Goal: Task Accomplishment & Management: Complete application form

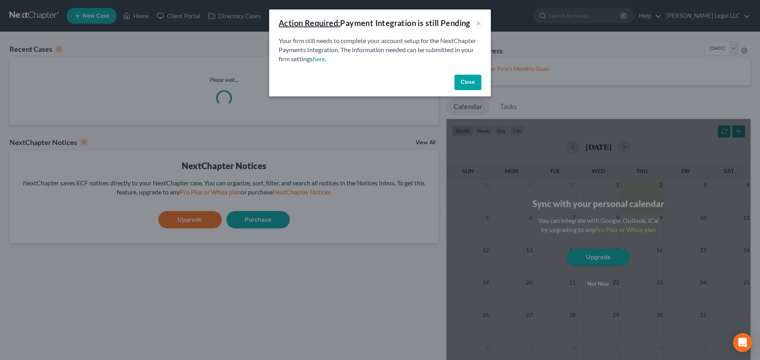
click at [461, 80] on button "Close" at bounding box center [467, 83] width 27 height 16
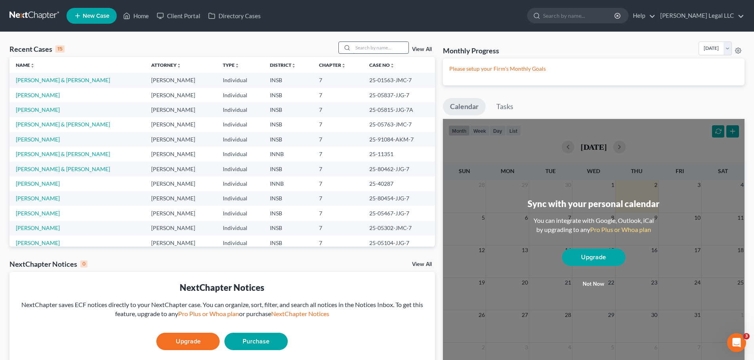
click at [377, 47] on input "search" at bounding box center [380, 47] width 55 height 11
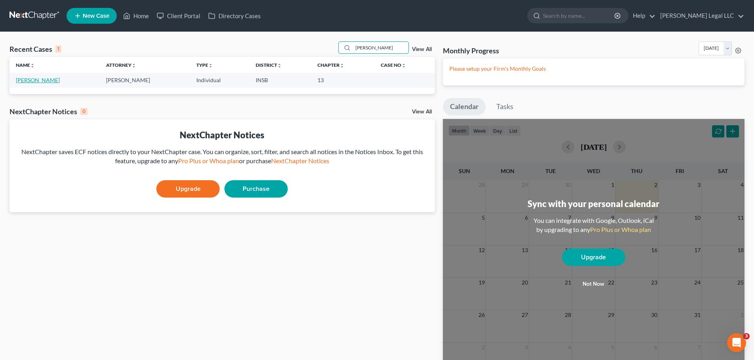
type input "[PERSON_NAME]"
click at [36, 80] on link "[PERSON_NAME]" at bounding box center [38, 80] width 44 height 7
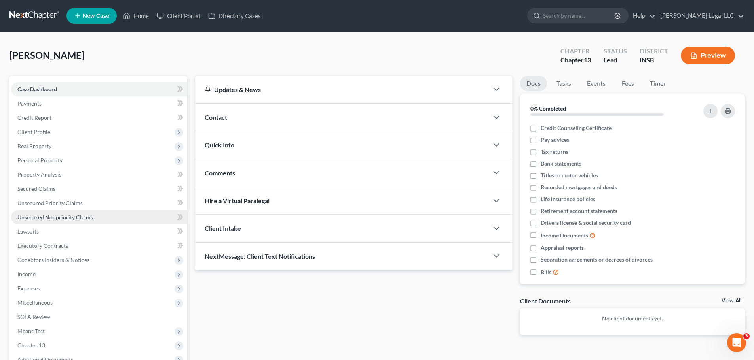
click at [42, 215] on span "Unsecured Nonpriority Claims" at bounding box center [55, 217] width 76 height 7
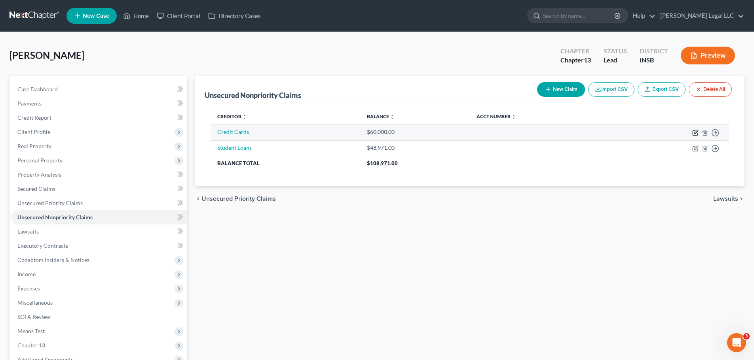
click at [693, 132] on icon "button" at bounding box center [695, 133] width 6 height 6
select select "2"
select select "0"
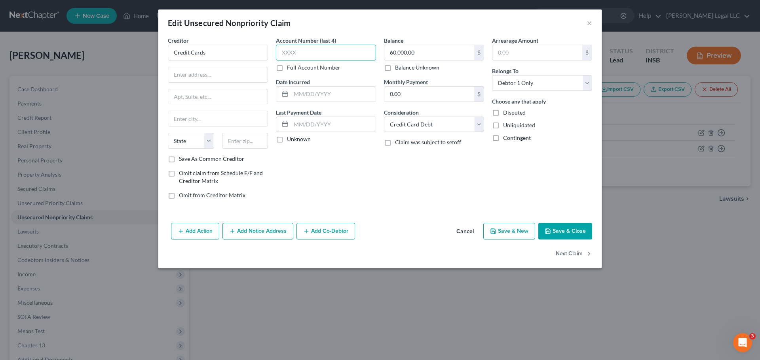
click at [308, 57] on input "text" at bounding box center [326, 53] width 100 height 16
click at [403, 51] on input "60,000.00" at bounding box center [429, 52] width 90 height 15
click at [398, 208] on div "Creditor * Credit Cards State [US_STATE] AK AR AZ CA CO [GEOGRAPHIC_DATA] DE DC…" at bounding box center [379, 128] width 443 height 184
click at [584, 229] on button "Save & Close" at bounding box center [565, 231] width 54 height 17
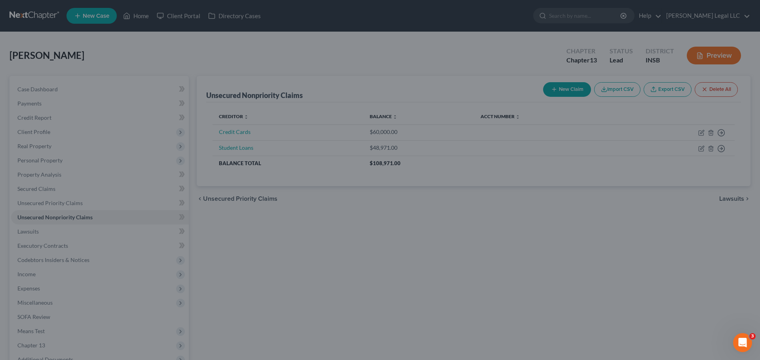
type input "85,000.00"
type input "0"
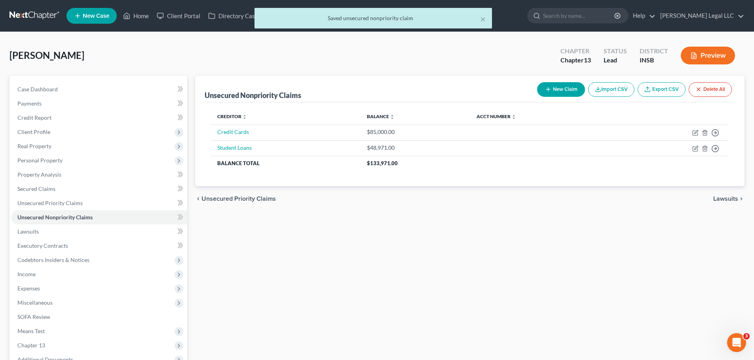
click at [501, 225] on div "Unsecured Nonpriority Claims New Claim Import CSV Export CSV Delete All Credito…" at bounding box center [469, 247] width 557 height 343
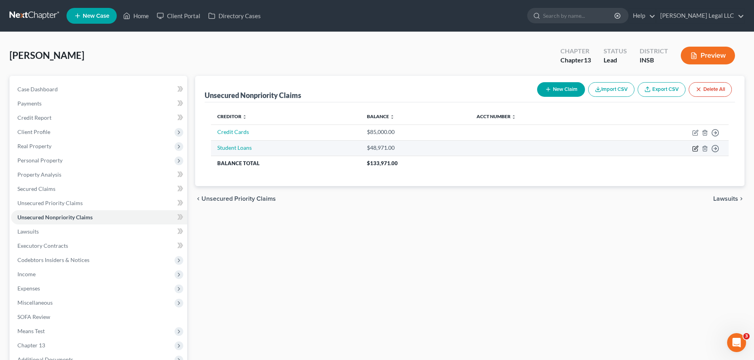
click at [697, 148] on icon "button" at bounding box center [696, 148] width 4 height 4
select select "17"
select select "0"
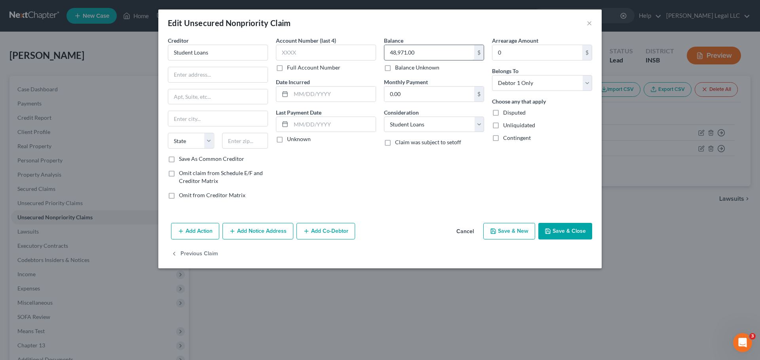
click at [415, 51] on input "48,971.00" at bounding box center [429, 52] width 90 height 15
type input "47,566.03"
click at [414, 200] on div "Balance 47,566.03 $ Balance Unknown Balance Undetermined 47,566.03 $ Balance Un…" at bounding box center [434, 120] width 108 height 169
click at [592, 235] on div "Add Action Add Notice Address Add Co-Debtor Cancel Save & New Save & Close" at bounding box center [379, 233] width 443 height 26
click at [573, 233] on button "Save & Close" at bounding box center [565, 231] width 54 height 17
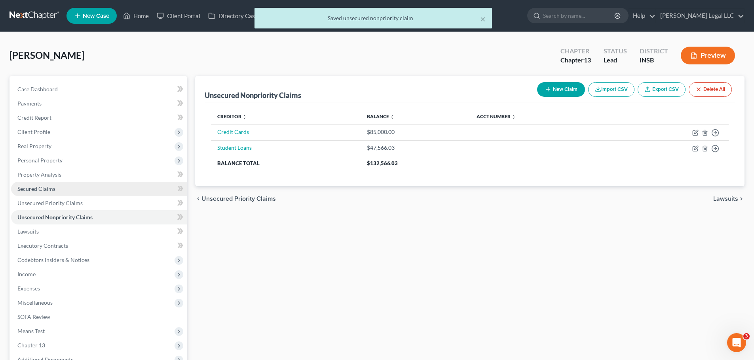
click at [28, 189] on span "Secured Claims" at bounding box center [36, 189] width 38 height 7
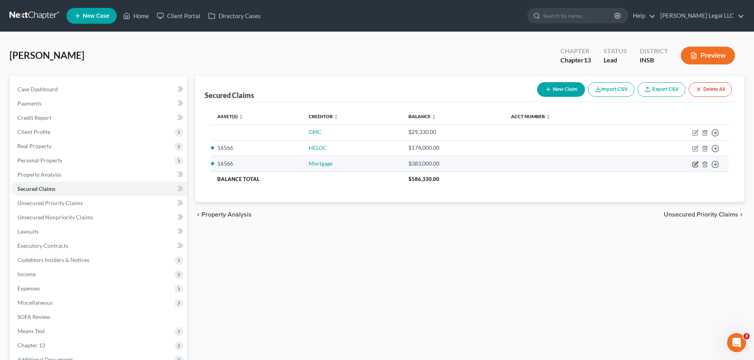
click at [694, 164] on icon "button" at bounding box center [695, 164] width 6 height 6
select select "2"
select select "0"
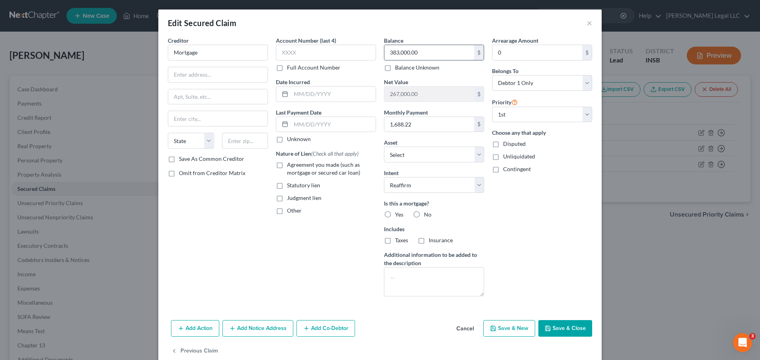
click at [441, 55] on input "383,000.00" at bounding box center [429, 52] width 90 height 15
type input "382,000"
click at [395, 214] on label "Yes" at bounding box center [399, 215] width 8 height 8
click at [398, 214] on input "Yes" at bounding box center [400, 213] width 5 height 5
radio input "true"
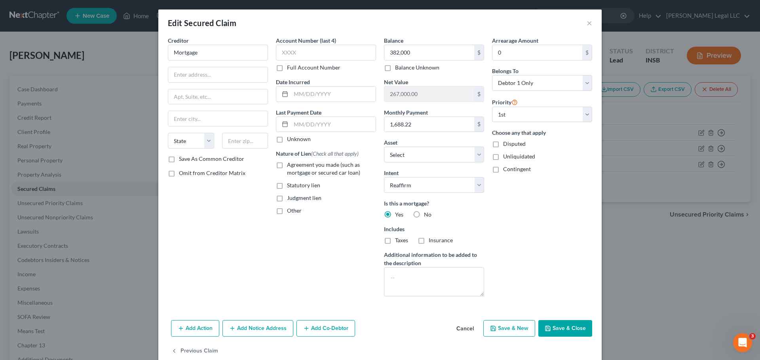
click at [552, 331] on button "Save & Close" at bounding box center [565, 328] width 54 height 17
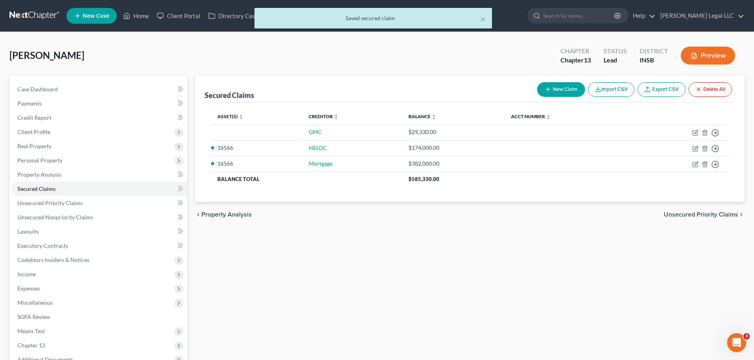
click at [392, 226] on div "chevron_left Property Analysis Unsecured Priority Claims chevron_right" at bounding box center [469, 214] width 549 height 25
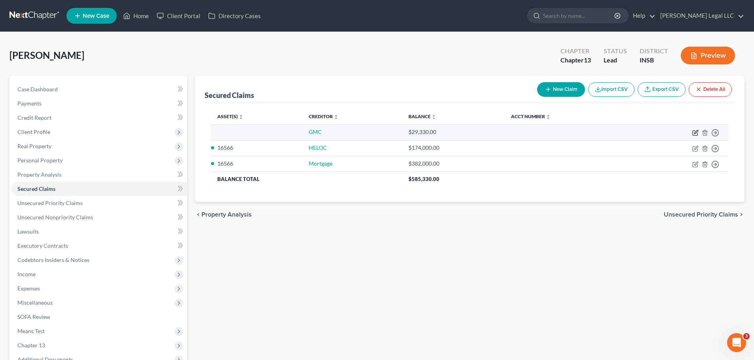
click at [696, 133] on icon "button" at bounding box center [696, 132] width 4 height 4
select select "0"
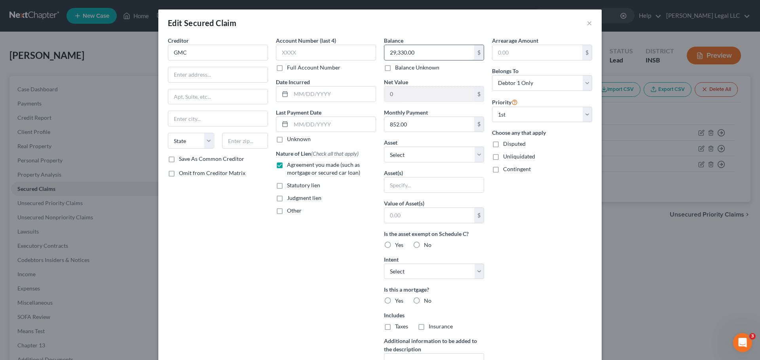
click at [412, 51] on input "29,330.00" at bounding box center [429, 52] width 90 height 15
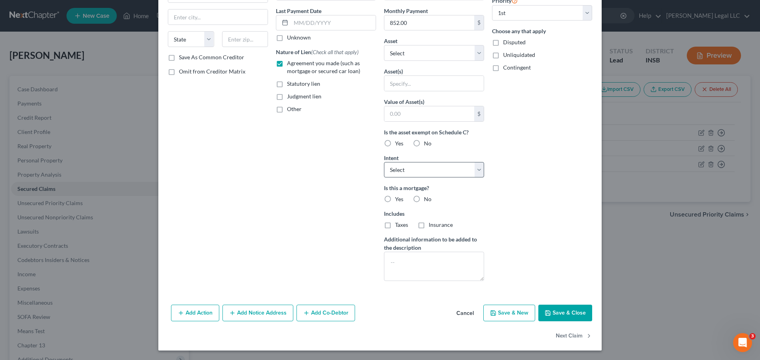
type input "26,000"
click at [396, 172] on select "Select Surrender Redeem Reaffirm Avoid Other" at bounding box center [434, 170] width 100 height 16
select select "2"
click at [384, 162] on select "Select Surrender Redeem Reaffirm Avoid Other" at bounding box center [434, 170] width 100 height 16
click at [343, 223] on div "Account Number (last 4) Full Account Number Date Incurred Last Payment Date Unk…" at bounding box center [326, 111] width 108 height 353
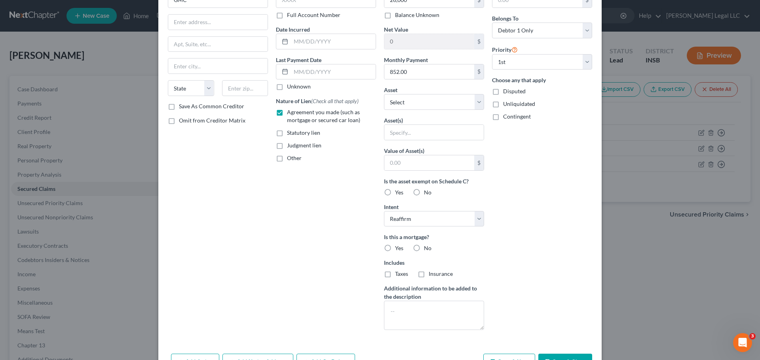
scroll to position [0, 0]
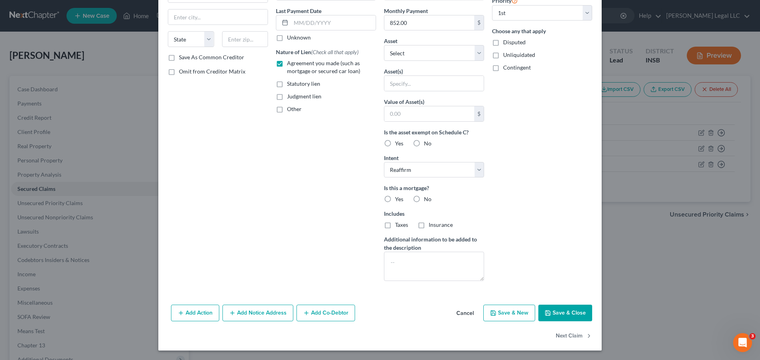
click at [560, 314] on button "Save & Close" at bounding box center [565, 313] width 54 height 17
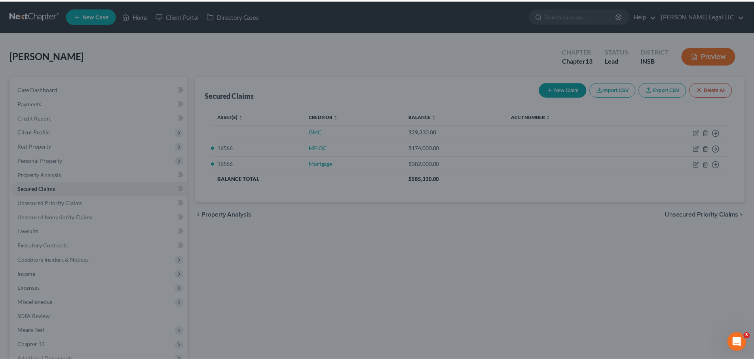
scroll to position [15, 0]
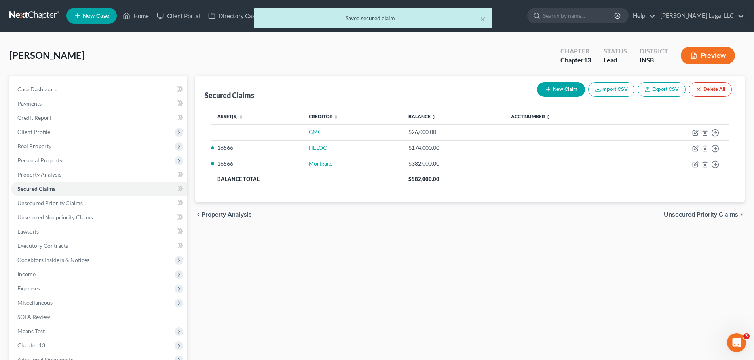
click at [412, 249] on div "Secured Claims New Claim Import CSV Export CSV Delete All Asset(s) expand_more …" at bounding box center [469, 247] width 557 height 343
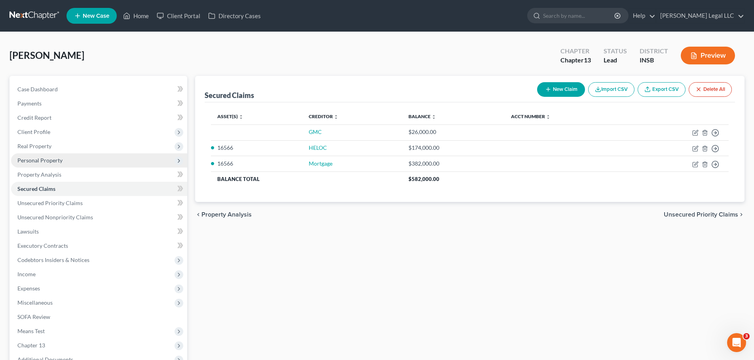
click at [63, 160] on span "Personal Property" at bounding box center [99, 160] width 176 height 14
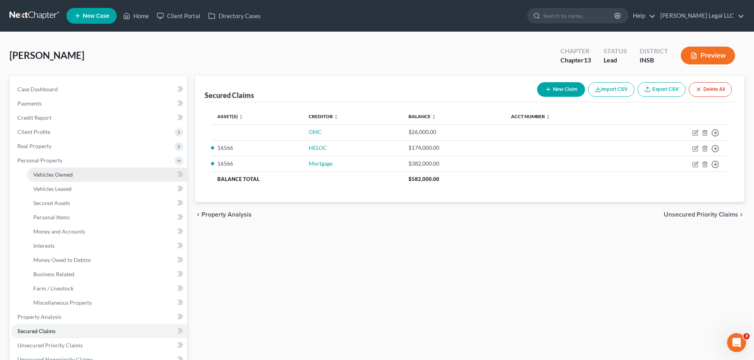
click at [57, 169] on link "Vehicles Owned" at bounding box center [107, 175] width 160 height 14
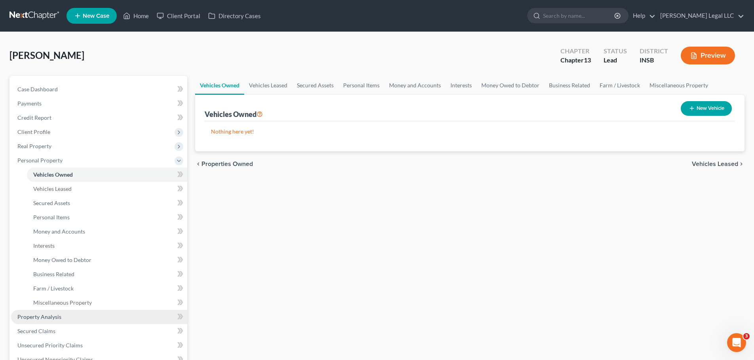
click at [40, 320] on span "Property Analysis" at bounding box center [39, 317] width 44 height 7
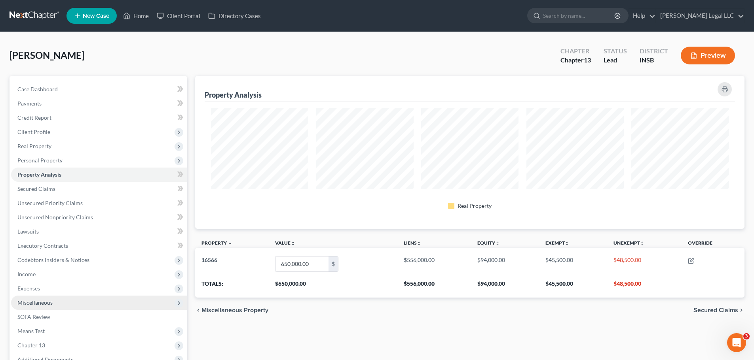
scroll to position [153, 549]
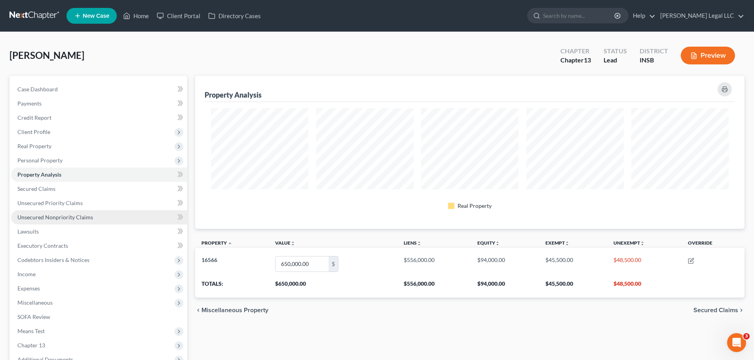
click at [59, 218] on span "Unsecured Nonpriority Claims" at bounding box center [55, 217] width 76 height 7
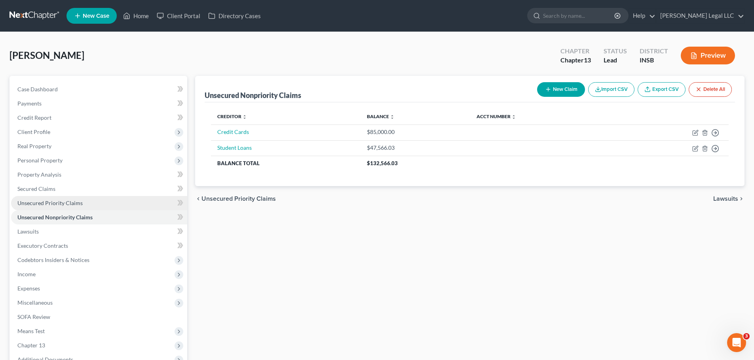
click at [63, 208] on link "Unsecured Priority Claims" at bounding box center [99, 203] width 176 height 14
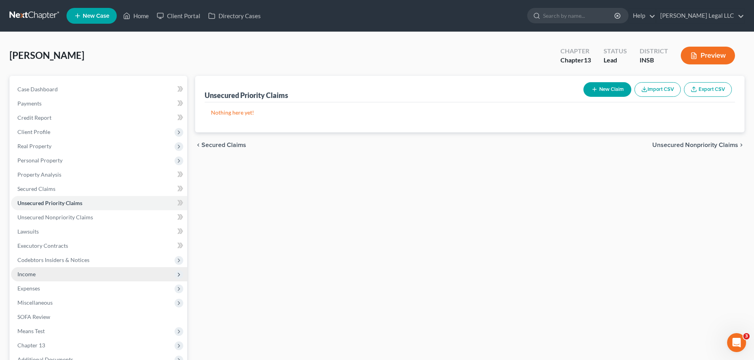
click at [22, 276] on span "Income" at bounding box center [26, 274] width 18 height 7
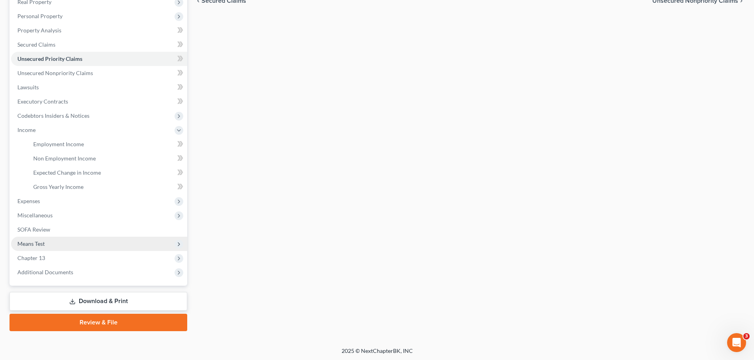
scroll to position [146, 0]
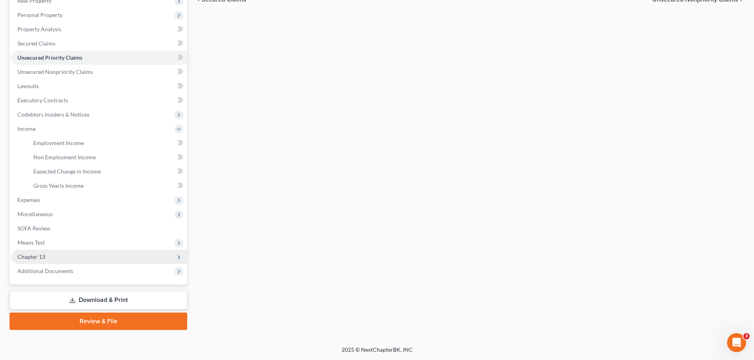
click at [40, 254] on span "Chapter 13" at bounding box center [31, 257] width 28 height 7
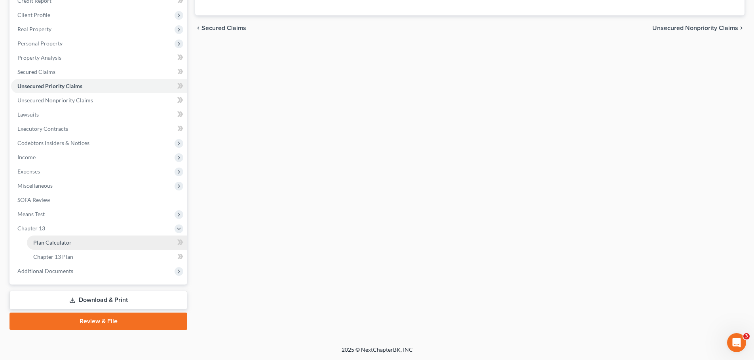
click at [55, 242] on span "Plan Calculator" at bounding box center [52, 242] width 38 height 7
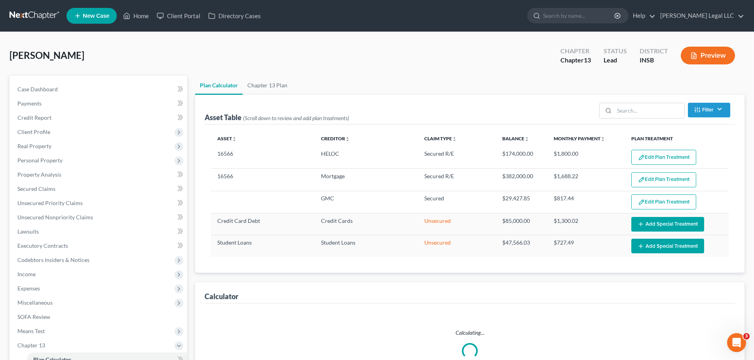
select select "35"
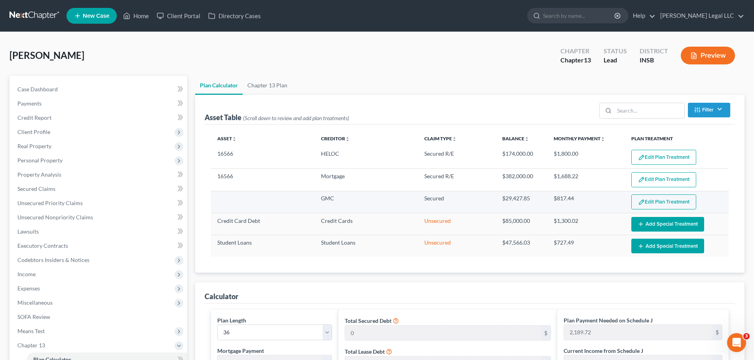
click at [645, 200] on button "Edit Plan Treatment" at bounding box center [663, 202] width 65 height 15
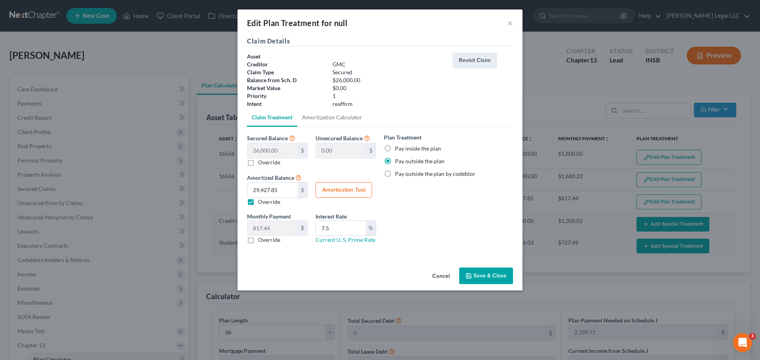
click at [395, 150] on label "Pay inside the plan" at bounding box center [418, 149] width 46 height 8
click at [398, 150] on input "Pay inside the plan" at bounding box center [400, 147] width 5 height 5
radio input "true"
click at [343, 222] on input "7.5" at bounding box center [341, 228] width 50 height 15
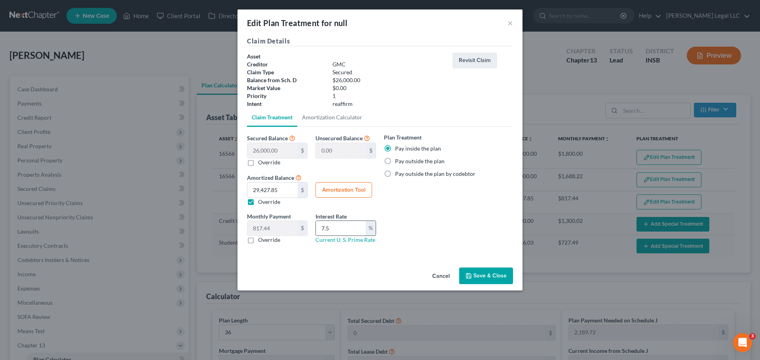
click at [343, 222] on input "7.5" at bounding box center [341, 228] width 50 height 15
type input "7.25"
click at [338, 186] on button "Amortization Tool" at bounding box center [343, 190] width 57 height 16
type input "26,000.00"
type input "7.25"
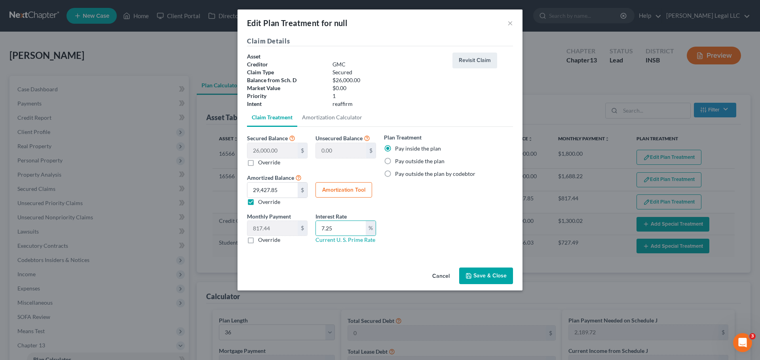
type input "36"
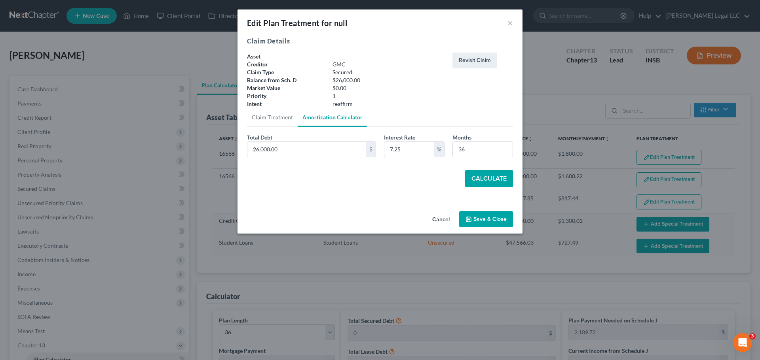
click at [488, 178] on button "Calculate" at bounding box center [489, 178] width 48 height 17
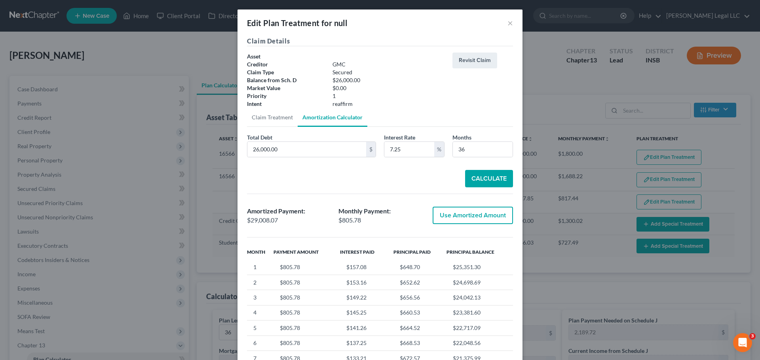
click at [477, 216] on button "Use Amortized Amount" at bounding box center [472, 215] width 80 height 17
type input "29,008.07"
type input "805.77"
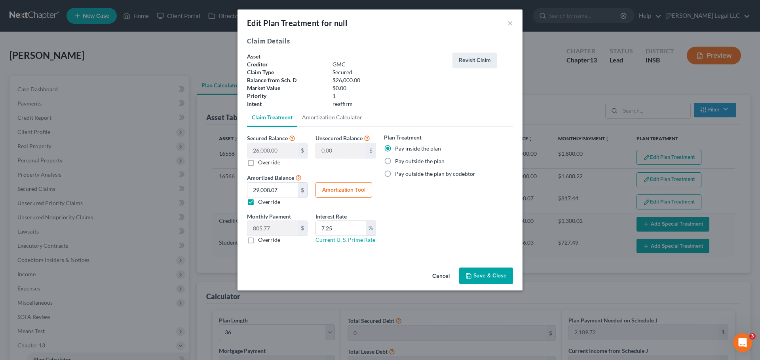
click at [485, 276] on button "Save & Close" at bounding box center [486, 276] width 54 height 17
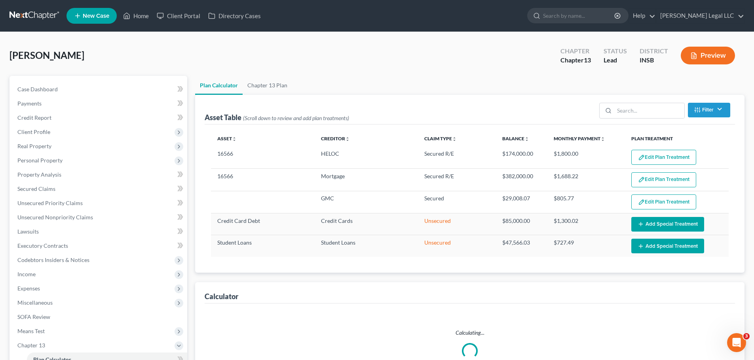
select select "35"
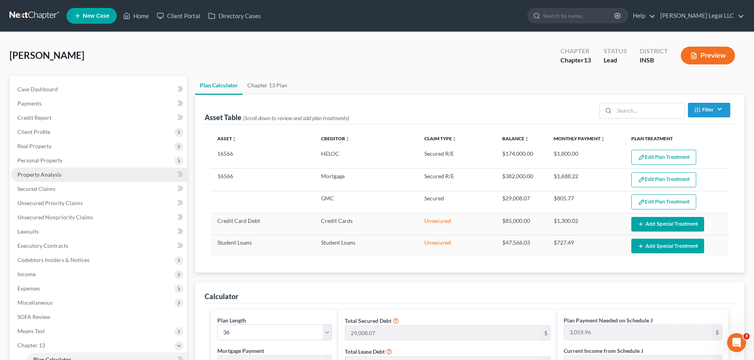
click at [37, 178] on link "Property Analysis" at bounding box center [99, 175] width 176 height 14
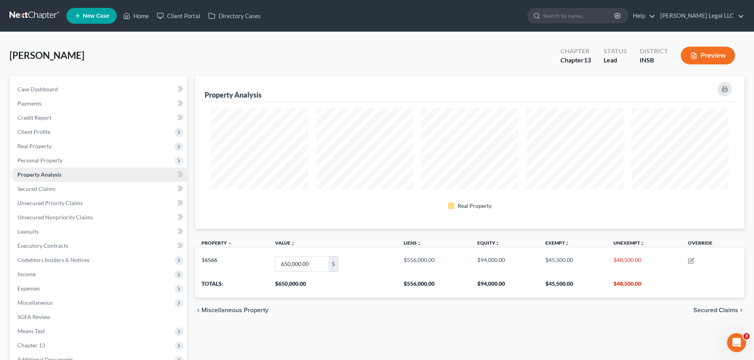
scroll to position [153, 549]
click at [49, 148] on span "Real Property" at bounding box center [34, 146] width 34 height 7
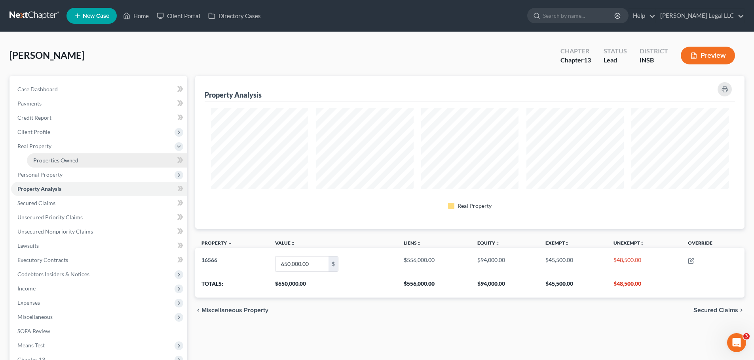
click at [109, 162] on link "Properties Owned" at bounding box center [107, 160] width 160 height 14
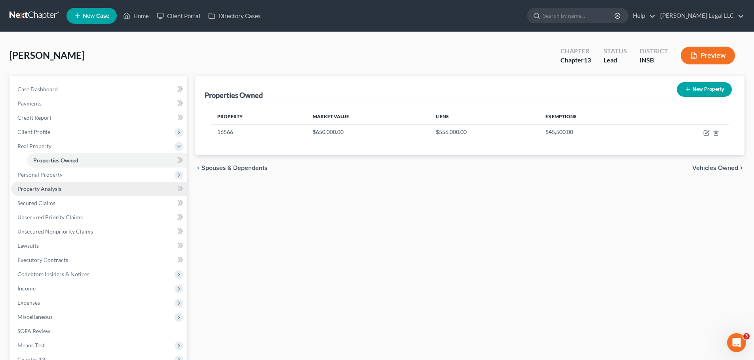
click at [64, 189] on link "Property Analysis" at bounding box center [99, 189] width 176 height 14
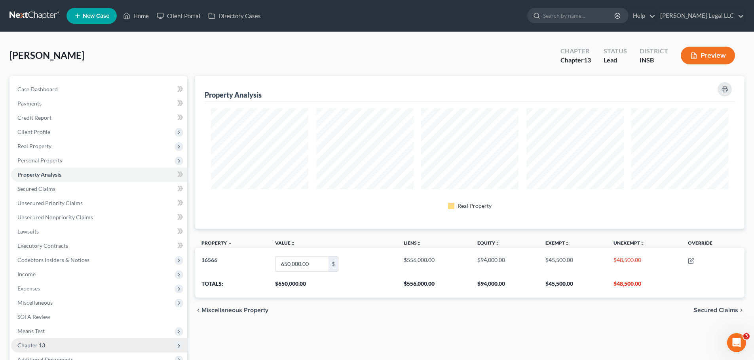
click at [30, 347] on span "Chapter 13" at bounding box center [31, 345] width 28 height 7
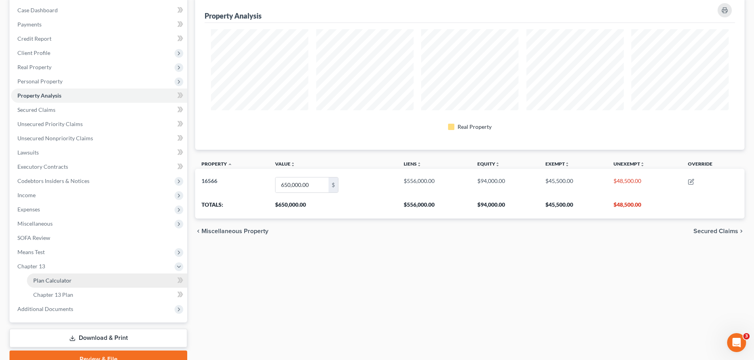
click at [68, 276] on link "Plan Calculator" at bounding box center [107, 281] width 160 height 14
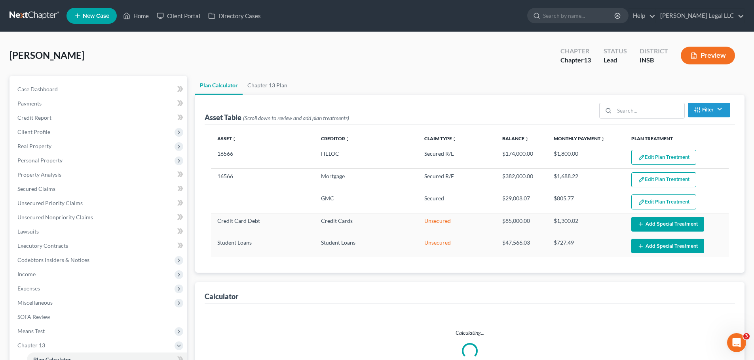
select select "35"
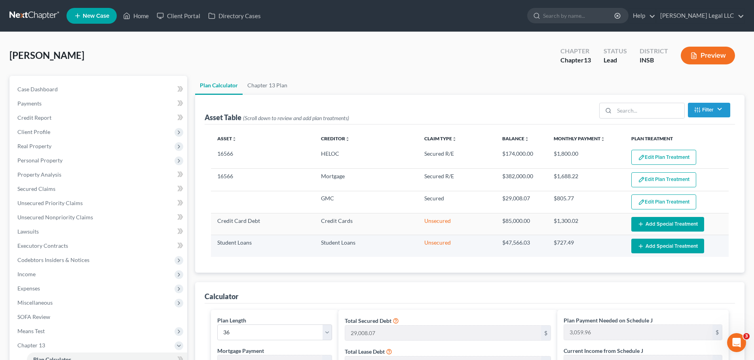
scroll to position [237, 0]
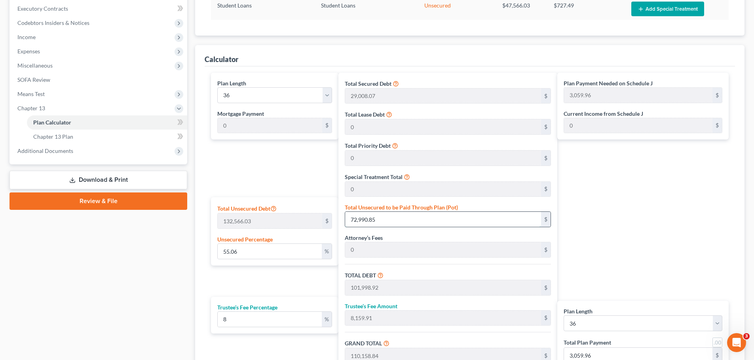
click at [360, 222] on input "72,990.85" at bounding box center [443, 219] width 196 height 15
type input "0.003017364252365406"
type input "4"
type input "29,012.07"
type input "2,320.96"
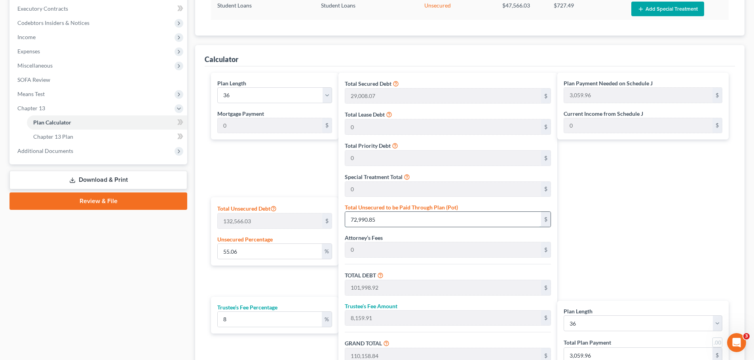
type input "31,333.03"
type input "870.36"
type input "0.036208371028384874"
type input "48"
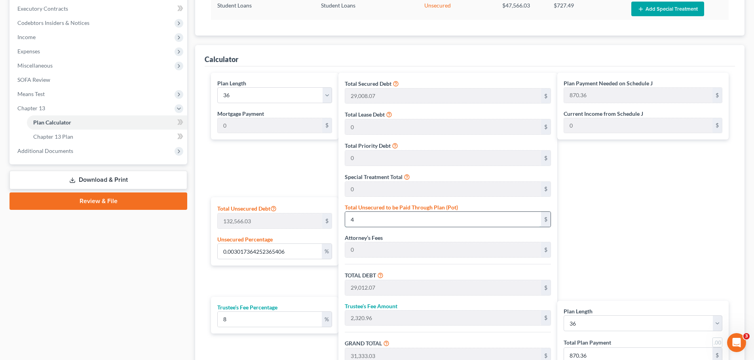
type input "29,056.07"
type input "2,324.48"
type input "31,380.55"
type input "871.68"
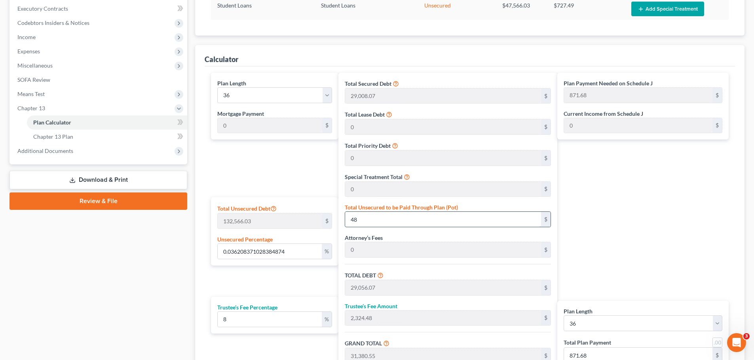
type input "0.3658554155993055"
type input "485"
type input "29,493.07"
type input "2,359.44"
type input "31,852.51"
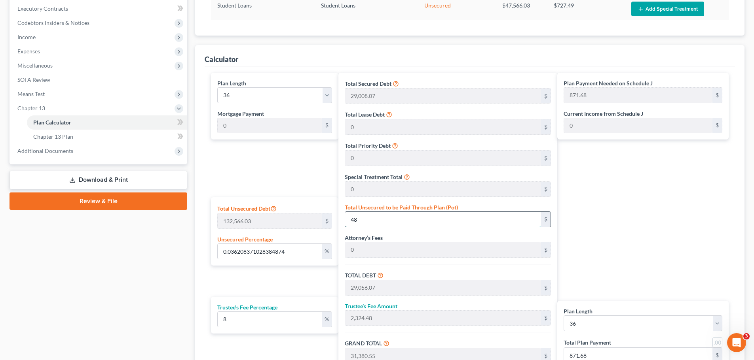
type input "884.79"
type input "3.6585541559930554"
type input "4850"
type input "33,858.07"
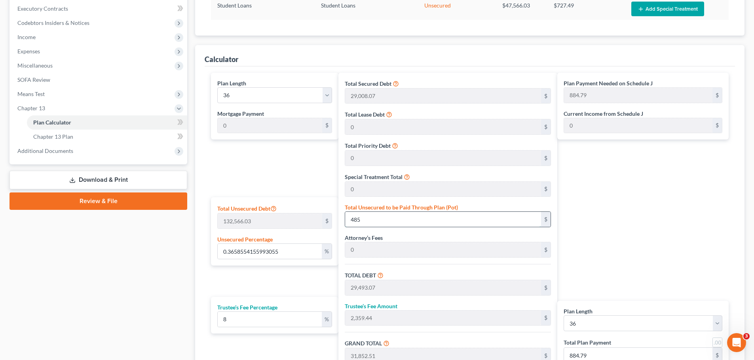
type input "2,708.64"
type input "36,566.71"
type input "1,015.74"
type input "4,850"
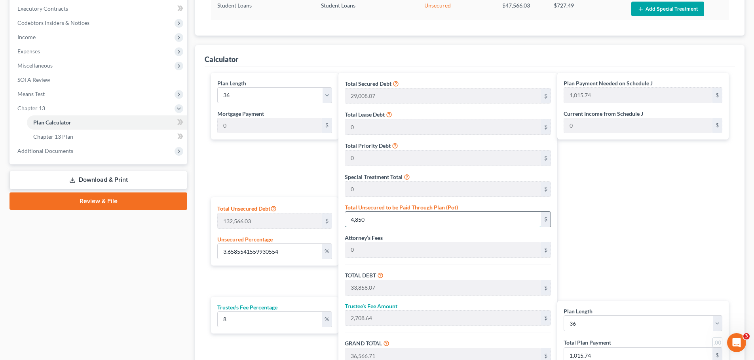
type input "36.585541559930554"
type input "4,8500"
type input "77,508.07"
type input "6,200.64"
type input "83,708.71"
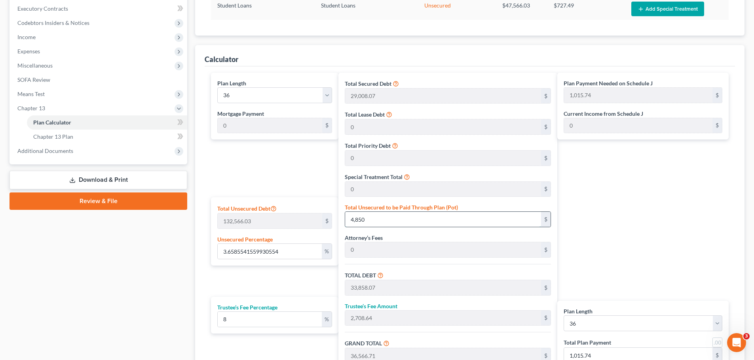
type input "2,325.24"
type input "48,500"
click at [239, 176] on div "Plan Length 1 2 3 4 5 6 7 8 9 10 11 12 13 14 15 16 17 18 19 20 21 22 23 24 25 2…" at bounding box center [272, 233] width 131 height 321
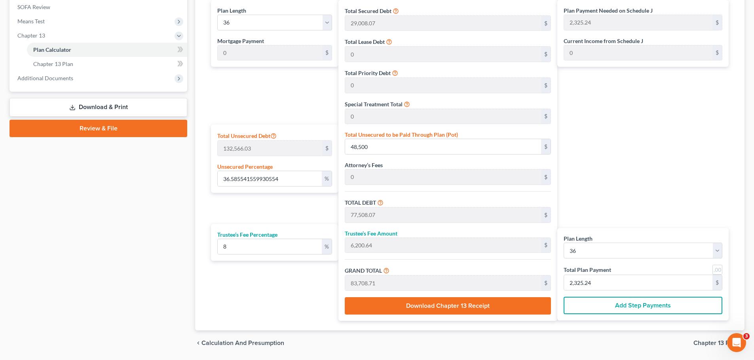
scroll to position [296, 0]
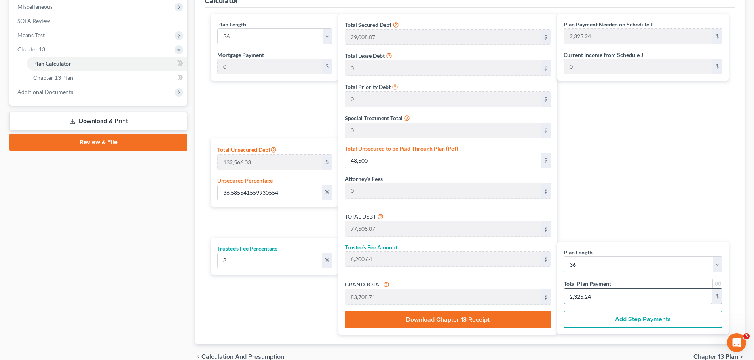
click at [591, 301] on input "2,325.24" at bounding box center [638, 296] width 148 height 15
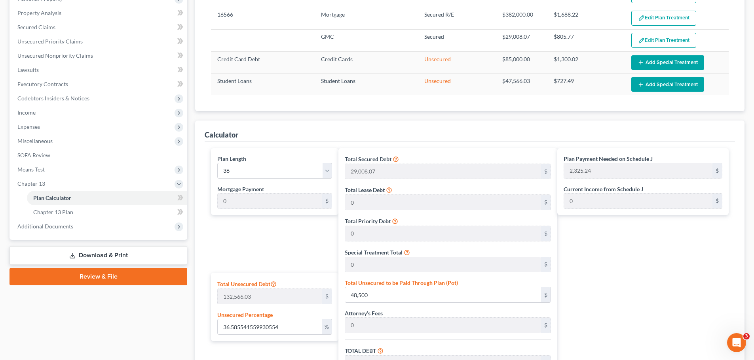
scroll to position [19, 0]
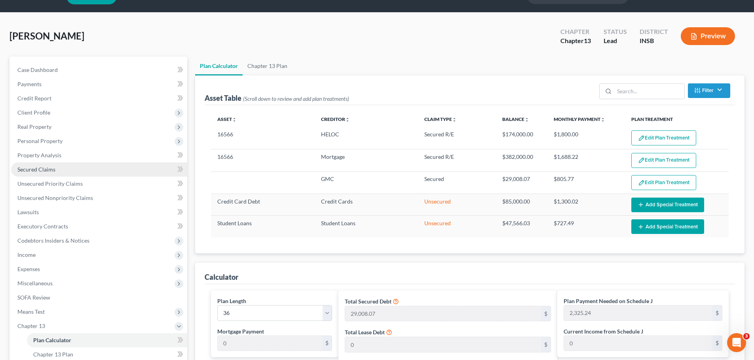
click at [56, 171] on link "Secured Claims" at bounding box center [99, 170] width 176 height 14
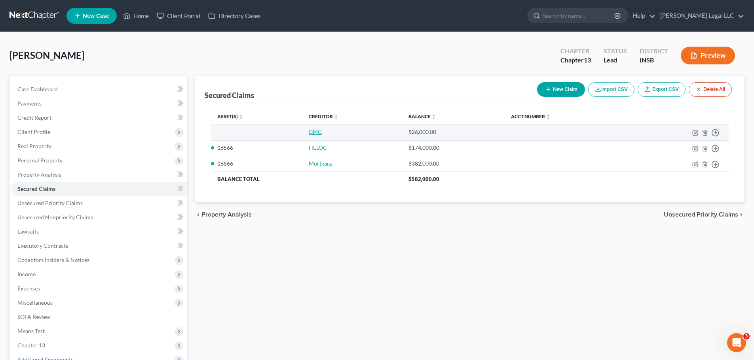
click at [316, 133] on link "GMC" at bounding box center [315, 132] width 13 height 7
select select "0"
select select "2"
select select "0"
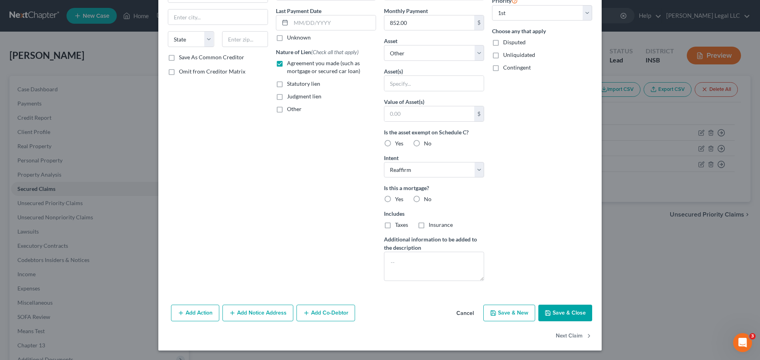
click at [564, 318] on button "Save & Close" at bounding box center [565, 313] width 54 height 17
select select
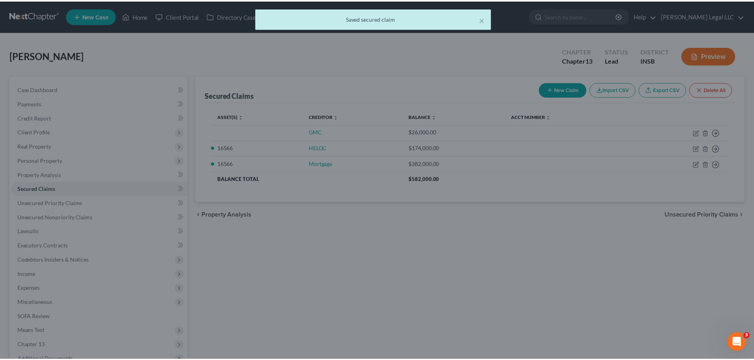
scroll to position [15, 0]
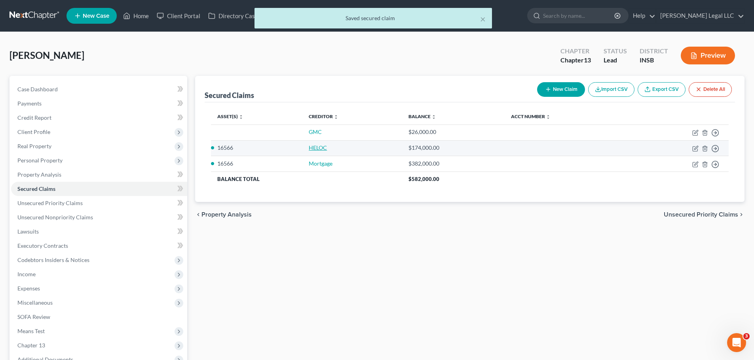
click at [315, 150] on link "HELOC" at bounding box center [318, 147] width 18 height 7
select select "2"
select select "0"
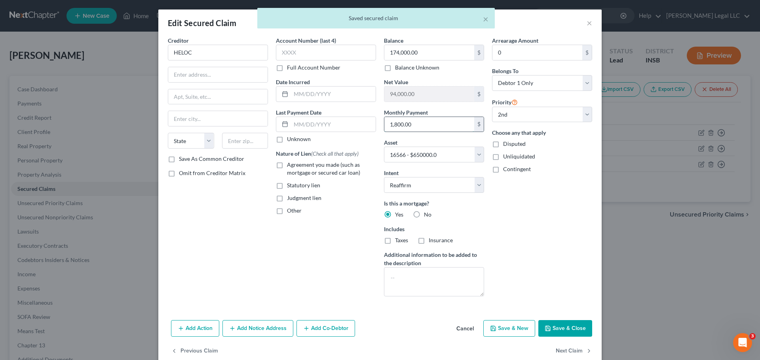
click at [436, 125] on input "1,800.00" at bounding box center [429, 124] width 90 height 15
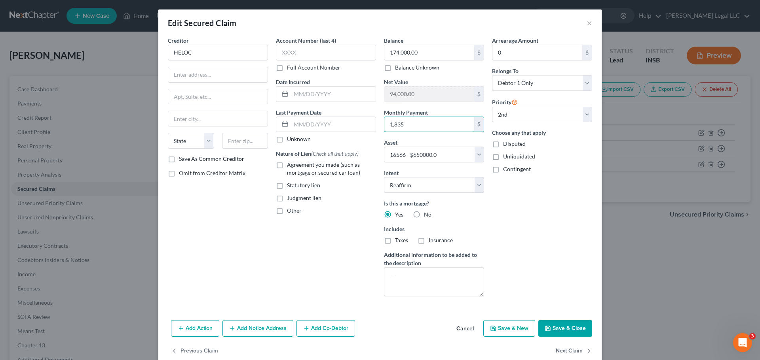
type input "1,835"
click at [574, 324] on button "Save & Close" at bounding box center [565, 328] width 54 height 17
select select
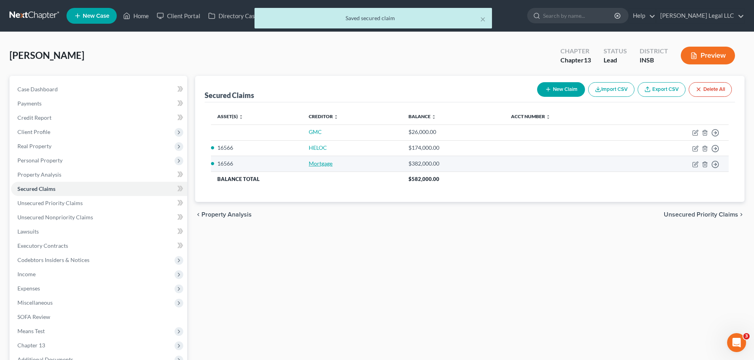
click at [329, 166] on link "Mortgage" at bounding box center [321, 163] width 24 height 7
select select "2"
select select "0"
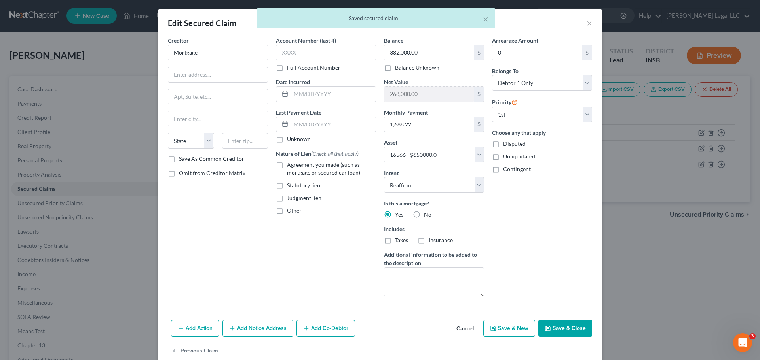
click at [570, 328] on button "Save & Close" at bounding box center [565, 328] width 54 height 17
select select
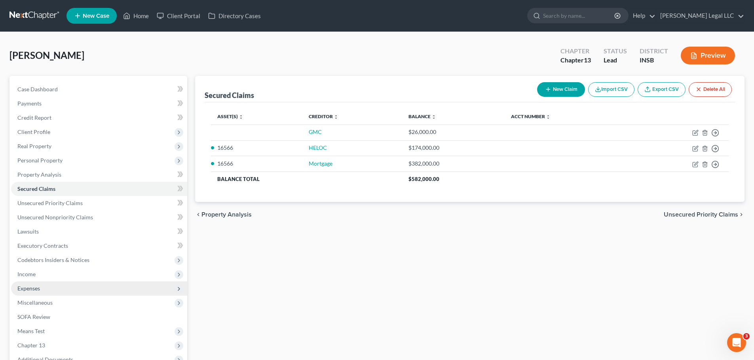
click at [23, 286] on span "Expenses" at bounding box center [28, 288] width 23 height 7
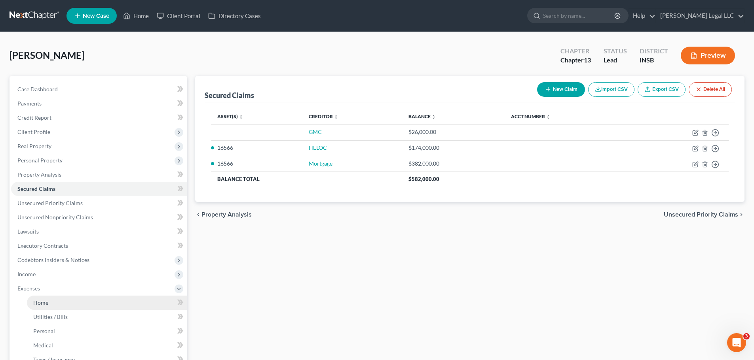
click at [48, 305] on span "Home" at bounding box center [40, 302] width 15 height 7
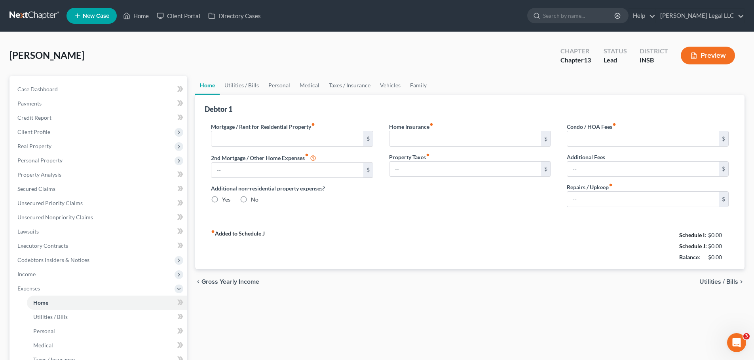
type input "0.00"
radio input "true"
type input "0.00"
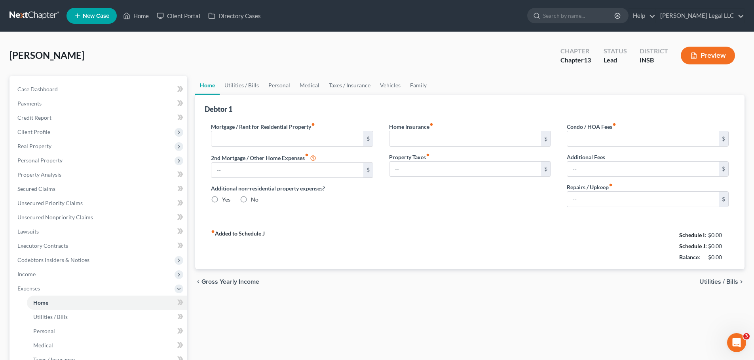
type input "0.00"
click at [416, 168] on input "0.00" at bounding box center [465, 169] width 152 height 15
click at [413, 169] on input "585" at bounding box center [465, 169] width 152 height 15
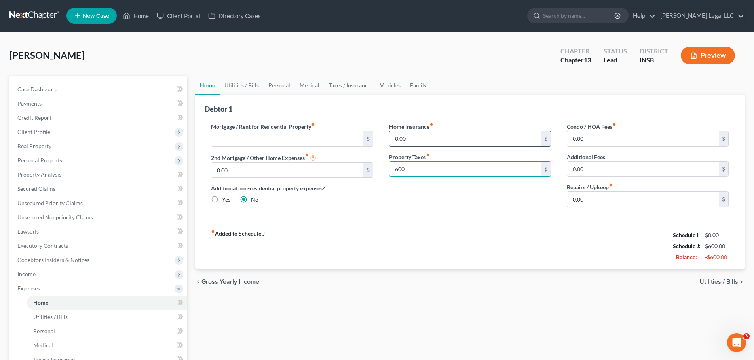
type input "600"
click at [419, 145] on input "0.00" at bounding box center [465, 138] width 152 height 15
type input "200"
click at [600, 142] on input "0.00" at bounding box center [643, 138] width 152 height 15
click at [594, 139] on input "0.00" at bounding box center [643, 138] width 152 height 15
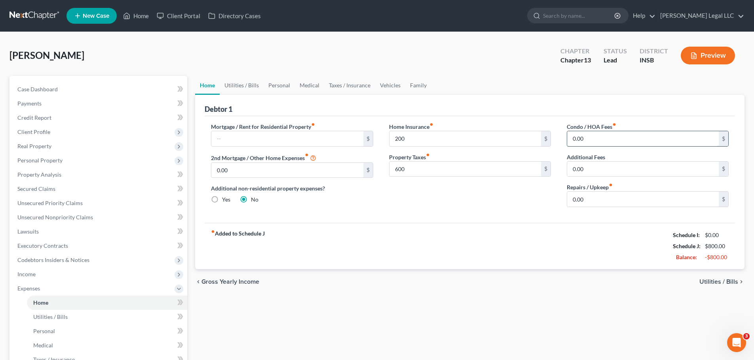
click at [594, 139] on input "0.00" at bounding box center [643, 138] width 152 height 15
drag, startPoint x: 595, startPoint y: 124, endPoint x: 591, endPoint y: 133, distance: 9.3
click at [595, 124] on label "Condo / HOA Fees fiber_manual_record" at bounding box center [590, 127] width 49 height 8
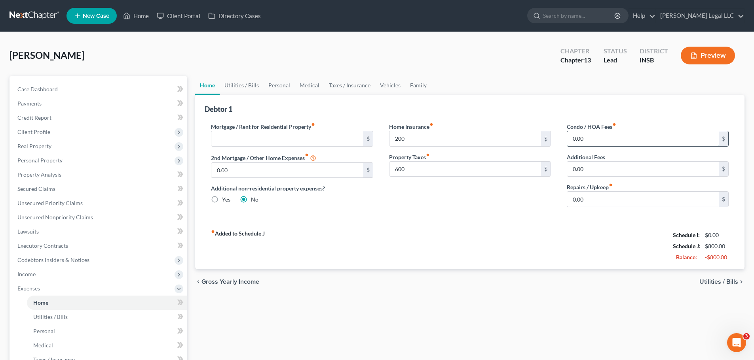
click at [591, 133] on input "0.00" at bounding box center [643, 138] width 152 height 15
type input "95"
drag, startPoint x: 544, startPoint y: 224, endPoint x: 591, endPoint y: 200, distance: 53.3
click at [551, 221] on div "Debtor 1 Mortgage / Rent for Residential Property fiber_manual_record $ 2nd Mor…" at bounding box center [469, 182] width 549 height 174
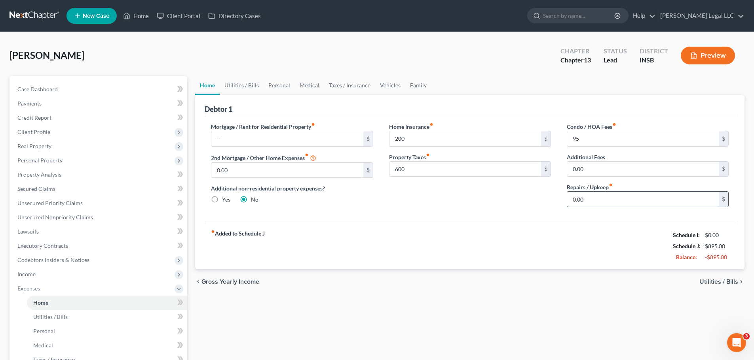
click at [591, 200] on input "0.00" at bounding box center [643, 199] width 152 height 15
type input "100"
click at [275, 138] on input "text" at bounding box center [287, 138] width 152 height 15
click at [280, 138] on input "text" at bounding box center [287, 138] width 152 height 15
type input "3,528"
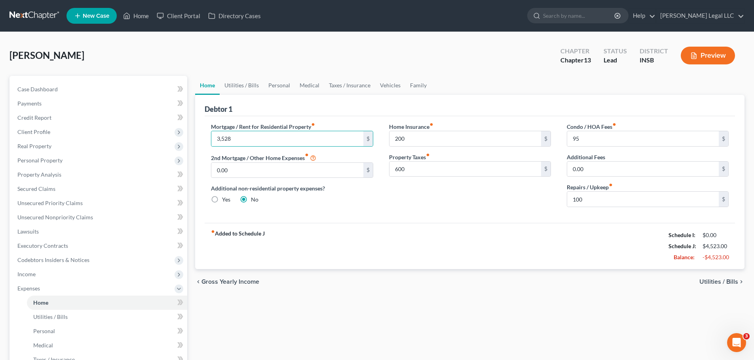
click at [405, 236] on div "fiber_manual_record Added to Schedule J Schedule I: $0.00 Schedule J: $4,523.00…" at bounding box center [470, 246] width 530 height 46
click at [76, 320] on link "Utilities / Bills" at bounding box center [107, 317] width 160 height 14
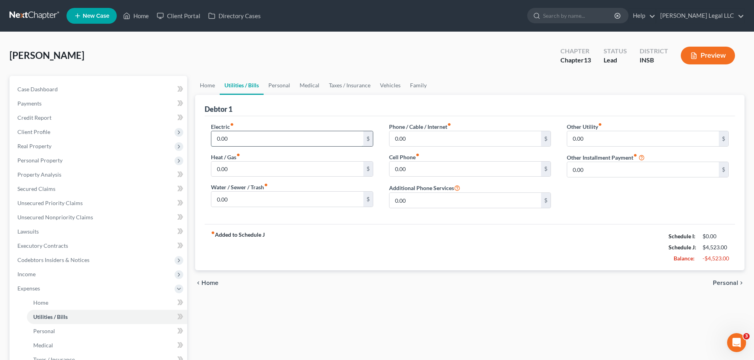
click at [260, 136] on input "0.00" at bounding box center [287, 138] width 152 height 15
type input "250"
type input "175"
click at [222, 133] on input "250" at bounding box center [287, 138] width 152 height 15
type input "300"
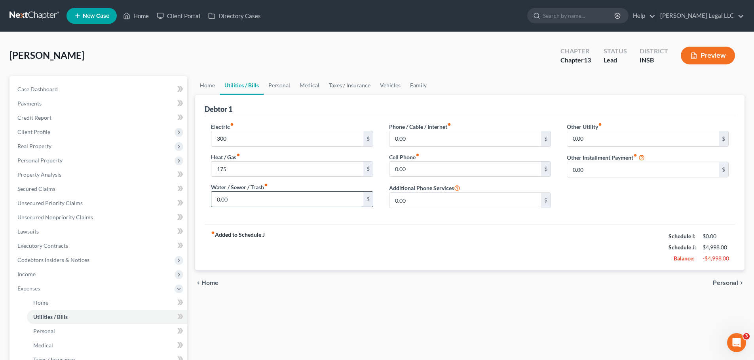
click at [245, 201] on input "0.00" at bounding box center [287, 199] width 152 height 15
type input "85"
click at [471, 135] on input "0.00" at bounding box center [465, 138] width 152 height 15
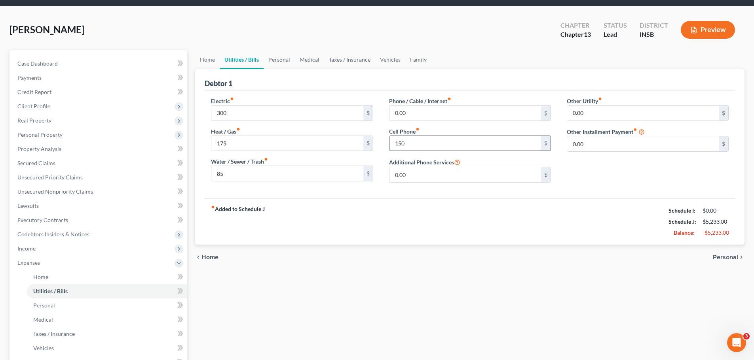
scroll to position [40, 0]
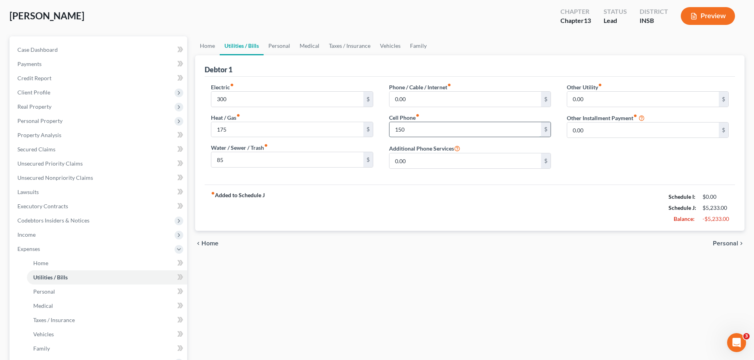
click at [471, 135] on input "150" at bounding box center [465, 129] width 152 height 15
type input "150"
click at [472, 112] on div "Phone / Cable / Internet fiber_manual_record 0.00 $ Cell Phone fiber_manual_rec…" at bounding box center [470, 129] width 178 height 92
click at [477, 102] on input "0.00" at bounding box center [465, 99] width 152 height 15
type input "185"
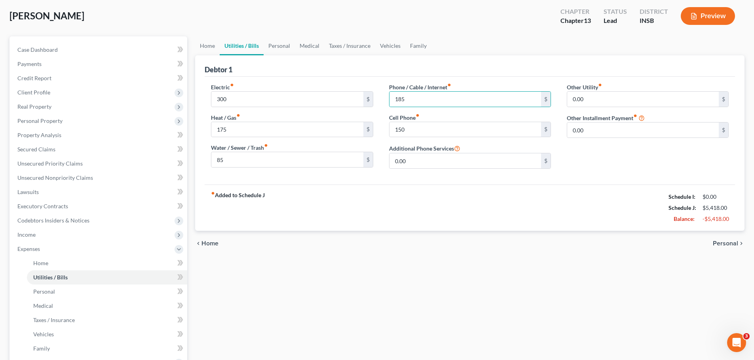
click at [466, 229] on div "fiber_manual_record Added to Schedule J Schedule I: $0.00 Schedule J: $5,418.00…" at bounding box center [470, 208] width 530 height 46
drag, startPoint x: 105, startPoint y: 294, endPoint x: 106, endPoint y: 286, distance: 8.0
click at [105, 294] on link "Personal" at bounding box center [107, 292] width 160 height 14
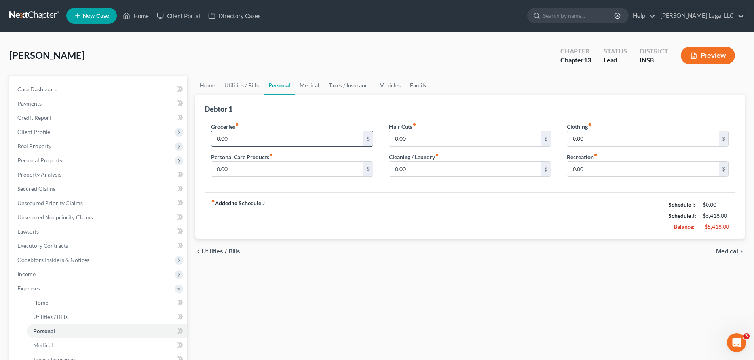
click at [235, 141] on input "0.00" at bounding box center [287, 138] width 152 height 15
type input "1"
type input "1,500"
click at [259, 172] on input "500" at bounding box center [287, 169] width 152 height 15
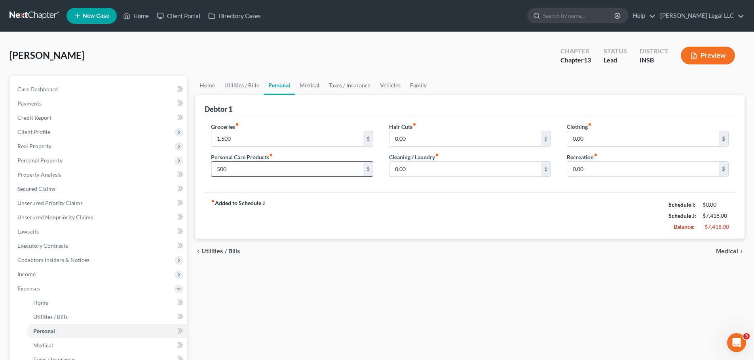
type input "3"
type input "250"
click at [421, 138] on input "250" at bounding box center [465, 138] width 152 height 15
type input "200"
click at [603, 150] on div "Clothing fiber_manual_record 0.00 $ Recreation fiber_manual_record 0.00 $" at bounding box center [648, 153] width 178 height 61
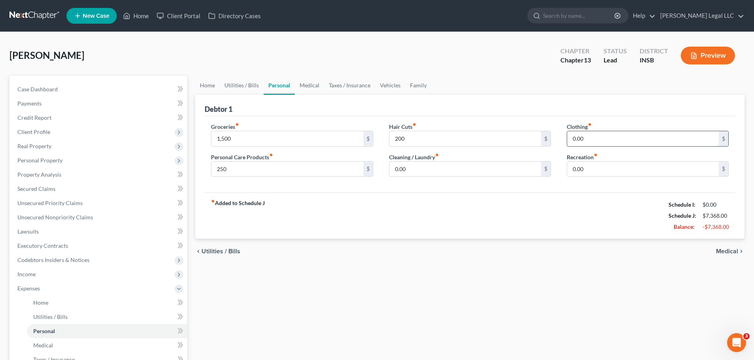
click at [603, 142] on input "0.00" at bounding box center [643, 138] width 152 height 15
type input "150"
click at [505, 232] on div "fiber_manual_record Added to Schedule J Schedule I: $0.00 Schedule J: $7,668.00…" at bounding box center [470, 216] width 530 height 46
click at [52, 345] on span "Medical" at bounding box center [43, 345] width 20 height 7
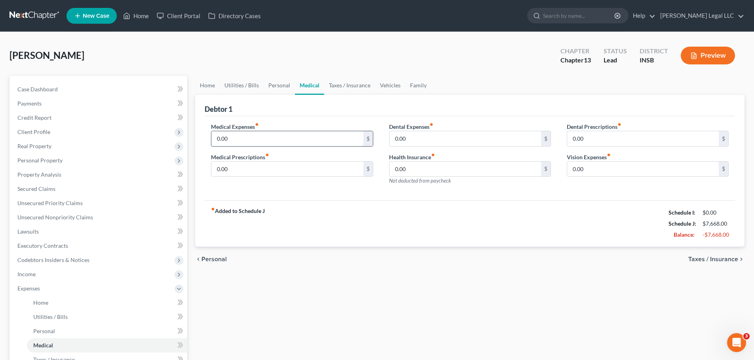
click at [252, 137] on input "0.00" at bounding box center [287, 138] width 152 height 15
type input "4"
type input "500"
drag, startPoint x: 297, startPoint y: 247, endPoint x: 303, endPoint y: 242, distance: 7.6
click at [297, 247] on div "chevron_left Personal Taxes / Insurance chevron_right" at bounding box center [469, 259] width 549 height 25
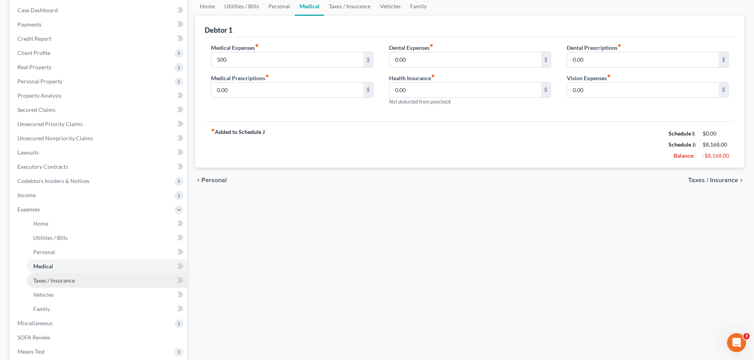
click at [51, 278] on span "Taxes / Insurance" at bounding box center [54, 280] width 42 height 7
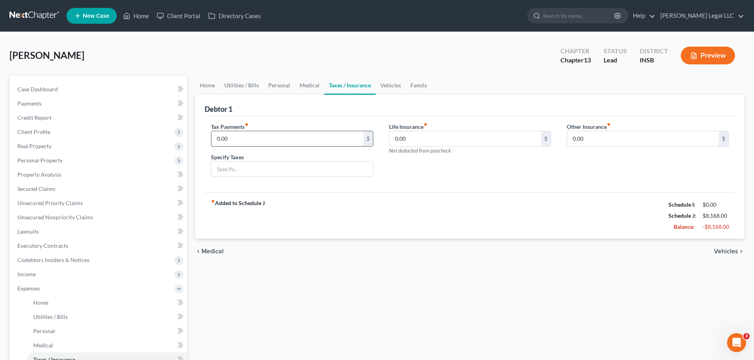
click at [233, 135] on input "0.00" at bounding box center [287, 138] width 152 height 15
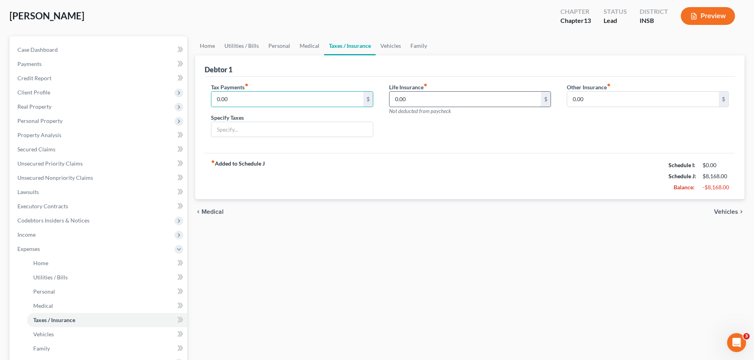
click at [415, 104] on input "0.00" at bounding box center [465, 99] width 152 height 15
type input "125"
click at [347, 215] on div "chevron_left Medical Vehicles chevron_right" at bounding box center [469, 211] width 549 height 25
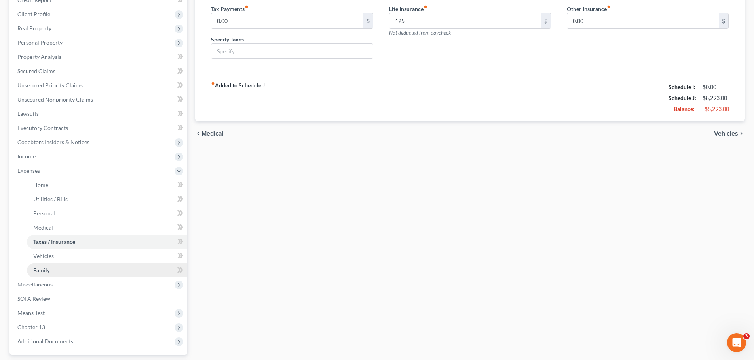
scroll to position [119, 0]
click at [47, 247] on link "Taxes / Insurance" at bounding box center [107, 241] width 160 height 14
click at [46, 256] on span "Vehicles" at bounding box center [43, 255] width 21 height 7
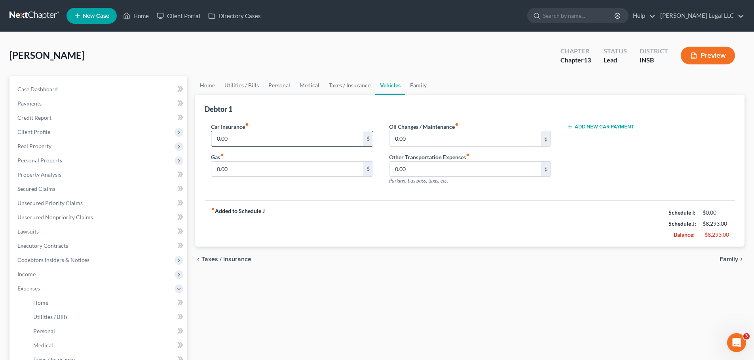
click at [296, 133] on input "0.00" at bounding box center [287, 138] width 152 height 15
type input "150"
type input "100"
click at [407, 284] on div "Home Utilities / Bills Personal Medical Taxes / Insurance Vehicles Family Debto…" at bounding box center [469, 297] width 557 height 443
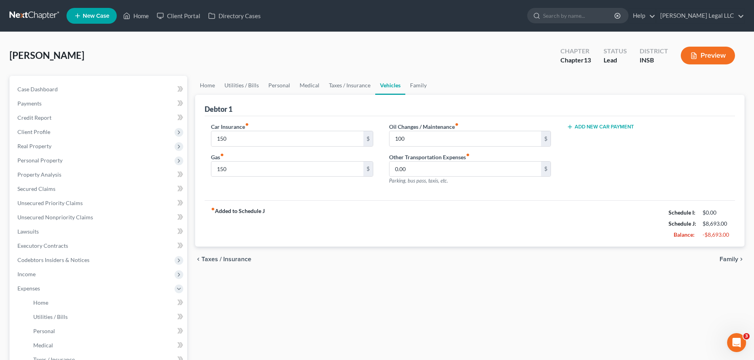
scroll to position [158, 0]
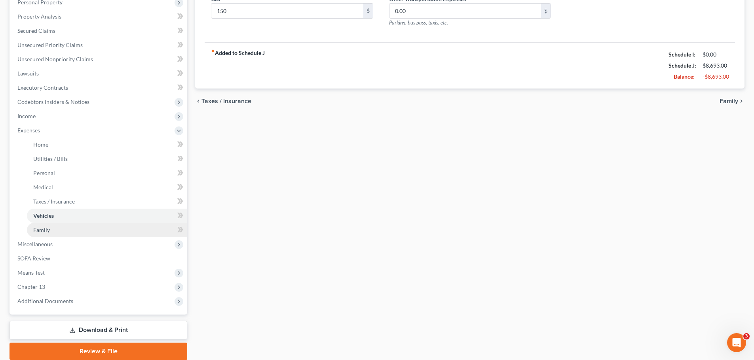
click at [43, 231] on span "Family" at bounding box center [41, 230] width 17 height 7
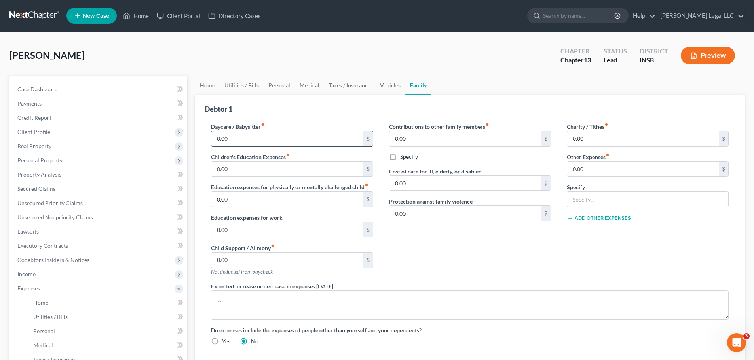
click at [243, 139] on input "0.00" at bounding box center [287, 138] width 152 height 15
click at [244, 171] on input "0.00" at bounding box center [287, 169] width 152 height 15
type input "600"
click at [271, 141] on input "0.00" at bounding box center [287, 138] width 152 height 15
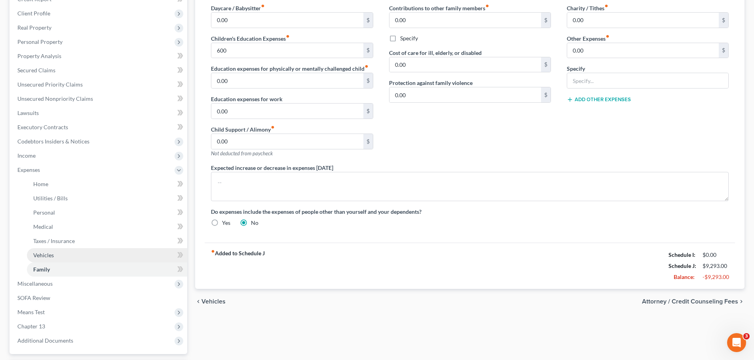
click at [63, 254] on link "Vehicles" at bounding box center [107, 255] width 160 height 14
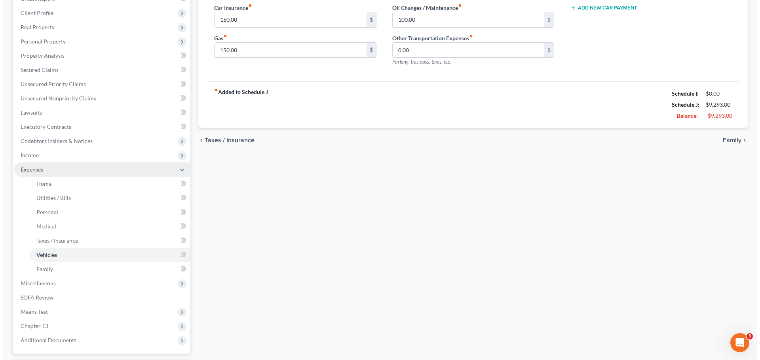
scroll to position [119, 0]
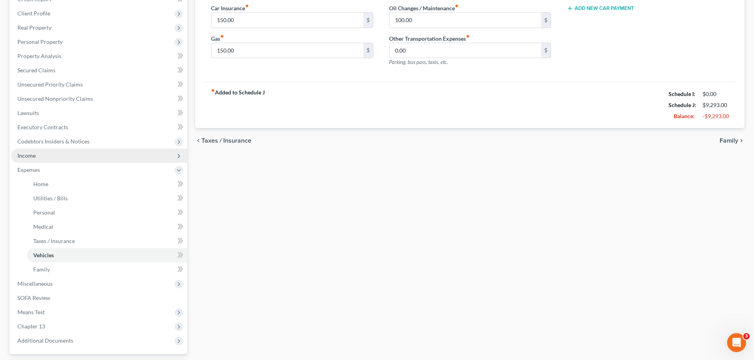
click at [36, 154] on span "Income" at bounding box center [99, 156] width 176 height 14
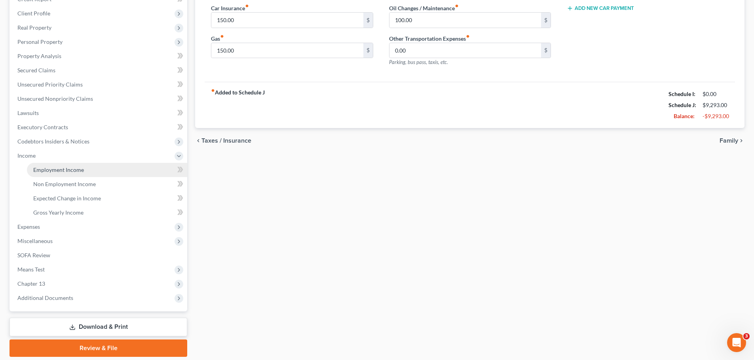
click at [41, 172] on span "Employment Income" at bounding box center [58, 170] width 51 height 7
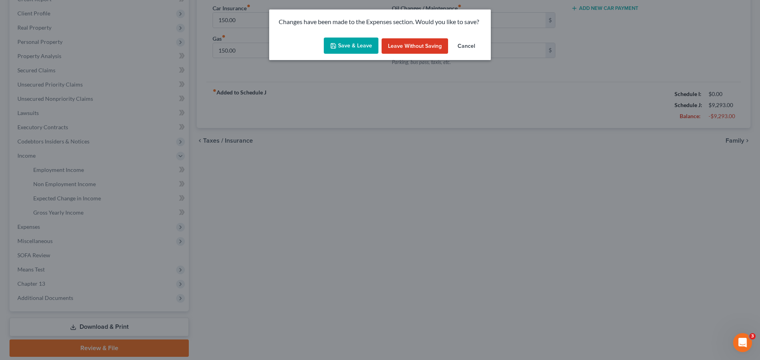
click at [338, 49] on button "Save & Leave" at bounding box center [351, 46] width 55 height 17
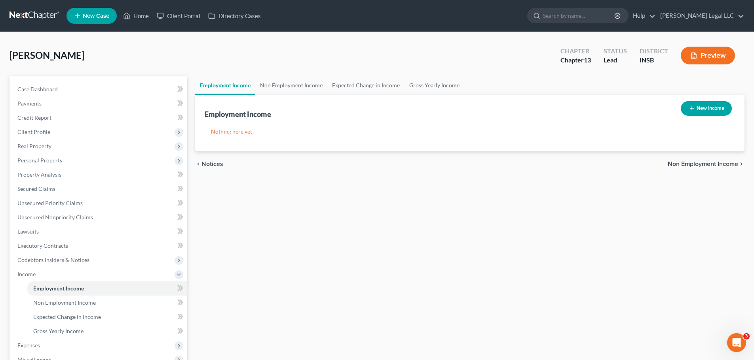
click at [720, 106] on button "New Income" at bounding box center [705, 108] width 51 height 15
select select "0"
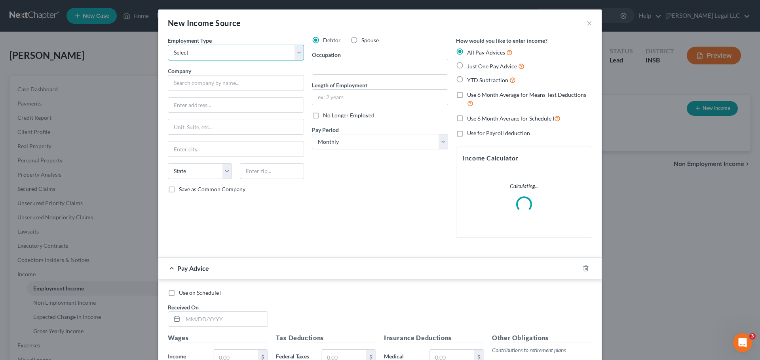
click at [224, 50] on select "Select Full or [DEMOGRAPHIC_DATA] Employment Self Employment" at bounding box center [236, 53] width 136 height 16
select select "0"
click at [168, 45] on select "Select Full or [DEMOGRAPHIC_DATA] Employment Self Employment" at bounding box center [236, 53] width 136 height 16
click at [199, 81] on input "text" at bounding box center [236, 83] width 136 height 16
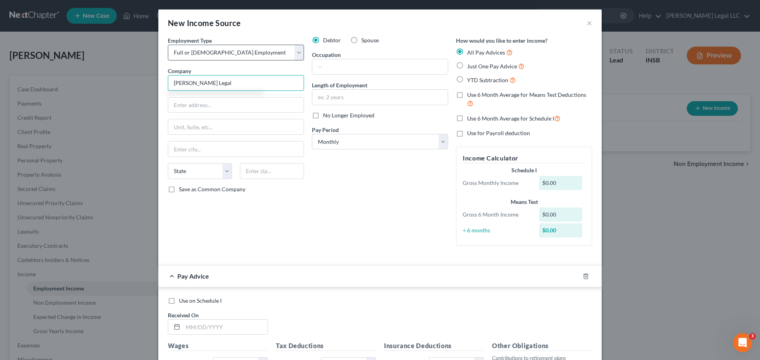
type input "[PERSON_NAME] Legal"
click at [258, 59] on div "Employment Type * Select Full or [DEMOGRAPHIC_DATA] Employment Self Employment …" at bounding box center [236, 144] width 144 height 216
drag, startPoint x: 258, startPoint y: 56, endPoint x: 254, endPoint y: 57, distance: 4.1
click at [258, 56] on select "Select Full or [DEMOGRAPHIC_DATA] Employment Self Employment" at bounding box center [236, 53] width 136 height 16
select select "1"
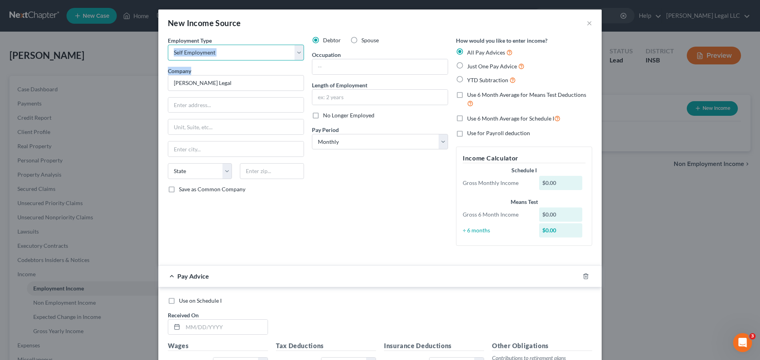
click at [168, 45] on select "Select Full or [DEMOGRAPHIC_DATA] Employment Self Employment" at bounding box center [236, 53] width 136 height 16
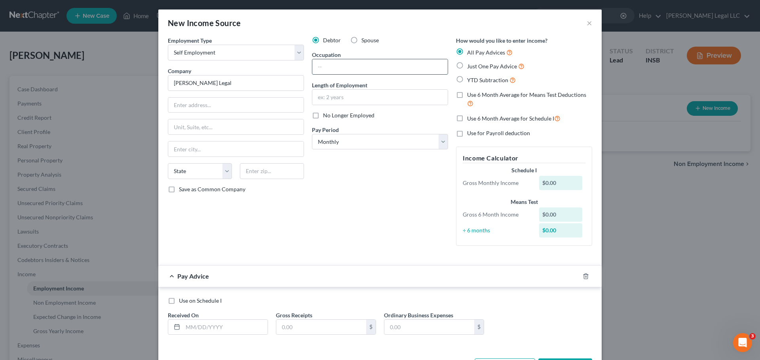
click at [342, 68] on input "text" at bounding box center [379, 66] width 135 height 15
type input "Attorney"
click at [339, 233] on div "Debtor Spouse Occupation Attorney Length of Employment No Longer Employed Pay P…" at bounding box center [380, 144] width 144 height 216
click at [233, 327] on input "text" at bounding box center [225, 327] width 85 height 15
click at [209, 332] on input "text" at bounding box center [225, 327] width 85 height 15
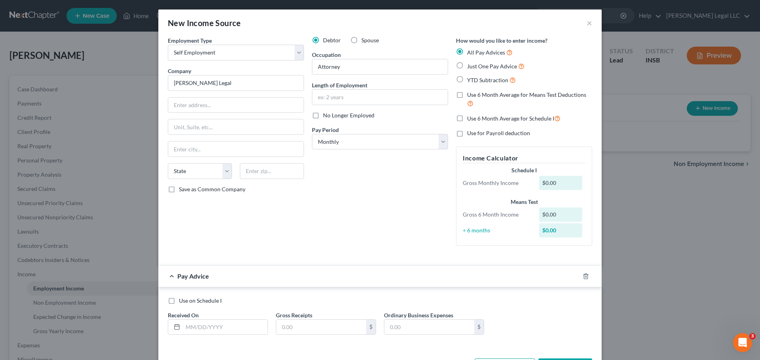
click at [377, 247] on div "Debtor Spouse Occupation Attorney Length of Employment No Longer Employed Pay P…" at bounding box center [380, 144] width 144 height 216
click at [200, 324] on input "text" at bounding box center [225, 327] width 85 height 15
click at [345, 220] on div "Debtor Spouse Occupation Attorney Length of Employment No Longer Employed Pay P…" at bounding box center [380, 144] width 144 height 216
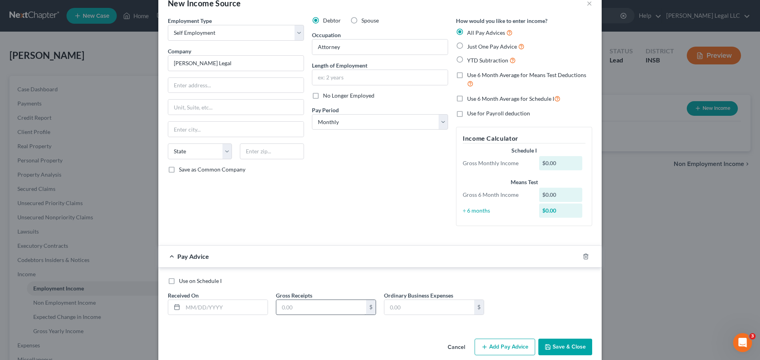
scroll to position [31, 0]
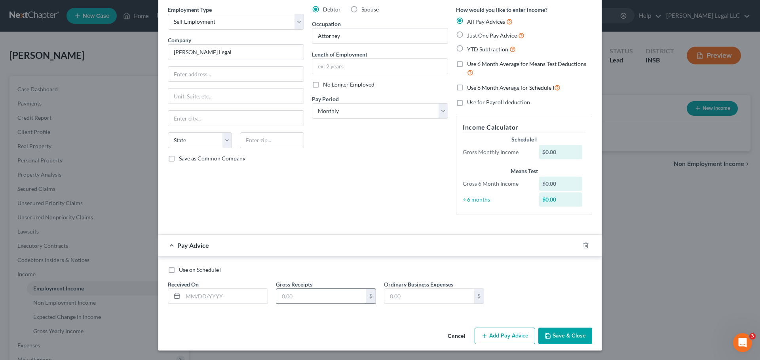
click at [297, 299] on input "text" at bounding box center [321, 296] width 90 height 15
type input "1"
click at [304, 293] on input "10,000" at bounding box center [321, 296] width 90 height 15
type input "11,500"
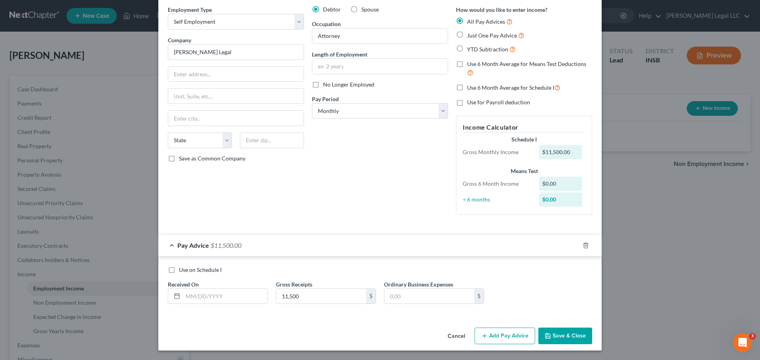
click at [348, 322] on div "Employment Type * Select Full or [DEMOGRAPHIC_DATA] Employment Self Employment …" at bounding box center [379, 165] width 443 height 319
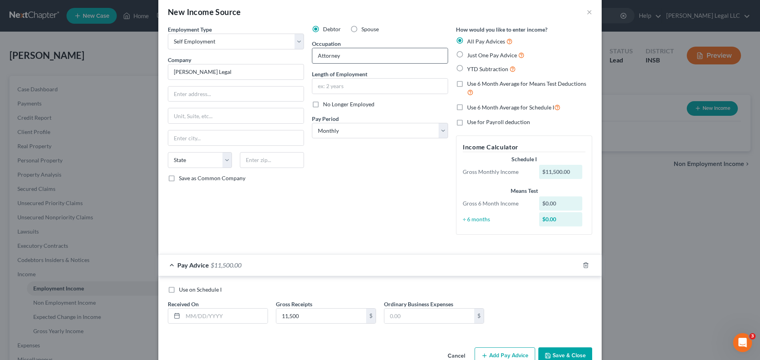
scroll to position [0, 0]
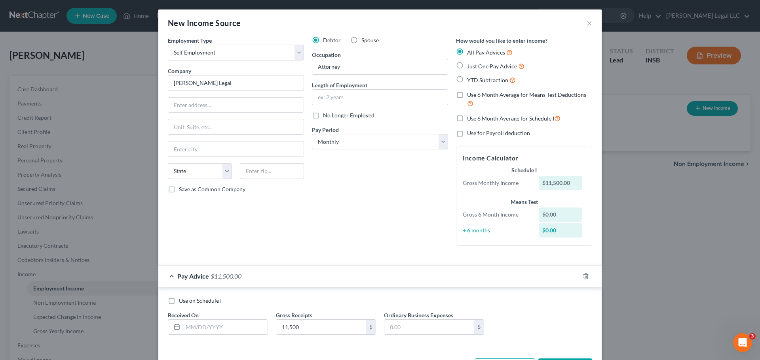
click at [467, 65] on label "Just One Pay Advice" at bounding box center [495, 66] width 57 height 9
click at [470, 65] on input "Just One Pay Advice" at bounding box center [472, 64] width 5 height 5
radio input "true"
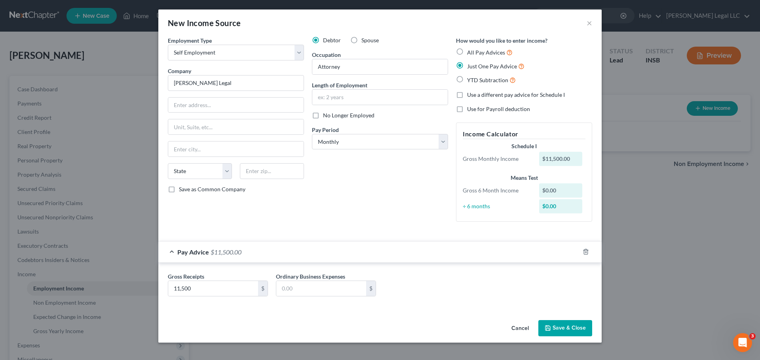
click at [579, 328] on button "Save & Close" at bounding box center [565, 328] width 54 height 17
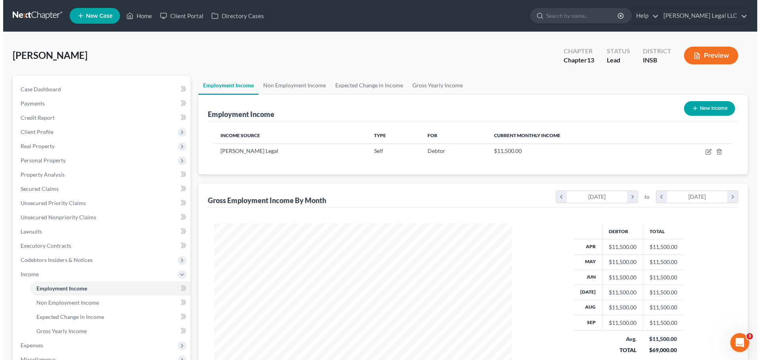
scroll to position [395445, 395282]
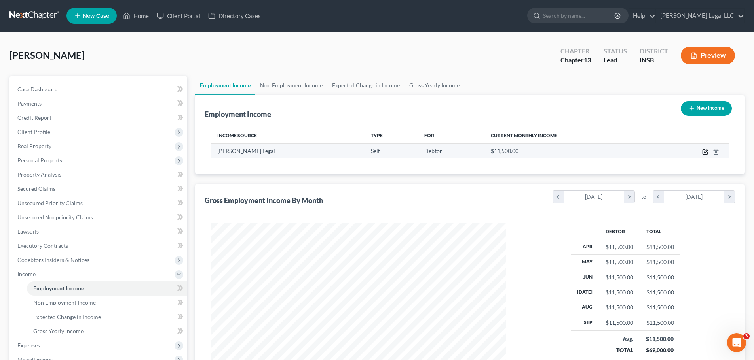
click at [705, 153] on icon "button" at bounding box center [705, 152] width 6 height 6
select select "1"
select select "0"
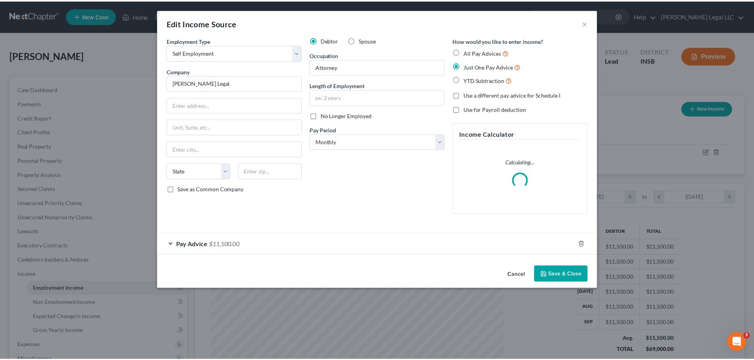
scroll to position [149, 314]
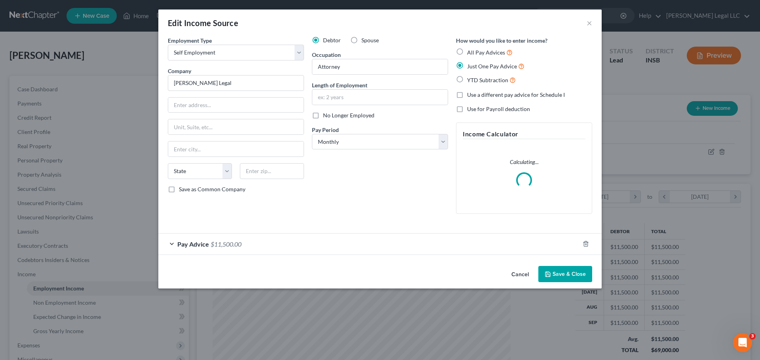
click at [275, 239] on div "Pay Advice $11,500.00" at bounding box center [368, 244] width 421 height 21
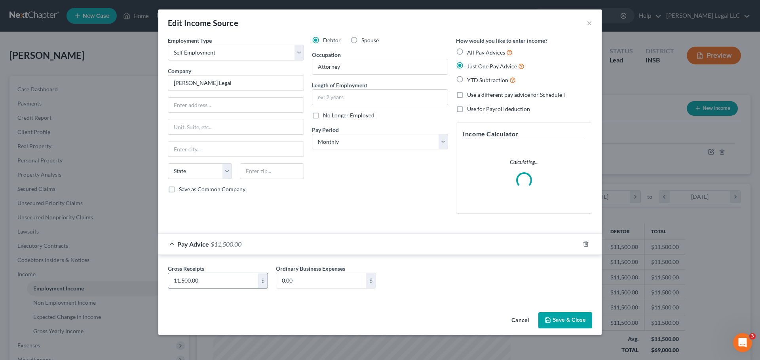
click at [210, 285] on input "11,500.00" at bounding box center [213, 280] width 90 height 15
type input "13,000"
click at [557, 323] on button "Save & Close" at bounding box center [565, 321] width 54 height 17
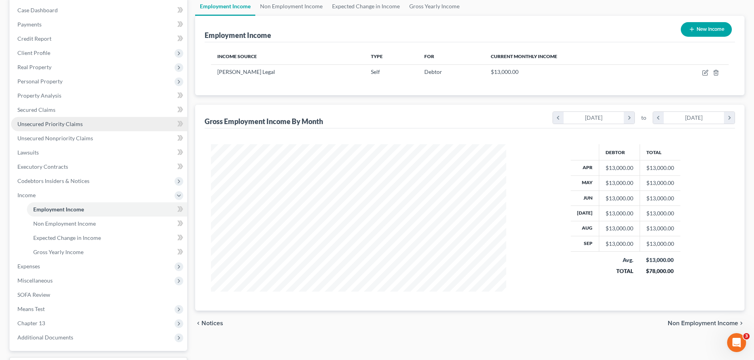
scroll to position [40, 0]
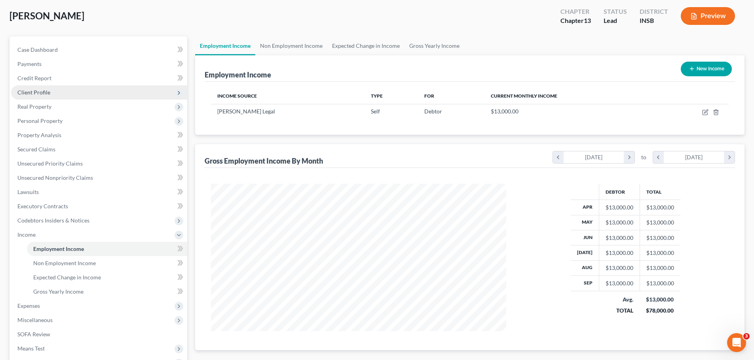
click at [30, 93] on span "Client Profile" at bounding box center [33, 92] width 33 height 7
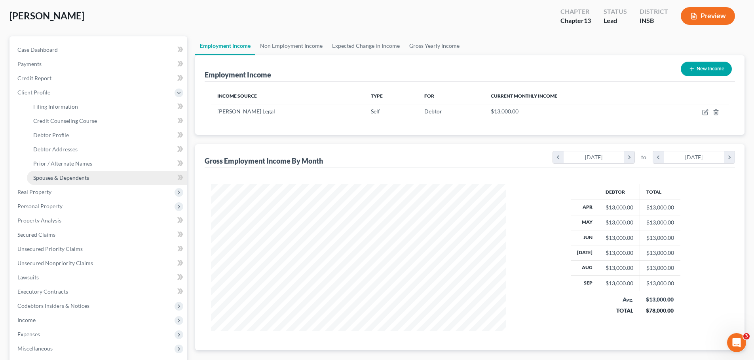
click at [46, 172] on link "Spouses & Dependents" at bounding box center [107, 178] width 160 height 14
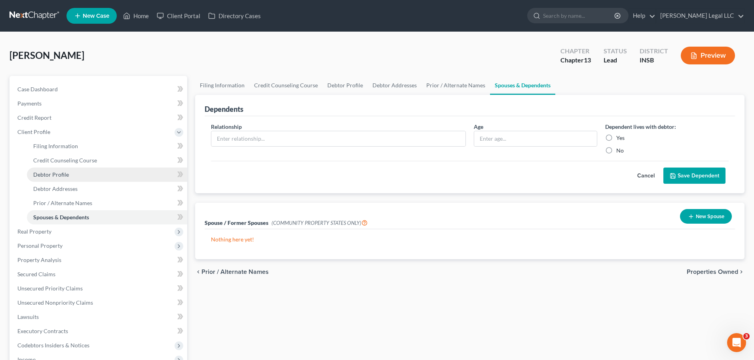
click at [49, 172] on span "Debtor Profile" at bounding box center [51, 174] width 36 height 7
select select "0"
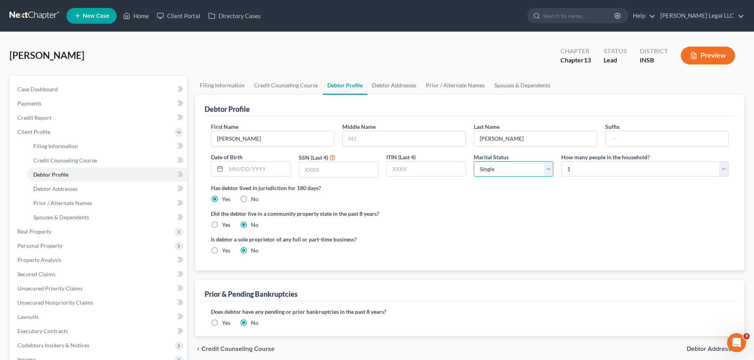
click at [521, 174] on select "Select Single Married Separated Divorced Widowed" at bounding box center [514, 169] width 80 height 16
select select "1"
click at [474, 161] on select "Select Single Married Separated Divorced Widowed" at bounding box center [514, 169] width 80 height 16
click at [632, 157] on label "How many people in the household?" at bounding box center [605, 157] width 89 height 8
click at [620, 169] on select "Select 1 2 3 4 5 6 7 8 9 10 11 12 13 14 15 16 17 18 19 20" at bounding box center [644, 169] width 167 height 16
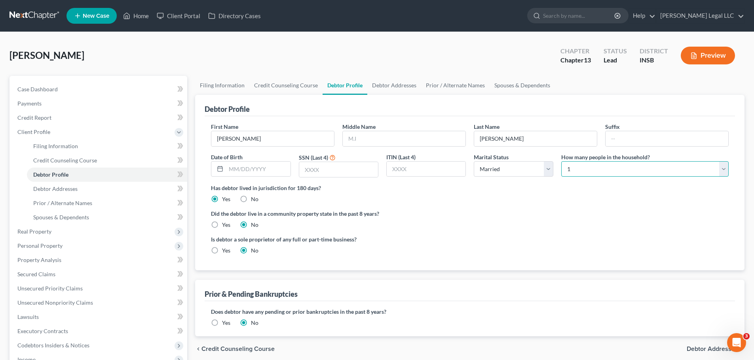
select select "6"
click at [561, 161] on select "Select 1 2 3 4 5 6 7 8 9 10 11 12 13 14 15 16 17 18 19 20" at bounding box center [644, 169] width 167 height 16
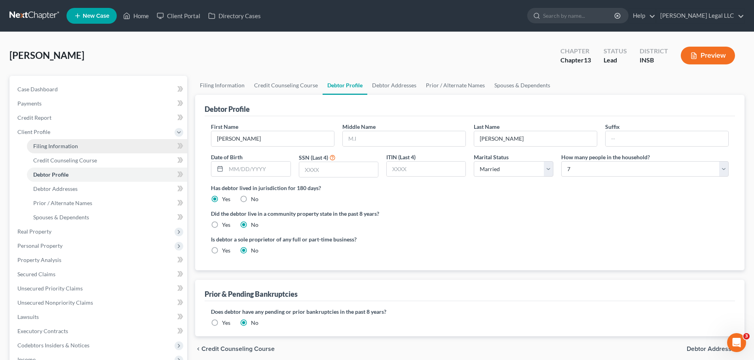
click at [58, 150] on link "Filing Information" at bounding box center [107, 146] width 160 height 14
select select "1"
select select "0"
select select "3"
select select "15"
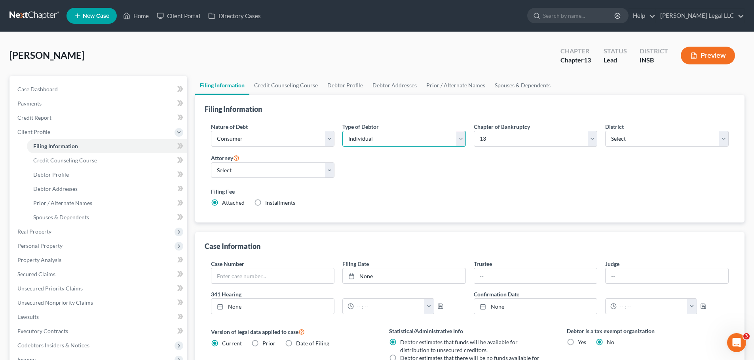
click at [384, 140] on select "Select Individual Joint" at bounding box center [403, 139] width 123 height 16
select select "1"
click at [342, 131] on select "Select Individual Joint" at bounding box center [403, 139] width 123 height 16
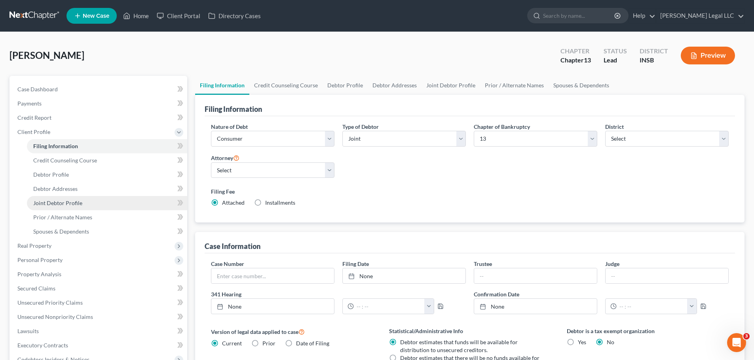
click at [47, 200] on span "Joint Debtor Profile" at bounding box center [57, 203] width 49 height 7
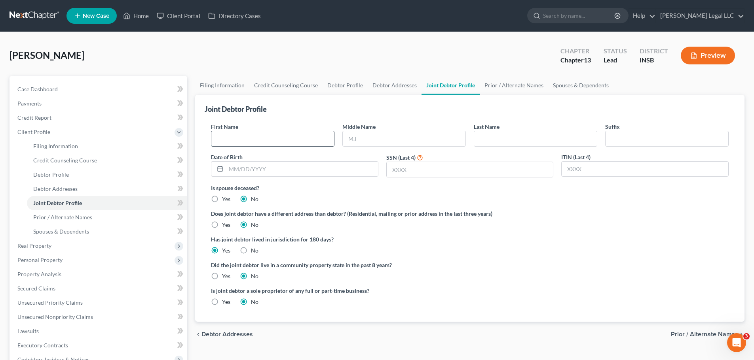
click at [241, 137] on input "text" at bounding box center [272, 138] width 123 height 15
type input "[PERSON_NAME]"
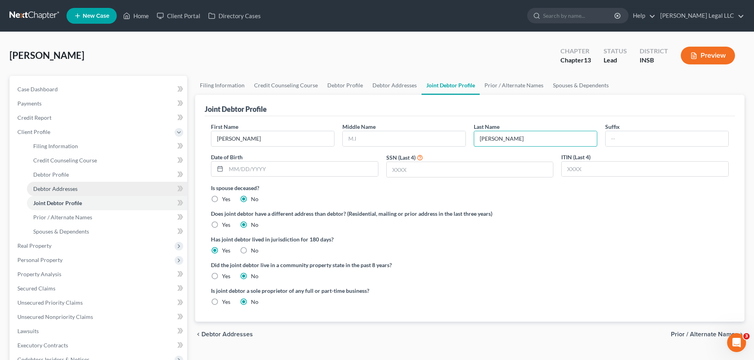
type input "[PERSON_NAME]"
click at [35, 185] on link "Debtor Addresses" at bounding box center [107, 189] width 160 height 14
select select "0"
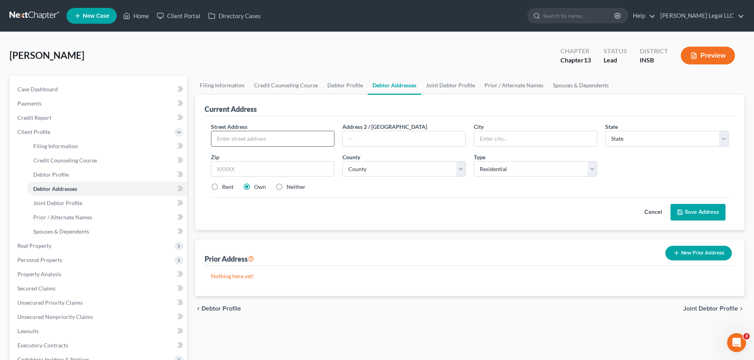
click at [256, 137] on input "text" at bounding box center [272, 138] width 123 height 15
click at [257, 141] on input "16566 [PERSON_NAME] Dr" at bounding box center [272, 138] width 123 height 15
click at [259, 141] on input "16566 [PERSON_NAME] Dr" at bounding box center [272, 138] width 123 height 15
type input "[STREET_ADDRESS][PERSON_NAME]"
type input "[GEOGRAPHIC_DATA]"
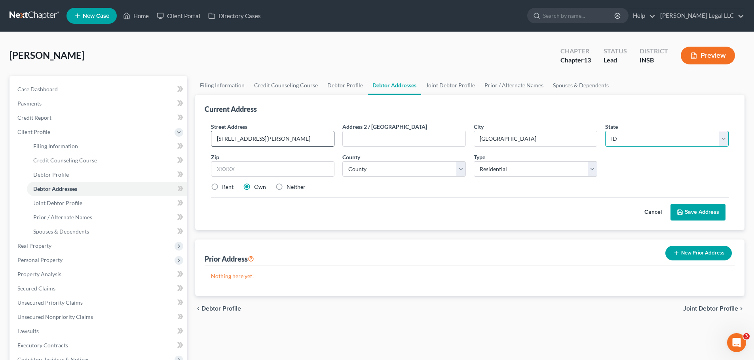
select select "15"
type input "46062"
click at [396, 165] on select "County [GEOGRAPHIC_DATA] [GEOGRAPHIC_DATA] [GEOGRAPHIC_DATA] [GEOGRAPHIC_DATA] …" at bounding box center [403, 169] width 123 height 16
select select "28"
click at [342, 161] on select "County [GEOGRAPHIC_DATA] [GEOGRAPHIC_DATA] [GEOGRAPHIC_DATA] [GEOGRAPHIC_DATA] …" at bounding box center [403, 169] width 123 height 16
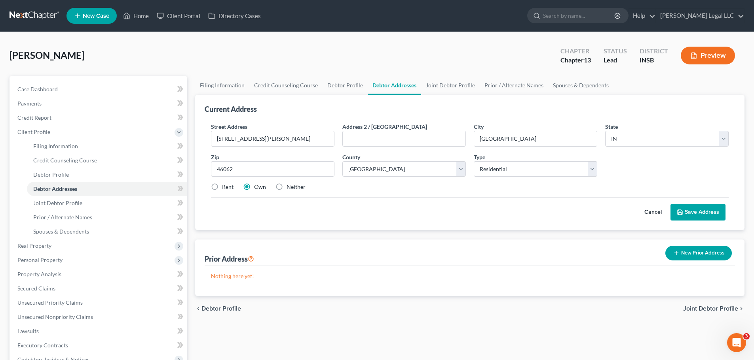
click at [711, 214] on button "Save Address" at bounding box center [697, 212] width 55 height 17
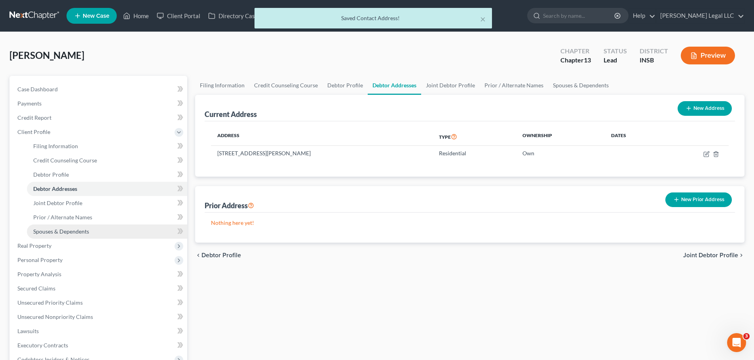
click at [63, 228] on span "Spouses & Dependents" at bounding box center [61, 231] width 56 height 7
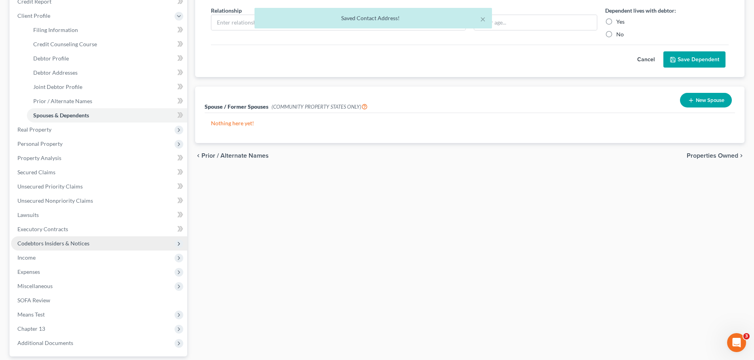
scroll to position [119, 0]
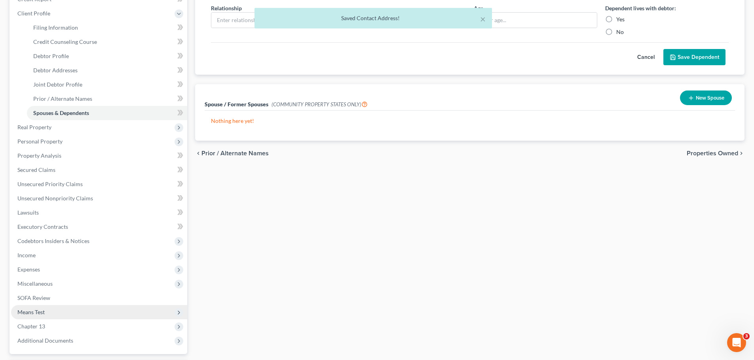
click at [38, 307] on span "Means Test" at bounding box center [99, 312] width 176 height 14
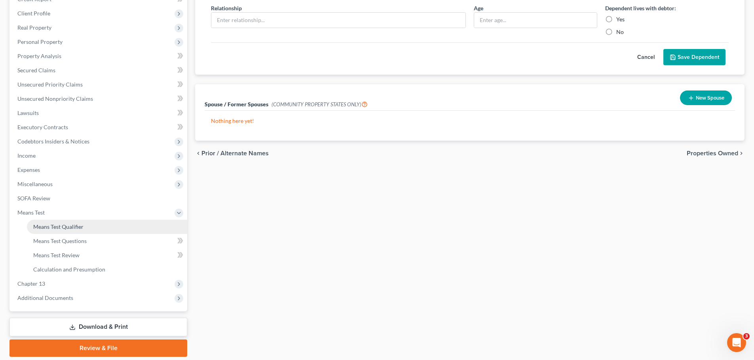
click at [66, 224] on span "Means Test Qualifier" at bounding box center [58, 227] width 50 height 7
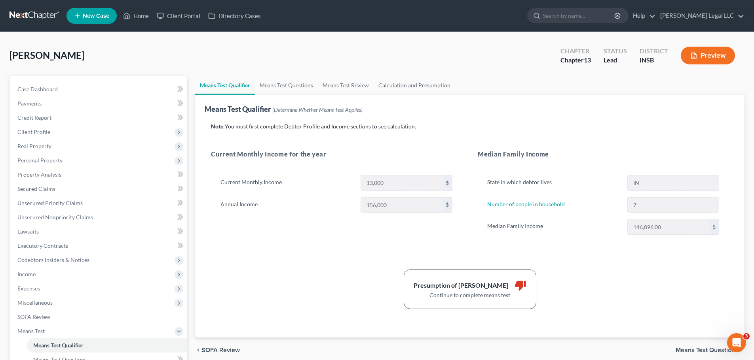
drag, startPoint x: 303, startPoint y: 224, endPoint x: 301, endPoint y: 208, distance: 16.3
click at [303, 224] on div "Current Monthly Income 13,000 $ Annual Income 156,000 $" at bounding box center [336, 197] width 251 height 63
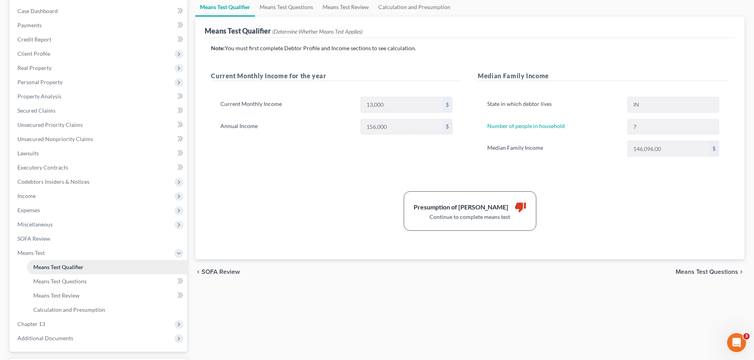
scroll to position [79, 0]
click at [77, 278] on span "Means Test Questions" at bounding box center [59, 280] width 53 height 7
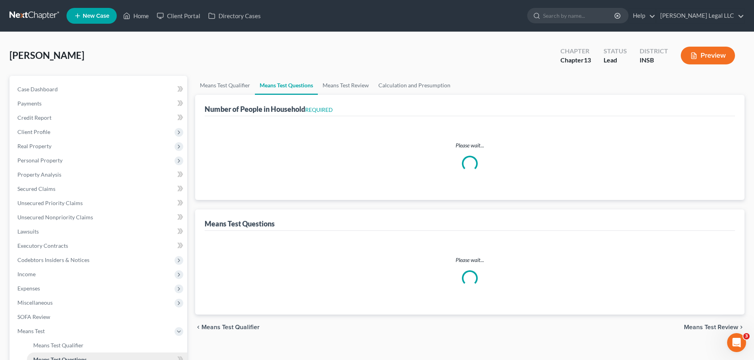
select select "60"
select select "0"
select select "60"
select select "0"
select select "60"
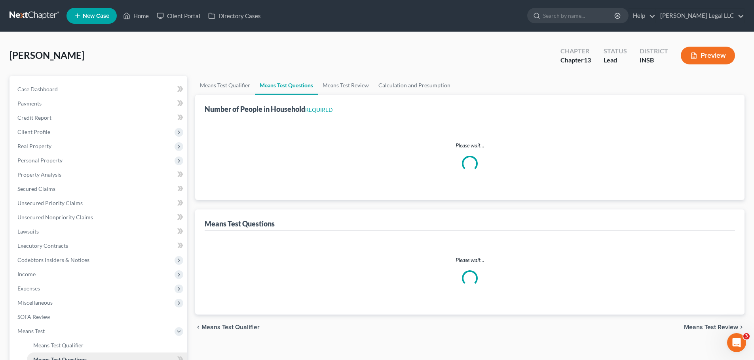
select select "0"
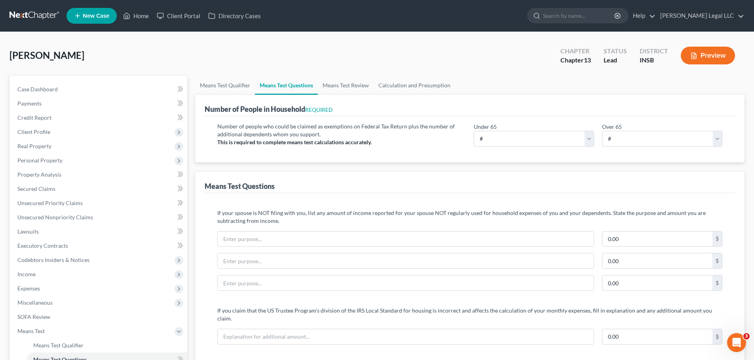
click at [527, 129] on div "Under 65 # 0 1 2 3 4 5 6 7 8 9 10" at bounding box center [534, 135] width 128 height 24
click at [523, 135] on select "# 0 1 2 3 4 5 6 7 8 9 10" at bounding box center [534, 139] width 120 height 16
select select "7"
click at [474, 131] on select "# 0 1 2 3 4 5 6 7 8 9 10" at bounding box center [534, 139] width 120 height 16
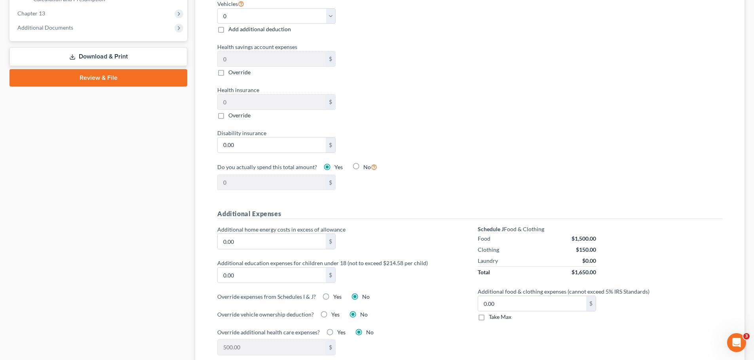
scroll to position [435, 0]
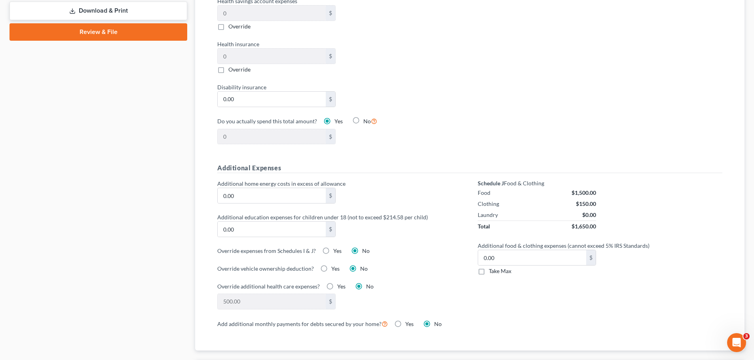
click at [489, 267] on label "Take Max" at bounding box center [500, 271] width 23 height 8
click at [492, 267] on input "Take Max" at bounding box center [494, 269] width 5 height 5
checkbox input "true"
type input "119.00"
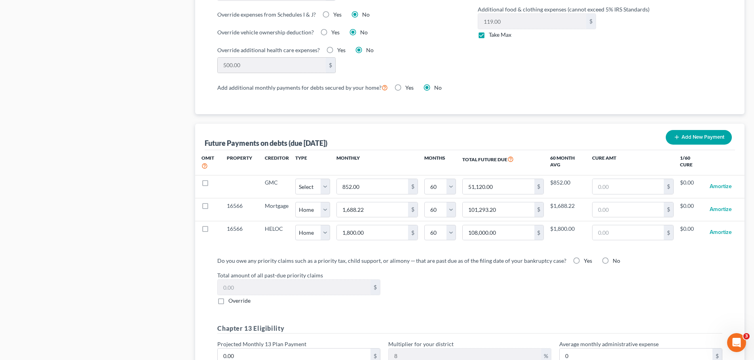
scroll to position [673, 0]
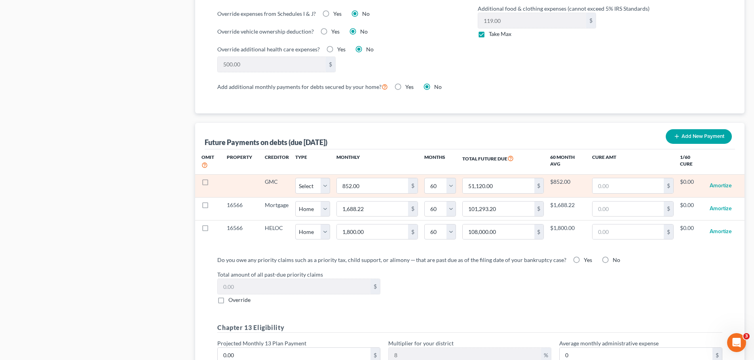
click at [735, 174] on td "Amortize" at bounding box center [720, 185] width 35 height 23
click at [728, 178] on button "Amortize" at bounding box center [720, 186] width 22 height 16
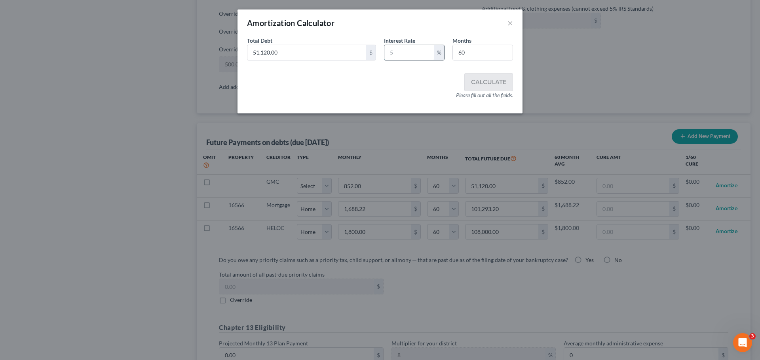
click at [409, 55] on input "text" at bounding box center [409, 52] width 50 height 15
click at [314, 62] on div "Total Debt 51,120.00 $ Interest Rate % Months 60" at bounding box center [380, 51] width 274 height 30
click at [309, 49] on input "51,120.00" at bounding box center [306, 52] width 119 height 15
type input "26,363.82"
click at [407, 46] on input "text" at bounding box center [409, 52] width 50 height 15
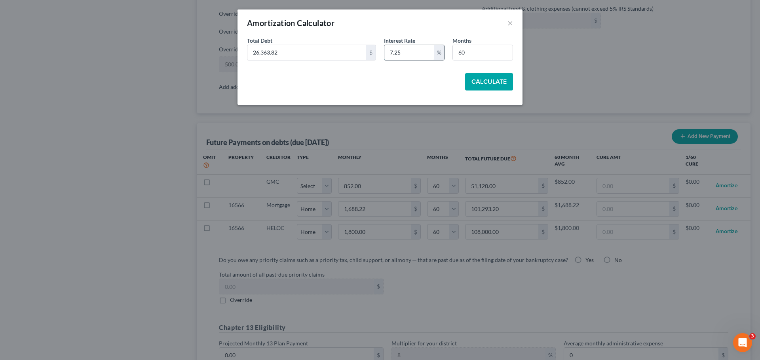
type input "7.25"
click at [478, 85] on button "Calculate" at bounding box center [489, 81] width 48 height 17
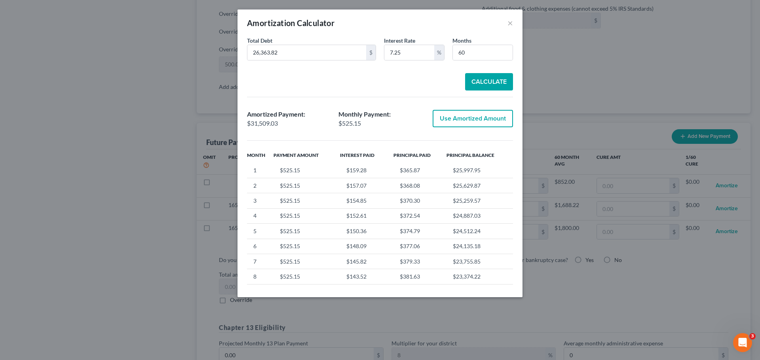
drag, startPoint x: 451, startPoint y: 121, endPoint x: 381, endPoint y: 106, distance: 71.8
click at [452, 121] on button "Use Amortized Amount" at bounding box center [472, 118] width 80 height 17
type input "525.15"
type input "31,509.02"
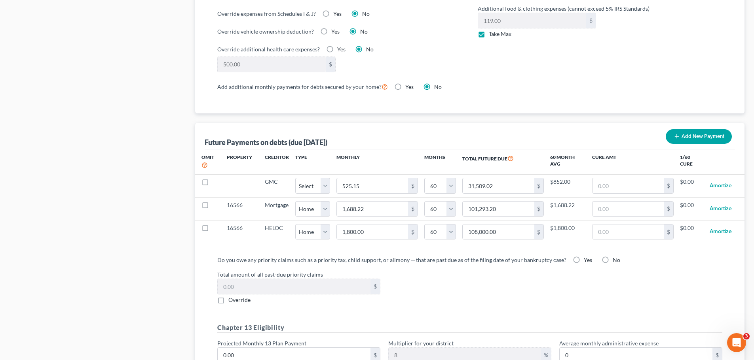
select select "60"
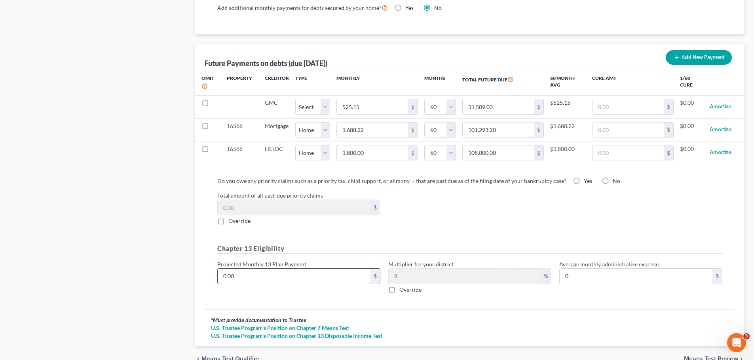
click at [231, 269] on input "0.00" at bounding box center [294, 276] width 153 height 15
type input "1"
type input "0.08"
type input "15"
type input "1.20"
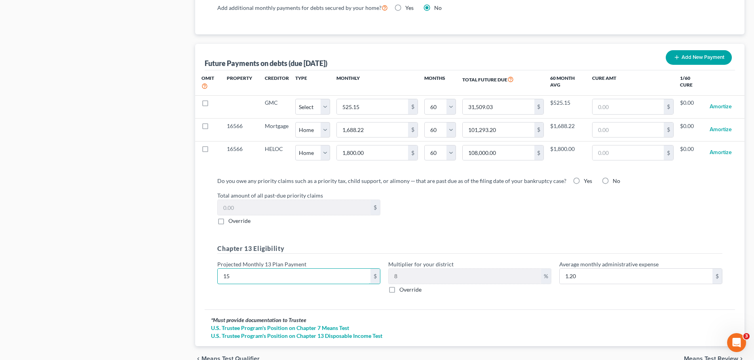
type input "150"
type input "12.00"
type input "1500"
type input "120.00"
type input "1,50"
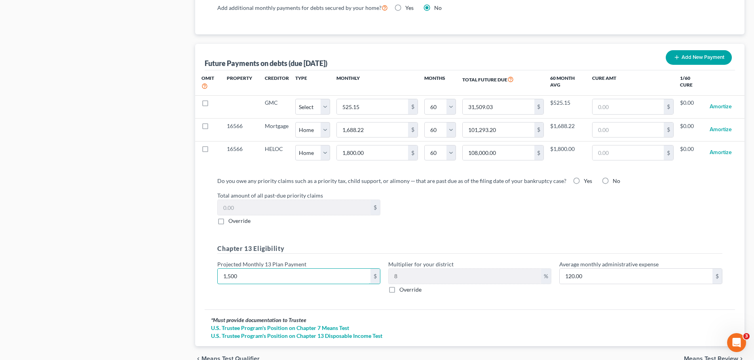
type input "12.00"
type input "15"
type input "1.20"
type input "1"
type input "0.08"
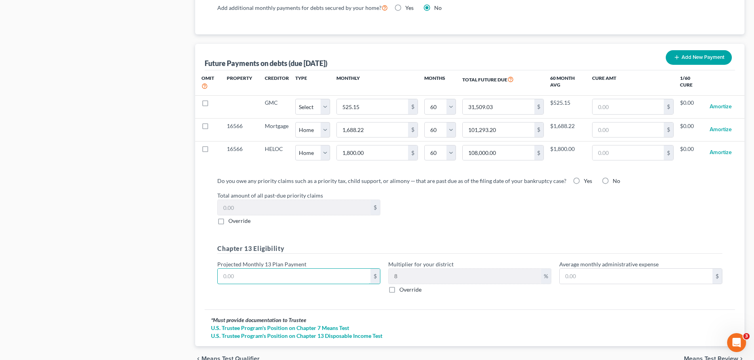
type input "2"
type input "0.16"
type input "24"
type input "1.92"
type input "240"
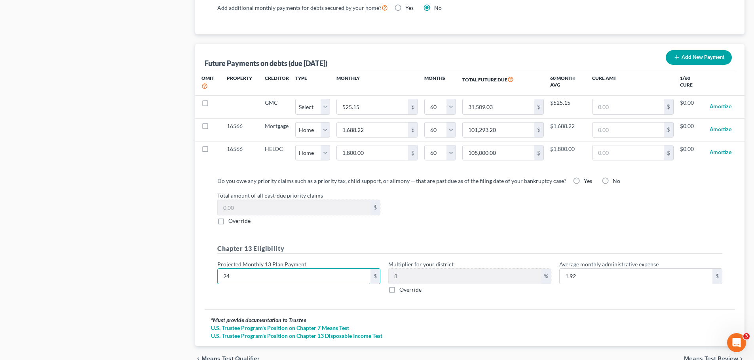
type input "19.20"
type input "2400"
type input "192.00"
type input "2,400"
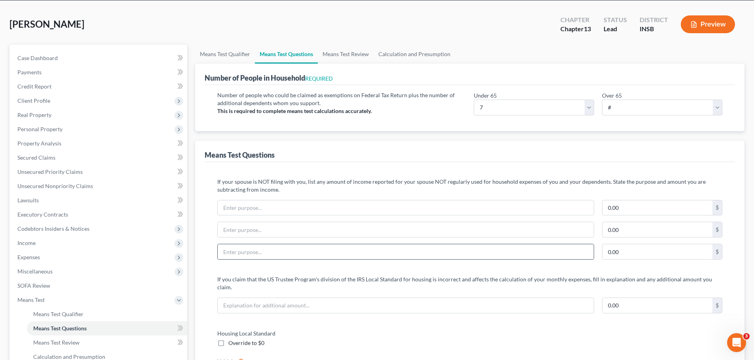
scroll to position [0, 0]
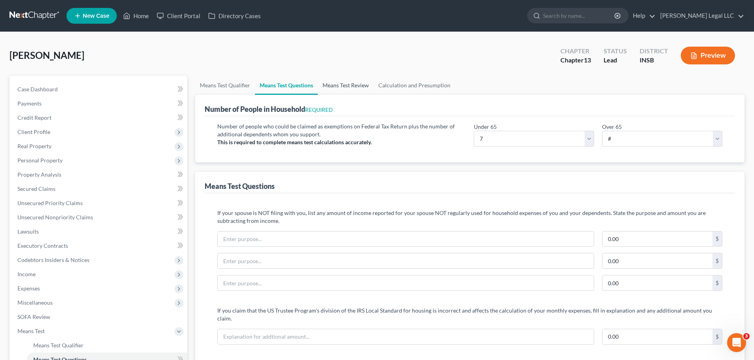
click at [342, 87] on link "Means Test Review" at bounding box center [346, 85] width 56 height 19
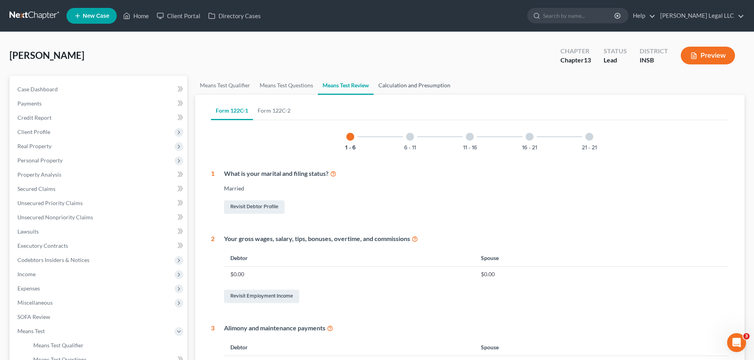
click at [392, 85] on link "Calculation and Presumption" at bounding box center [413, 85] width 81 height 19
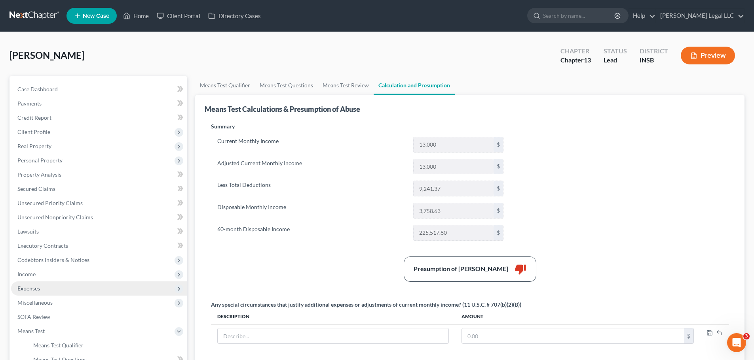
click at [31, 288] on span "Expenses" at bounding box center [28, 288] width 23 height 7
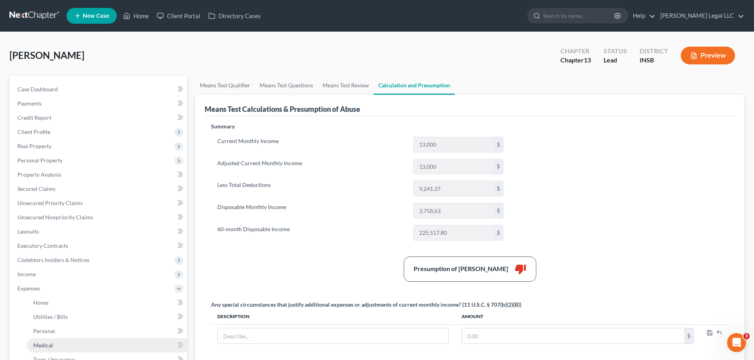
click at [47, 347] on span "Medical" at bounding box center [43, 345] width 20 height 7
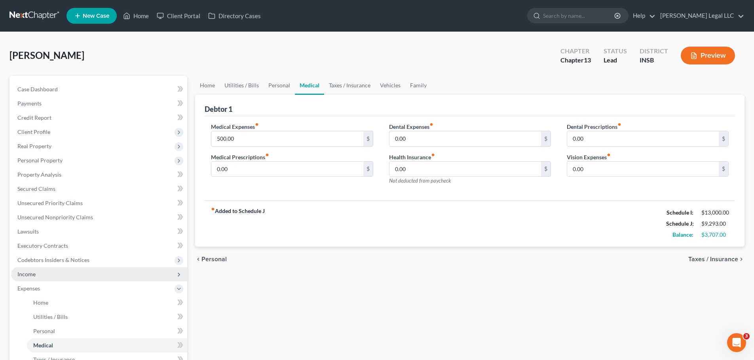
click at [30, 274] on span "Income" at bounding box center [26, 274] width 18 height 7
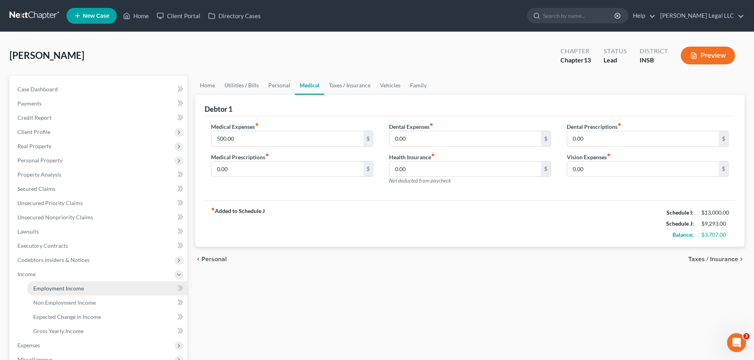
click at [40, 292] on link "Employment Income" at bounding box center [107, 289] width 160 height 14
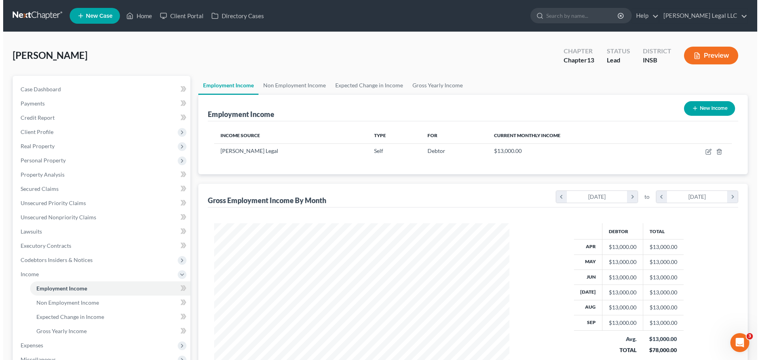
scroll to position [148, 311]
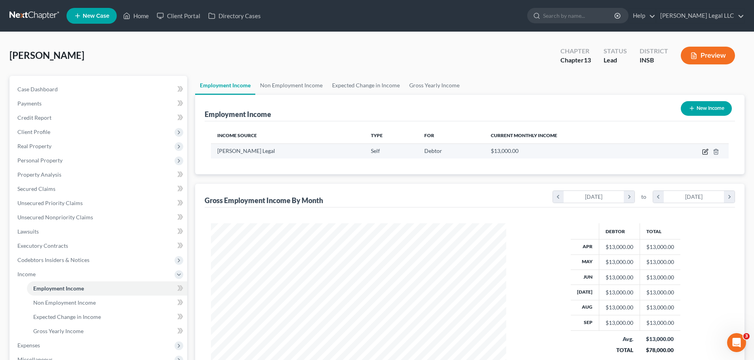
click at [705, 150] on icon "button" at bounding box center [705, 152] width 6 height 6
select select "1"
select select "0"
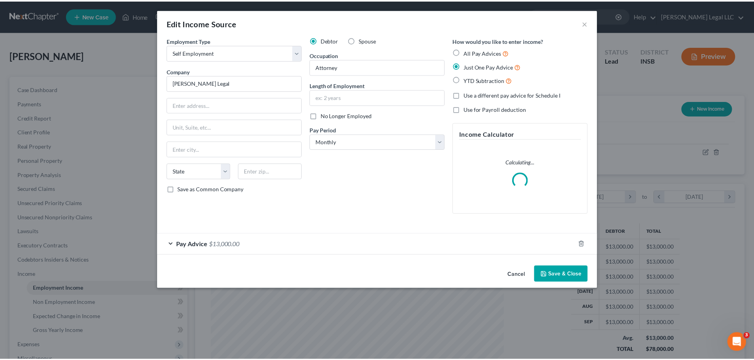
scroll to position [149, 314]
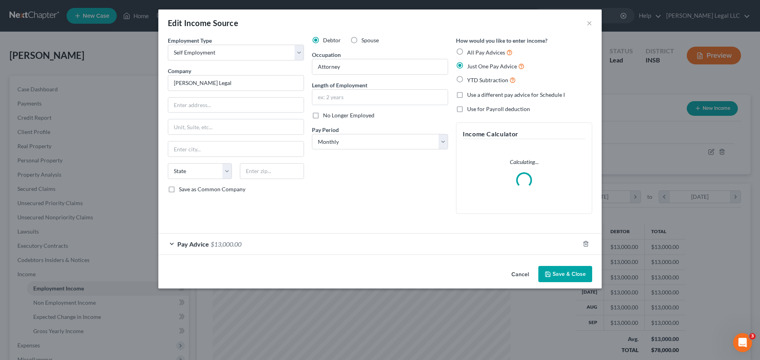
click at [250, 247] on div "Pay Advice $13,000.00" at bounding box center [368, 244] width 421 height 21
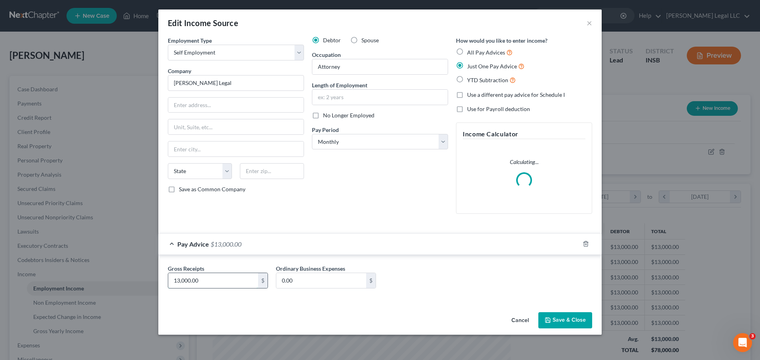
click at [238, 280] on input "13,000.00" at bounding box center [213, 280] width 90 height 15
type input "12,000"
click at [563, 324] on button "Save & Close" at bounding box center [565, 321] width 54 height 17
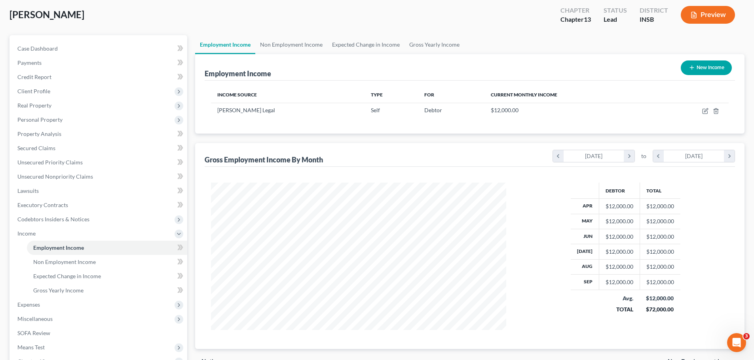
scroll to position [79, 0]
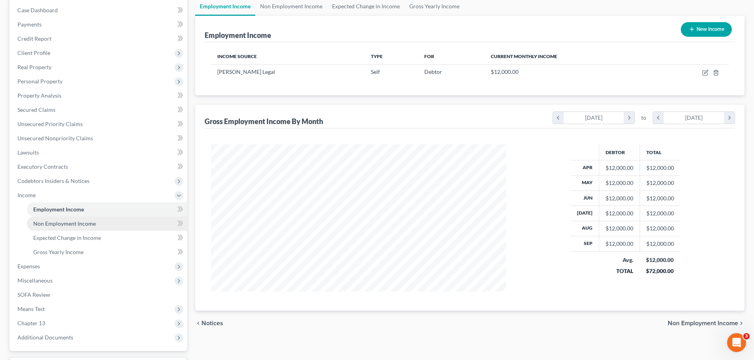
click at [55, 223] on span "Non Employment Income" at bounding box center [64, 223] width 63 height 7
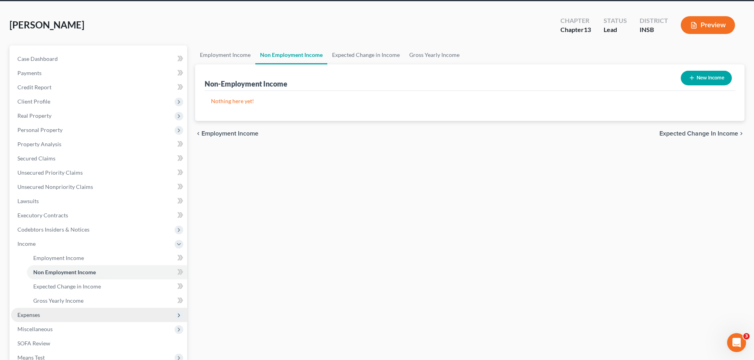
scroll to position [40, 0]
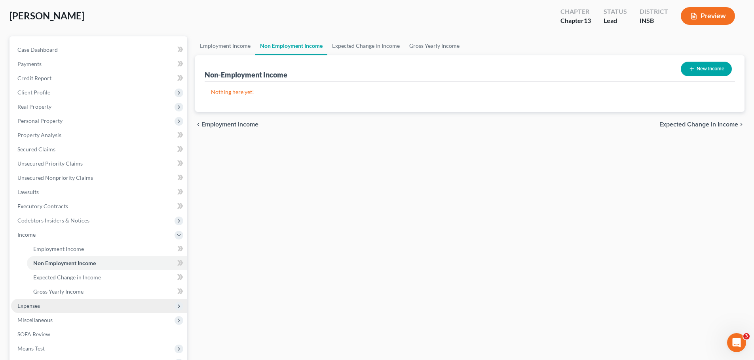
click at [42, 304] on span "Expenses" at bounding box center [99, 306] width 176 height 14
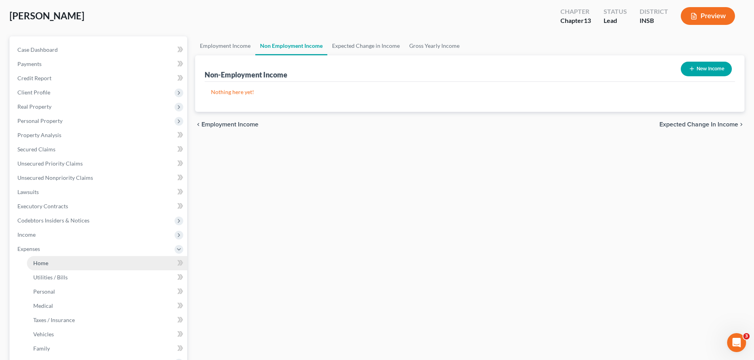
click at [52, 265] on link "Home" at bounding box center [107, 263] width 160 height 14
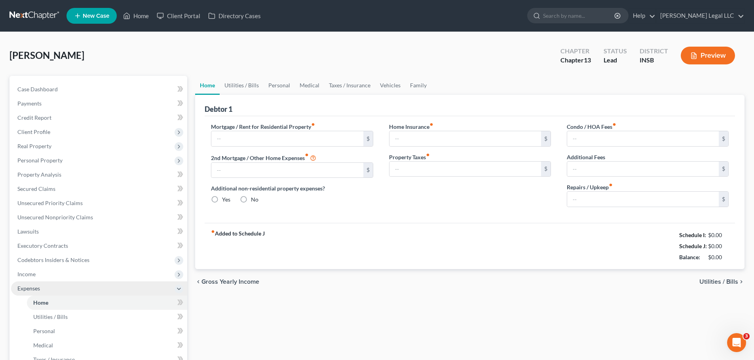
type input "3,528.00"
type input "0.00"
radio input "true"
type input "200.00"
type input "600.00"
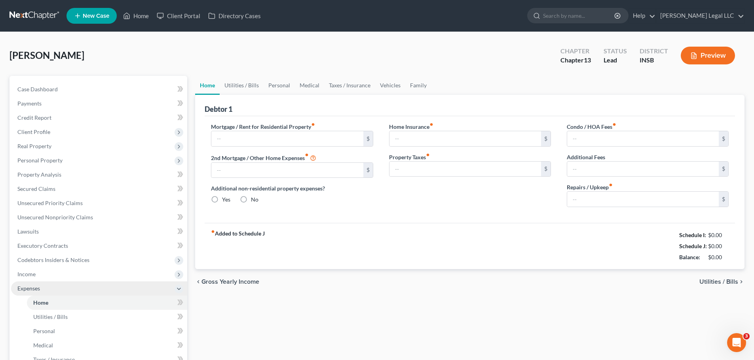
type input "95.00"
type input "0.00"
type input "100.00"
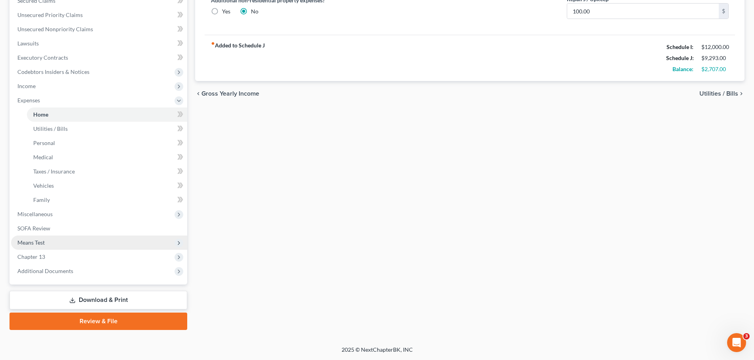
click at [31, 244] on span "Means Test" at bounding box center [30, 242] width 27 height 7
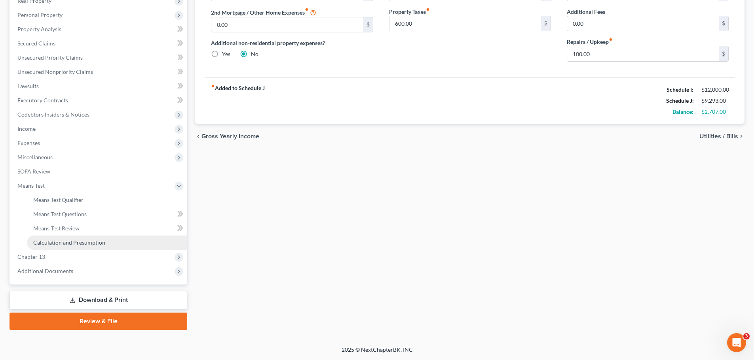
scroll to position [146, 0]
click at [61, 201] on span "Means Test Qualifier" at bounding box center [58, 200] width 50 height 7
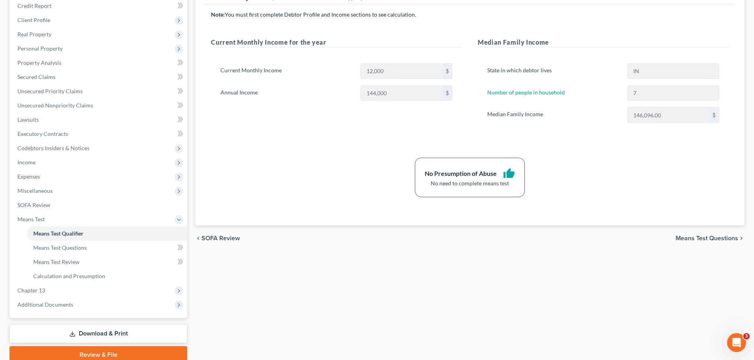
scroll to position [119, 0]
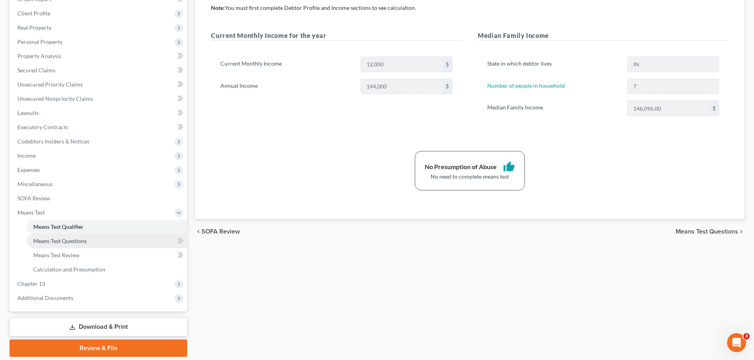
click at [66, 242] on span "Means Test Questions" at bounding box center [59, 241] width 53 height 7
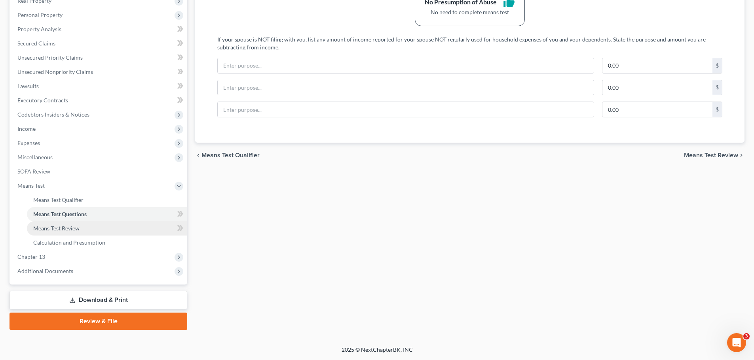
click at [96, 230] on link "Means Test Review" at bounding box center [107, 229] width 160 height 14
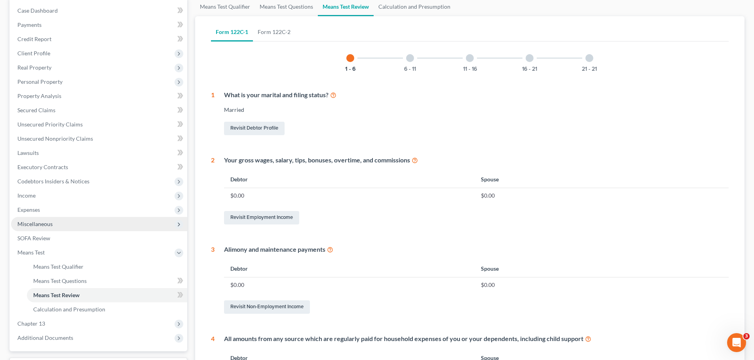
scroll to position [79, 0]
click at [32, 212] on span "Expenses" at bounding box center [28, 209] width 23 height 7
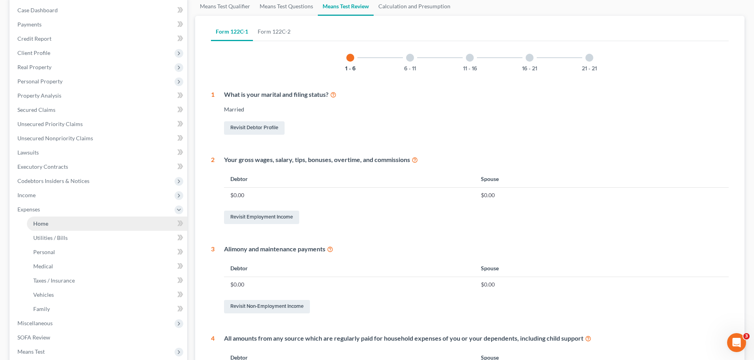
click at [38, 219] on link "Home" at bounding box center [107, 224] width 160 height 14
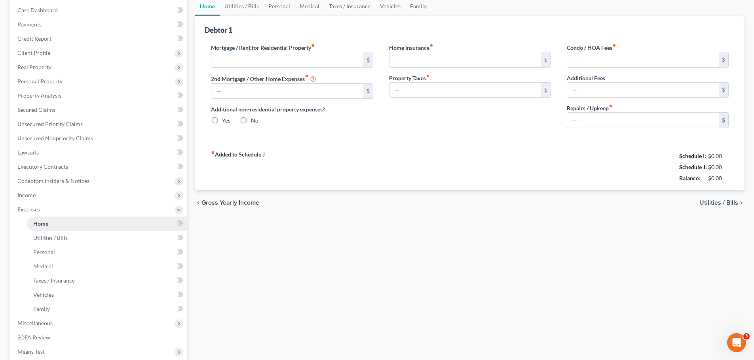
scroll to position [1, 0]
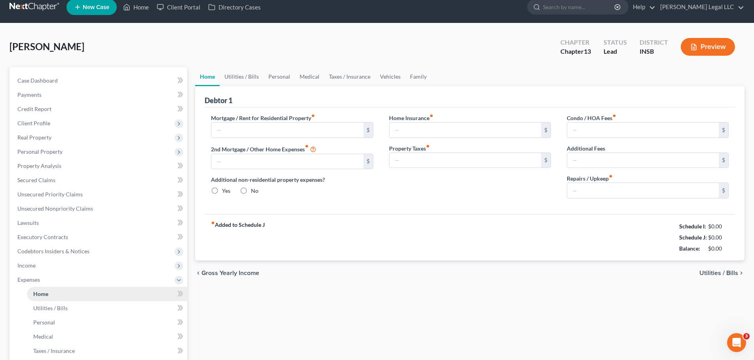
type input "3,528.00"
type input "0.00"
radio input "true"
type input "200.00"
type input "600.00"
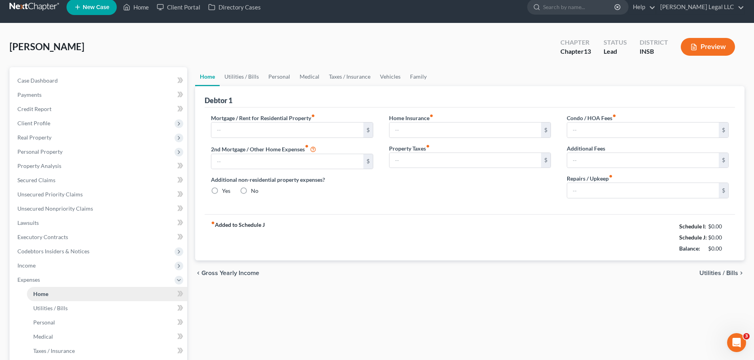
type input "95.00"
type input "0.00"
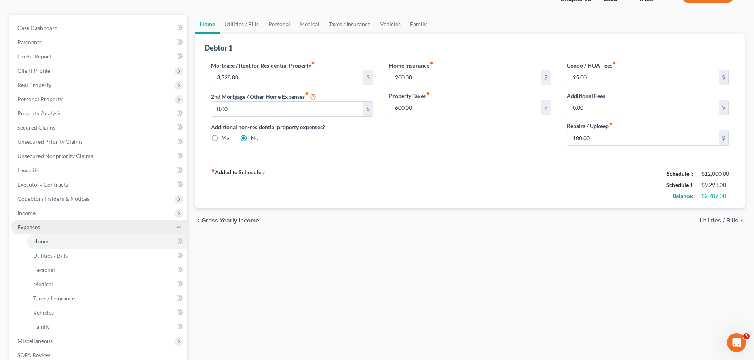
scroll to position [79, 0]
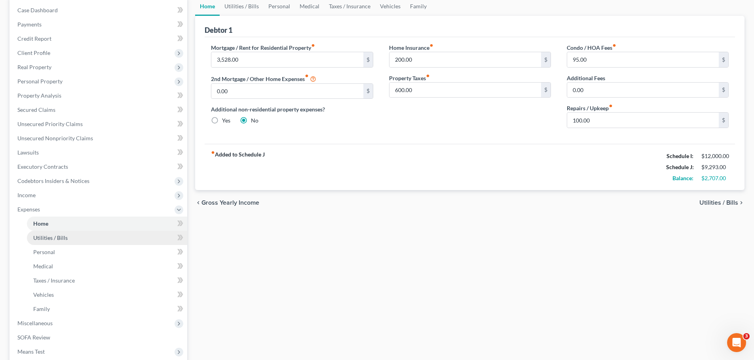
click at [45, 242] on link "Utilities / Bills" at bounding box center [107, 238] width 160 height 14
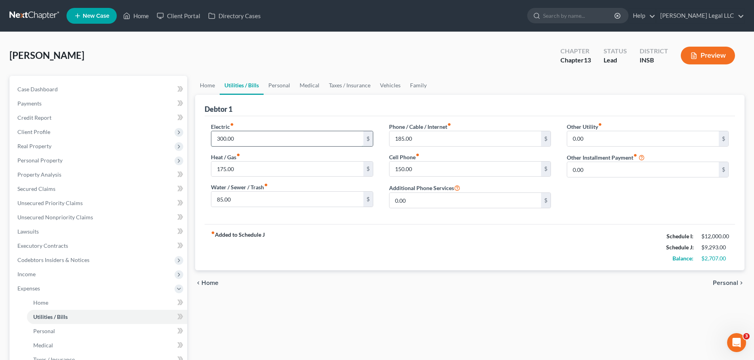
click at [241, 144] on input "300.00" at bounding box center [287, 138] width 152 height 15
click at [50, 333] on span "Personal" at bounding box center [44, 331] width 22 height 7
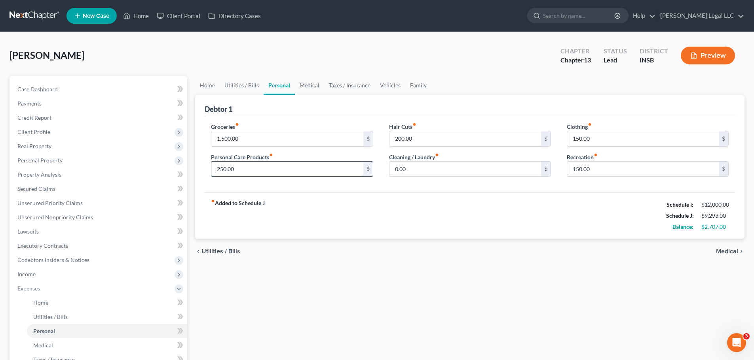
click at [235, 165] on input "250.00" at bounding box center [287, 169] width 152 height 15
click at [56, 346] on link "Medical" at bounding box center [107, 346] width 160 height 14
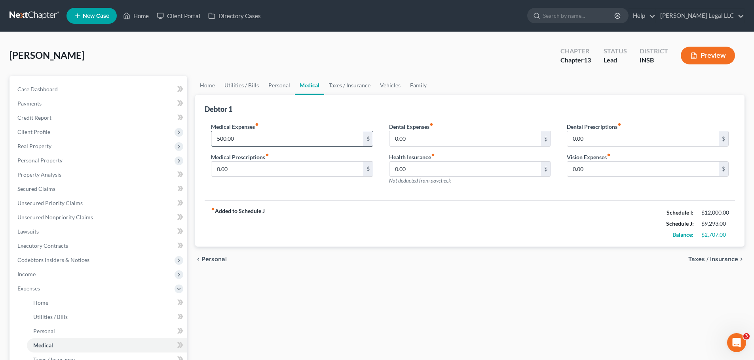
click at [241, 138] on input "500.00" at bounding box center [287, 138] width 152 height 15
click at [233, 185] on div "Medical Expenses fiber_manual_record 600 $ Medical Prescriptions fiber_manual_r…" at bounding box center [292, 157] width 178 height 69
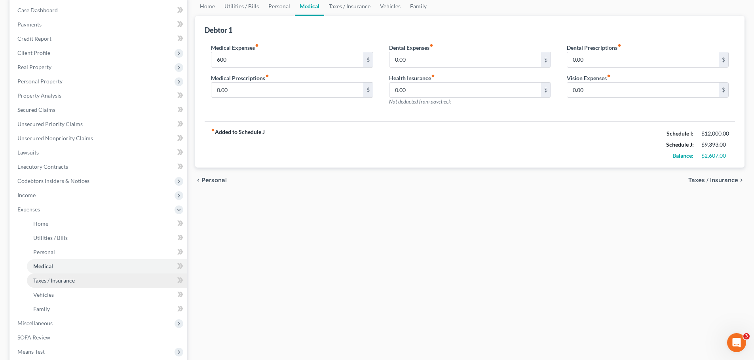
click at [47, 284] on link "Taxes / Insurance" at bounding box center [107, 281] width 160 height 14
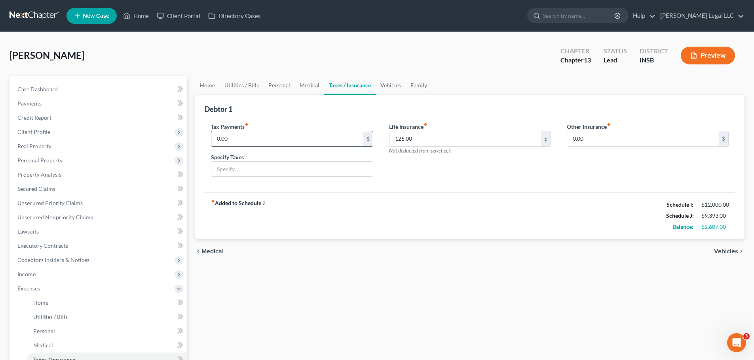
click at [243, 140] on input "0.00" at bounding box center [287, 138] width 152 height 15
click at [276, 109] on div "Debtor 1" at bounding box center [470, 105] width 530 height 21
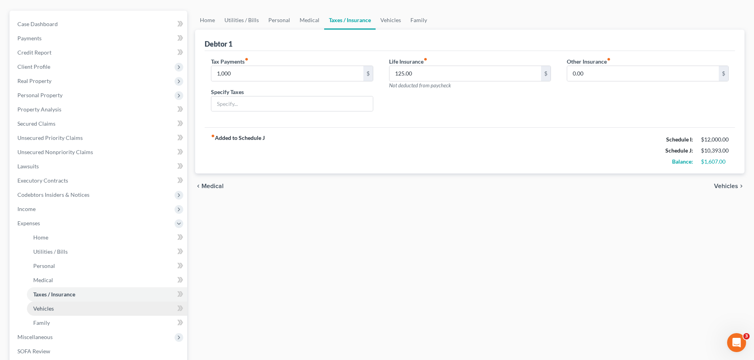
scroll to position [79, 0]
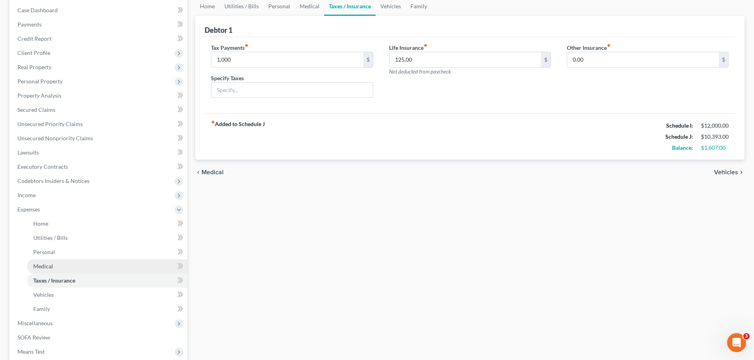
click at [47, 268] on span "Medical" at bounding box center [43, 266] width 20 height 7
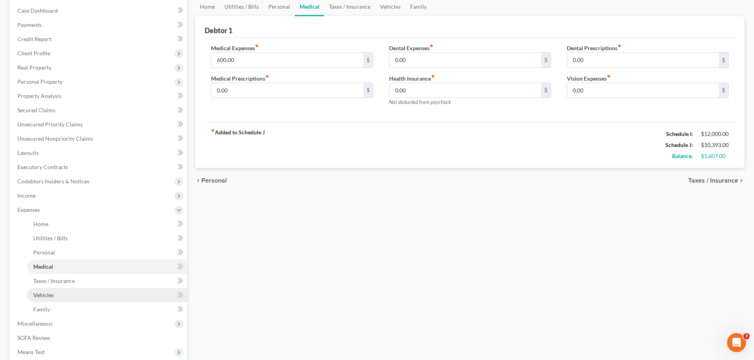
scroll to position [79, 0]
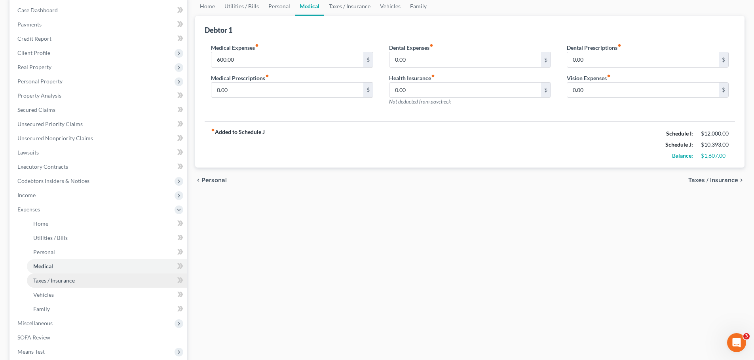
click at [57, 281] on span "Taxes / Insurance" at bounding box center [54, 280] width 42 height 7
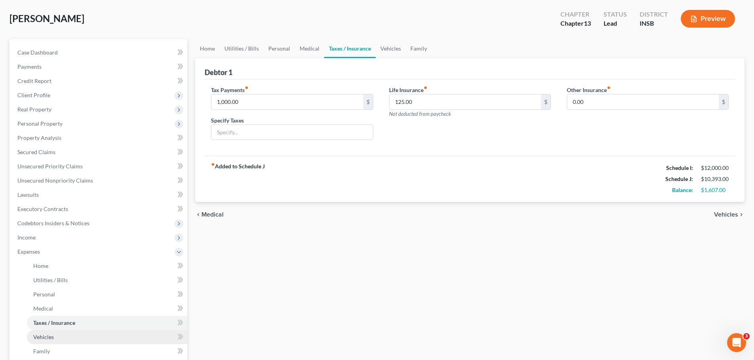
scroll to position [79, 0]
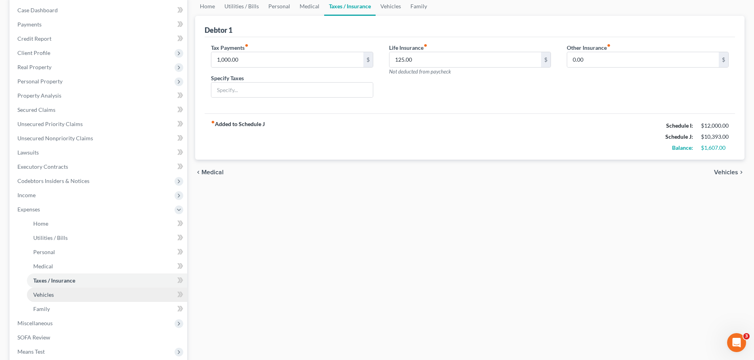
click at [41, 292] on span "Vehicles" at bounding box center [43, 295] width 21 height 7
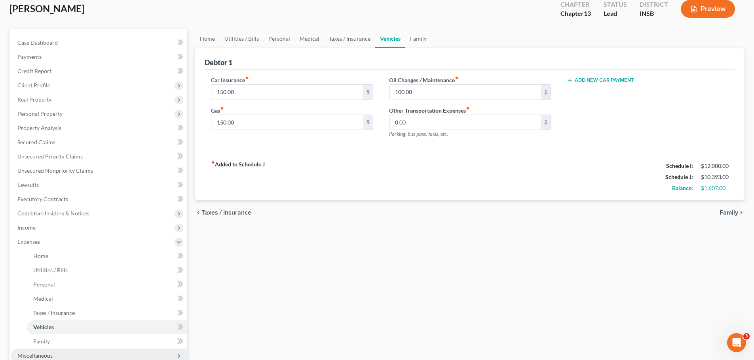
scroll to position [119, 0]
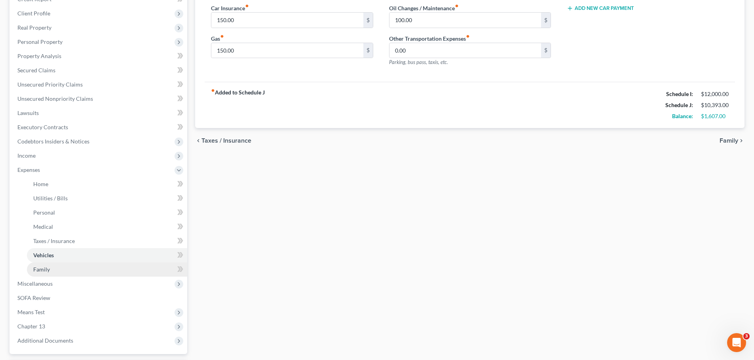
click at [38, 269] on span "Family" at bounding box center [41, 269] width 17 height 7
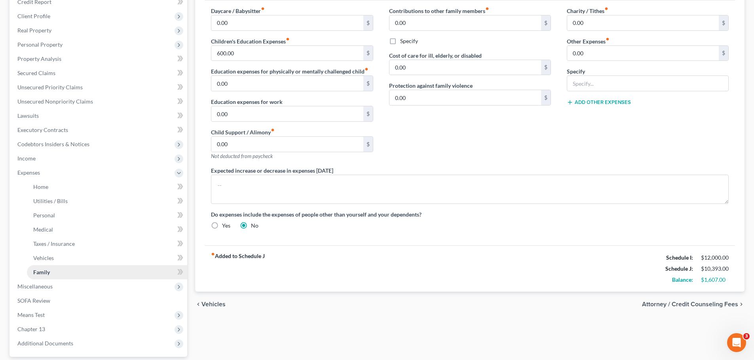
scroll to position [119, 0]
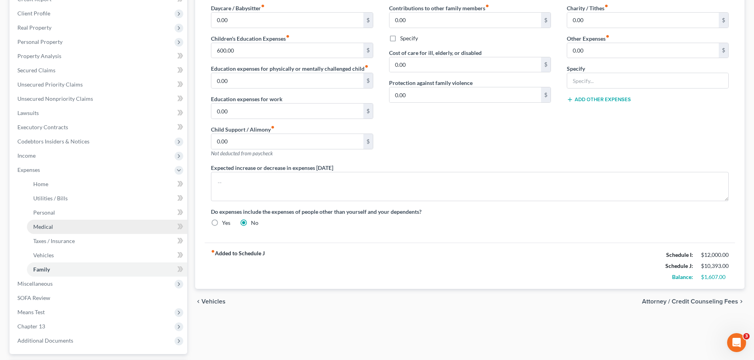
click at [45, 225] on span "Medical" at bounding box center [43, 227] width 20 height 7
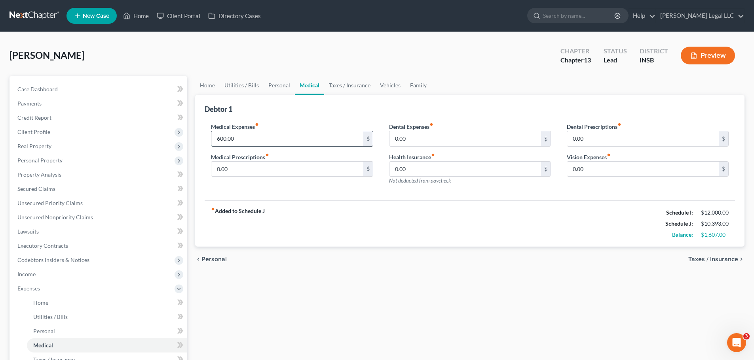
click at [235, 143] on input "600.00" at bounding box center [287, 138] width 152 height 15
click at [59, 330] on link "Personal" at bounding box center [107, 331] width 160 height 14
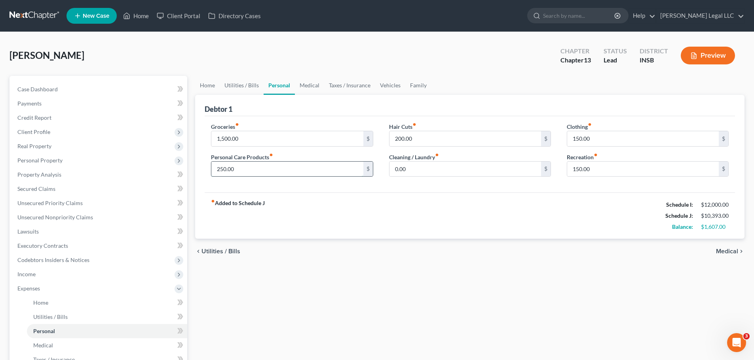
click at [234, 165] on input "250.00" at bounding box center [287, 169] width 152 height 15
click at [233, 141] on input "1,500.00" at bounding box center [287, 138] width 152 height 15
click at [431, 136] on input "200.00" at bounding box center [465, 138] width 152 height 15
click at [616, 174] on input "150.00" at bounding box center [643, 169] width 152 height 15
drag, startPoint x: 606, startPoint y: 146, endPoint x: 606, endPoint y: 142, distance: 4.7
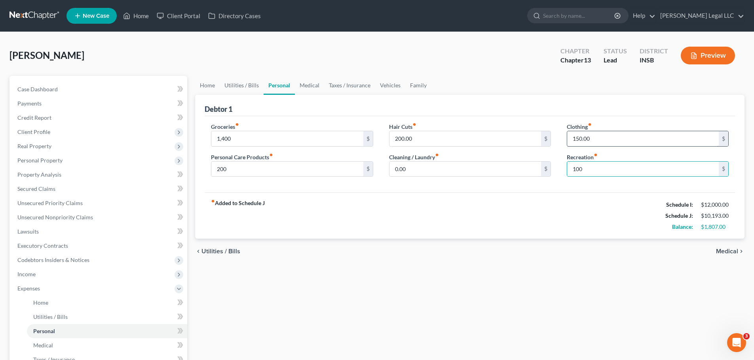
click at [606, 146] on div "150.00 $" at bounding box center [647, 139] width 162 height 16
click at [606, 140] on input "150.00" at bounding box center [643, 138] width 152 height 15
click at [539, 218] on div "fiber_manual_record Added to Schedule J Schedule I: $12,000.00 Schedule J: $10,…" at bounding box center [470, 216] width 530 height 46
click at [595, 142] on input "150.00" at bounding box center [643, 138] width 152 height 15
click at [37, 319] on span "Utilities / Bills" at bounding box center [50, 317] width 34 height 7
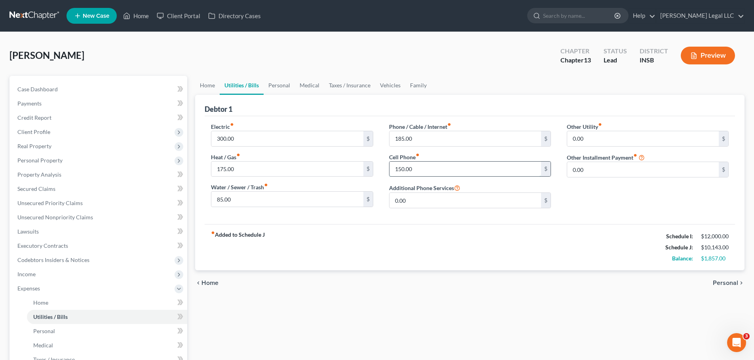
drag, startPoint x: 425, startPoint y: 166, endPoint x: 417, endPoint y: 145, distance: 22.3
click at [425, 166] on input "150.00" at bounding box center [465, 169] width 152 height 15
click at [417, 143] on input "185.00" at bounding box center [465, 138] width 152 height 15
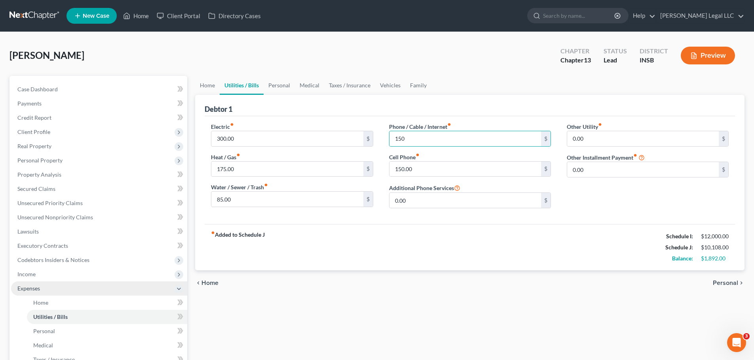
click at [367, 267] on div "fiber_manual_record Added to Schedule J Schedule I: $12,000.00 Schedule J: $10,…" at bounding box center [470, 247] width 530 height 46
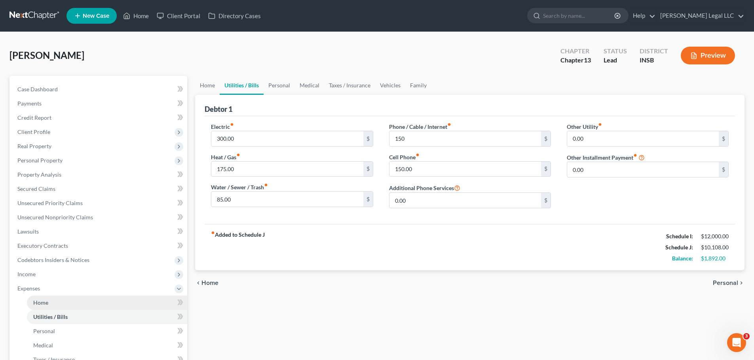
click at [31, 301] on link "Home" at bounding box center [107, 303] width 160 height 14
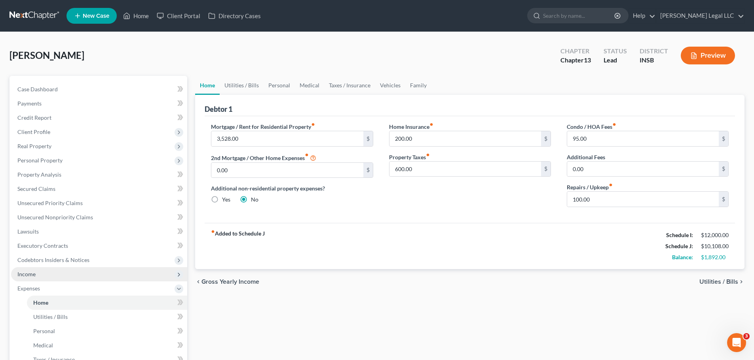
scroll to position [188, 0]
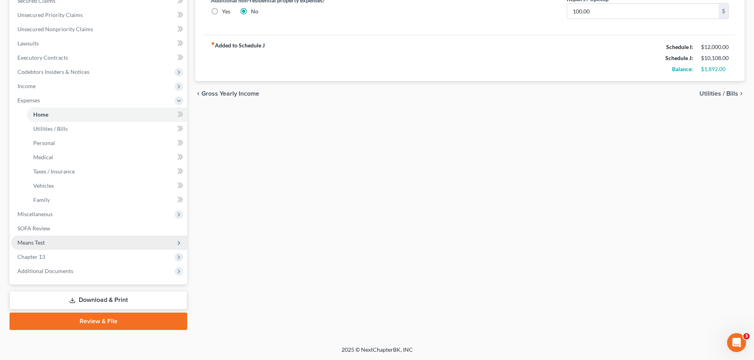
click at [35, 245] on span "Means Test" at bounding box center [30, 242] width 27 height 7
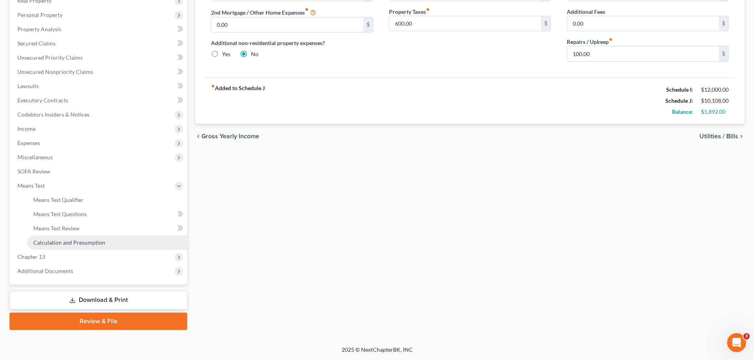
scroll to position [146, 0]
click at [61, 199] on span "Means Test Qualifier" at bounding box center [58, 200] width 50 height 7
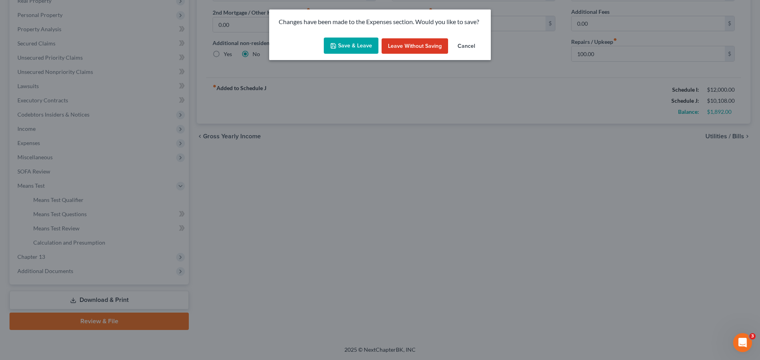
click at [341, 44] on button "Save & Leave" at bounding box center [351, 46] width 55 height 17
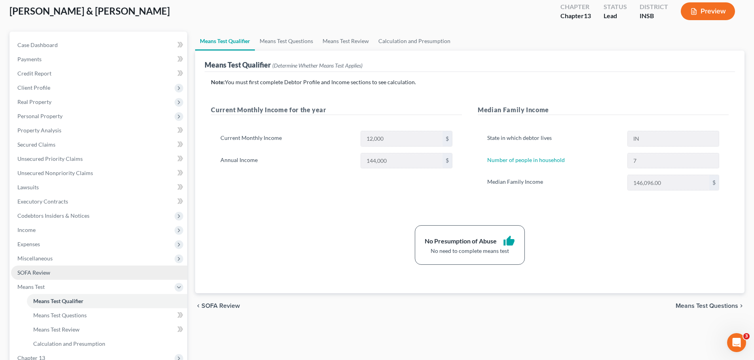
scroll to position [146, 0]
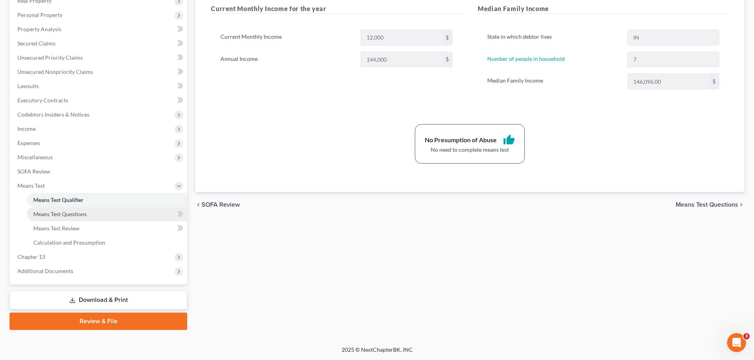
click at [55, 218] on link "Means Test Questions" at bounding box center [107, 214] width 160 height 14
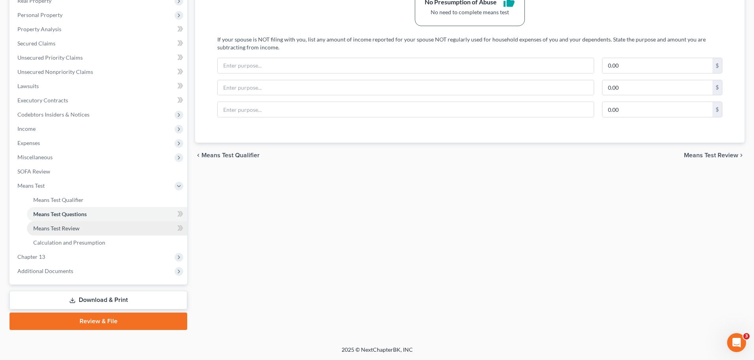
click at [41, 227] on span "Means Test Review" at bounding box center [56, 228] width 46 height 7
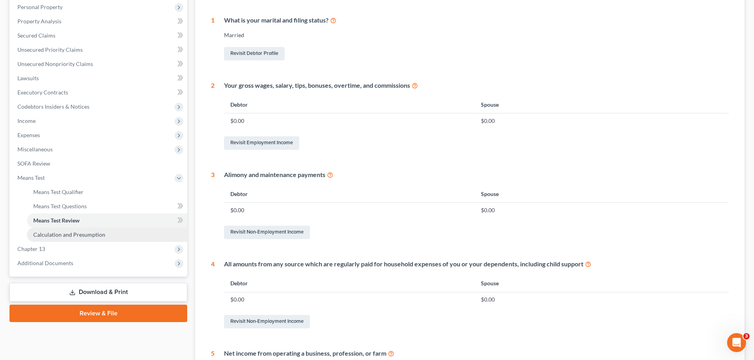
click at [55, 230] on link "Calculation and Presumption" at bounding box center [107, 235] width 160 height 14
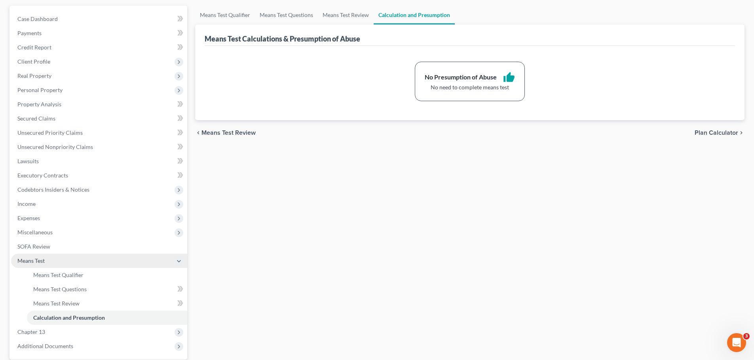
scroll to position [146, 0]
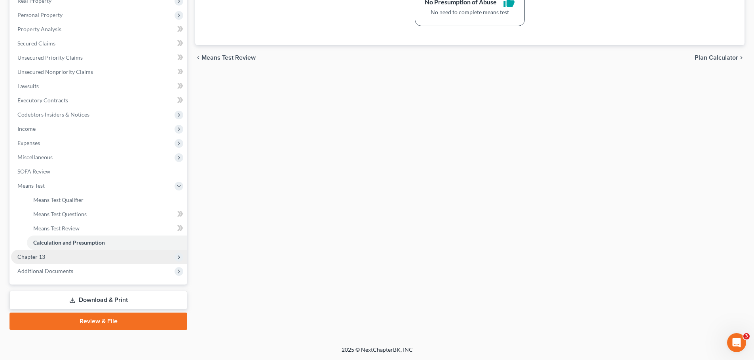
click at [36, 255] on span "Chapter 13" at bounding box center [31, 257] width 28 height 7
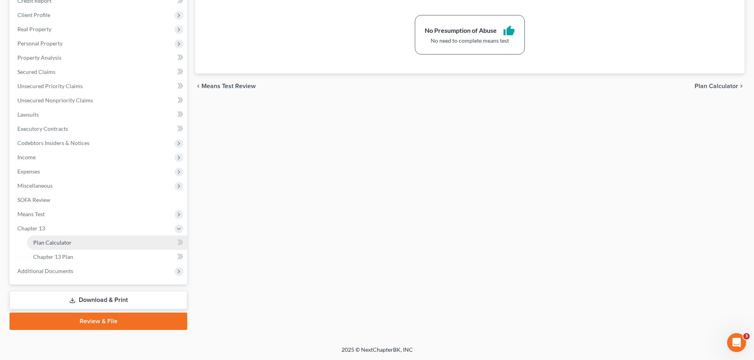
click at [46, 246] on span "Plan Calculator" at bounding box center [52, 242] width 38 height 7
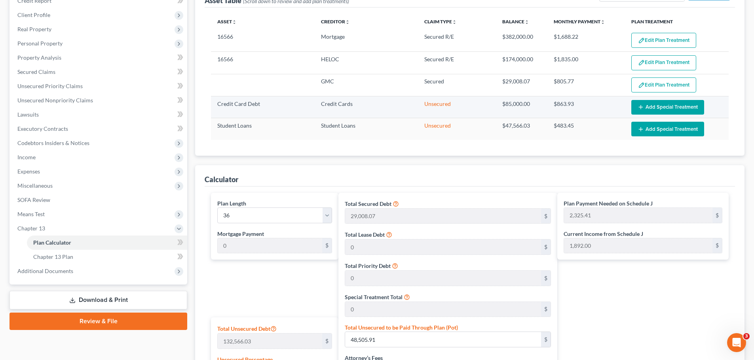
scroll to position [315, 0]
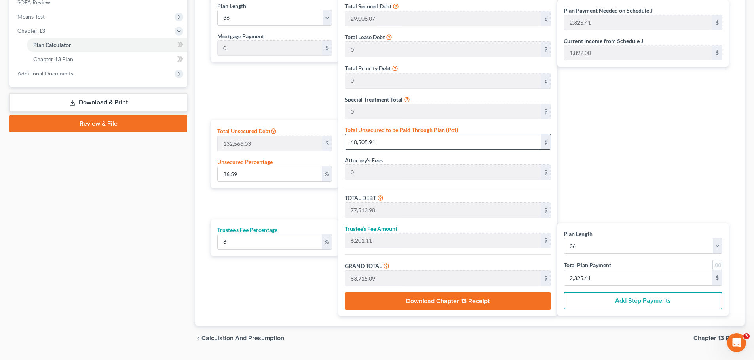
click at [360, 140] on input "48,505.91" at bounding box center [443, 142] width 196 height 15
click at [602, 280] on input "2,340.24" at bounding box center [638, 278] width 148 height 15
click at [132, 221] on div "Case Dashboard Payments Invoices Payments Payments Credit Report Client Profile" at bounding box center [99, 56] width 186 height 590
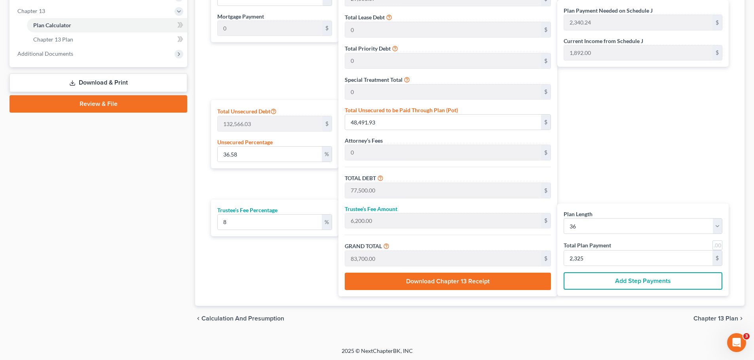
scroll to position [336, 0]
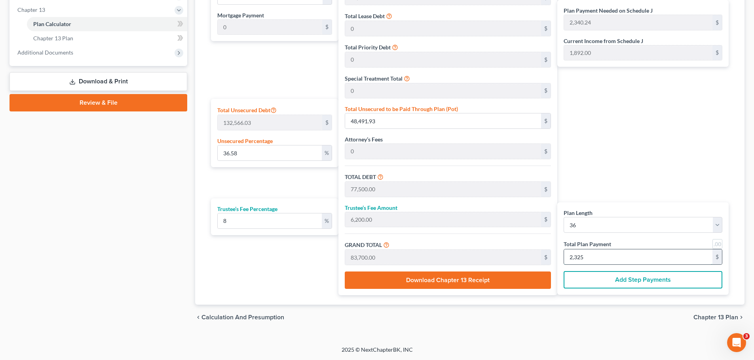
click at [588, 256] on input "2,325" at bounding box center [638, 257] width 148 height 15
click at [608, 138] on div "Plan Payment Needed on Schedule J 2,340.24 $ Current Income from Schedule J 1,8…" at bounding box center [644, 134] width 175 height 321
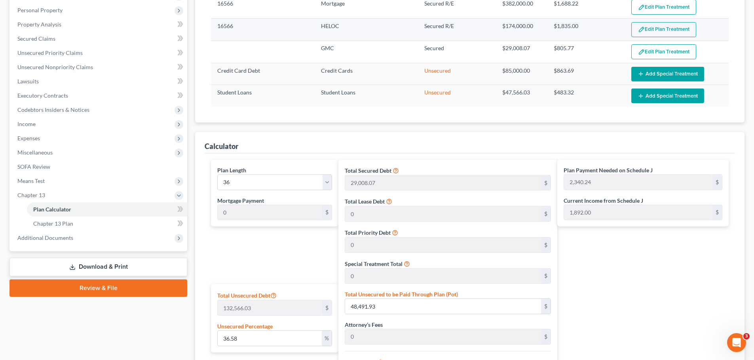
scroll to position [316, 0]
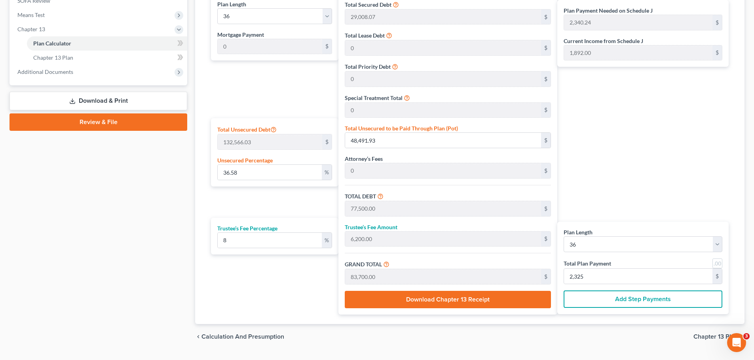
drag, startPoint x: 78, startPoint y: 249, endPoint x: 84, endPoint y: 244, distance: 7.9
click at [78, 249] on div "Case Dashboard Payments Invoices Payments Payments Credit Report Client Profile" at bounding box center [99, 54] width 186 height 590
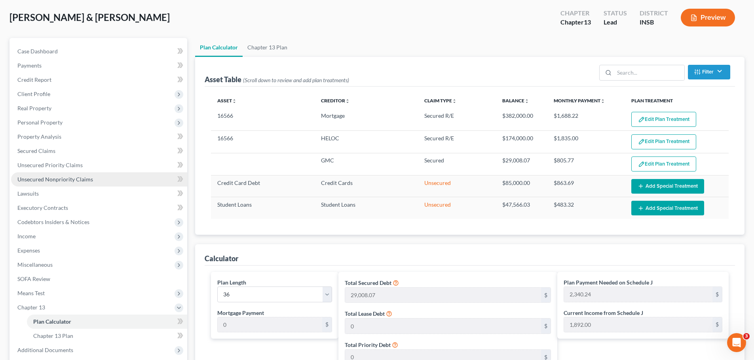
scroll to position [0, 0]
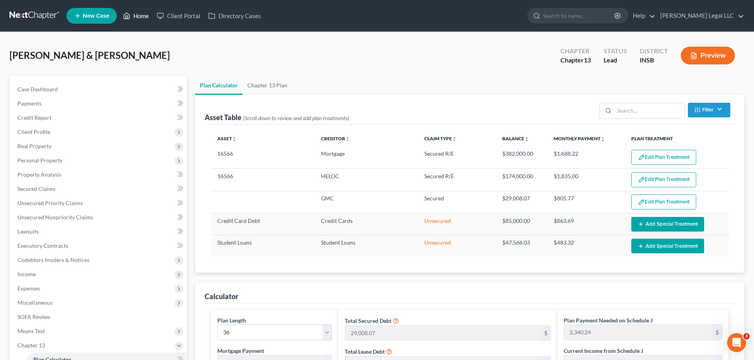
click at [127, 15] on icon at bounding box center [126, 15] width 7 height 9
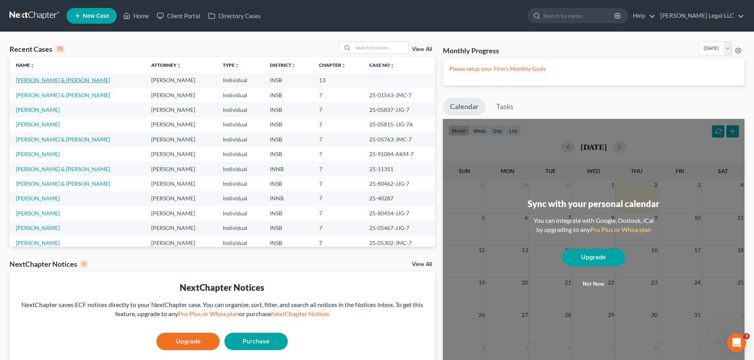
click at [53, 78] on link "[PERSON_NAME] & [PERSON_NAME]" at bounding box center [63, 80] width 94 height 7
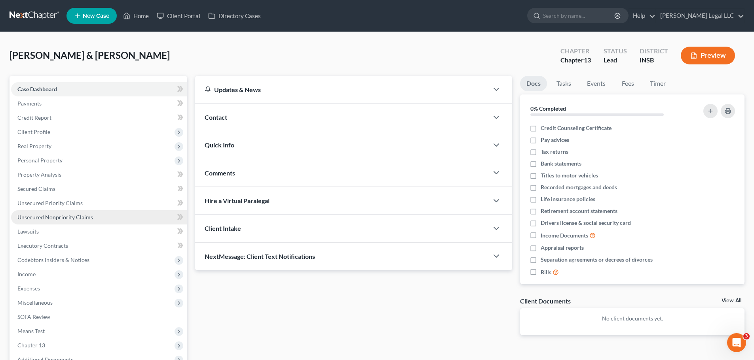
click at [46, 221] on link "Unsecured Nonpriority Claims" at bounding box center [99, 217] width 176 height 14
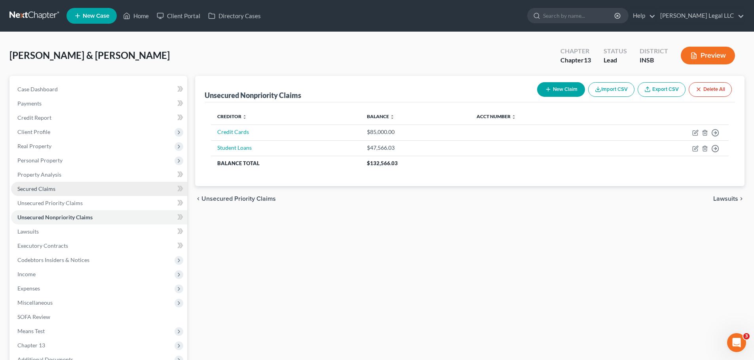
click at [49, 190] on span "Secured Claims" at bounding box center [36, 189] width 38 height 7
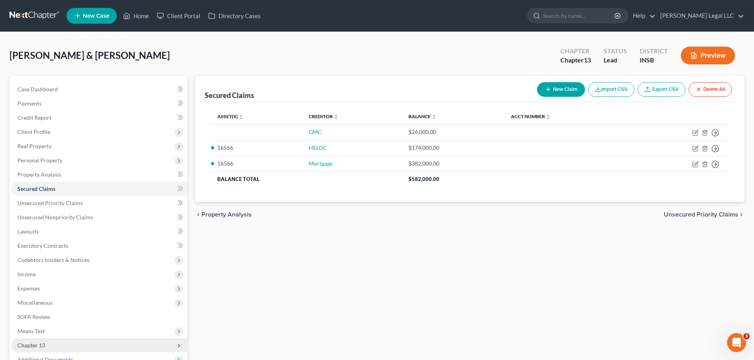
click at [34, 344] on span "Chapter 13" at bounding box center [31, 345] width 28 height 7
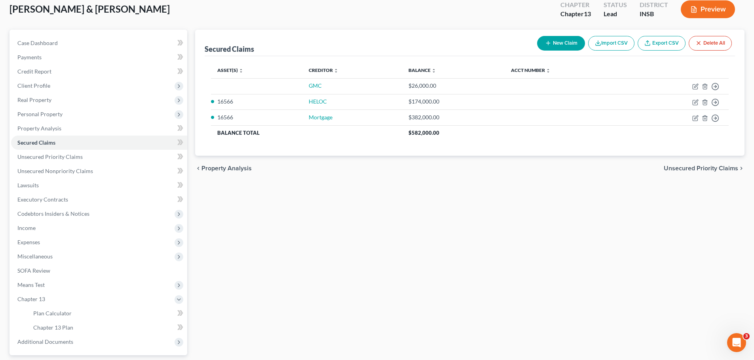
scroll to position [117, 0]
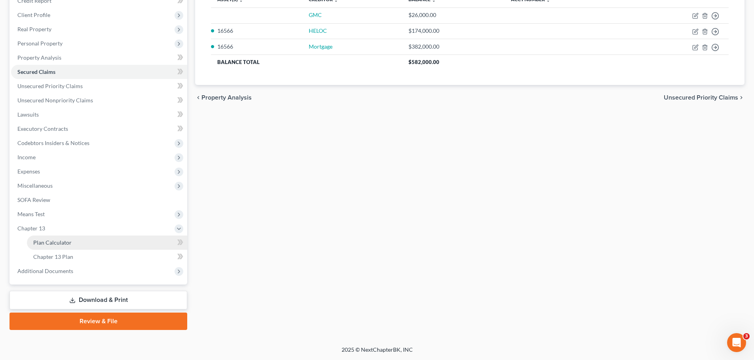
click at [62, 246] on link "Plan Calculator" at bounding box center [107, 243] width 160 height 14
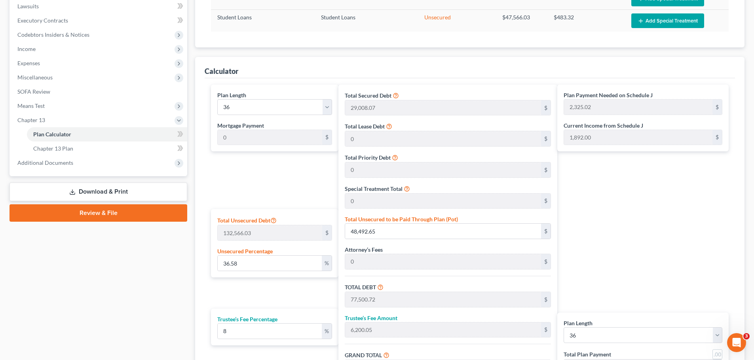
scroll to position [316, 0]
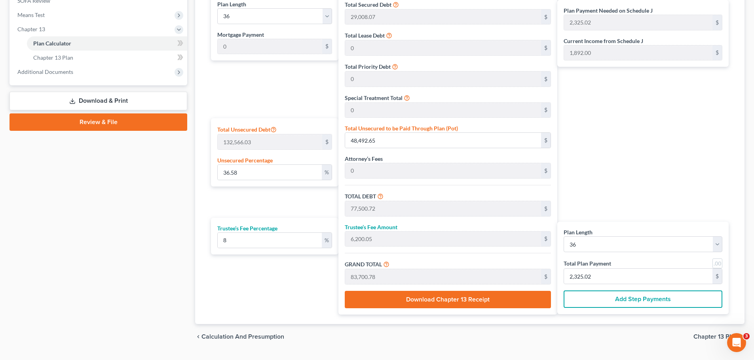
click at [142, 283] on div "Case Dashboard Payments Invoices Payments Payments Credit Report Client Profile" at bounding box center [99, 54] width 186 height 590
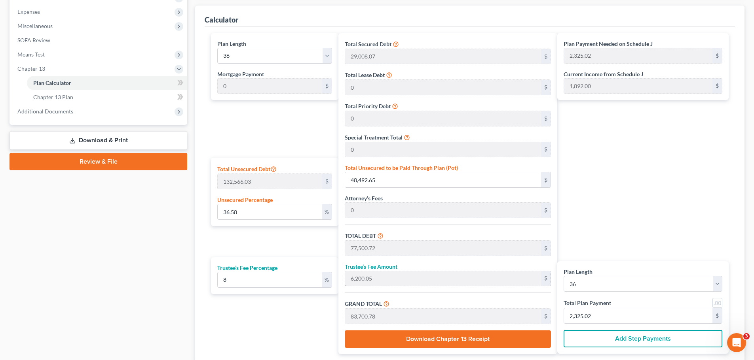
scroll to position [237, 0]
